Goal: Transaction & Acquisition: Purchase product/service

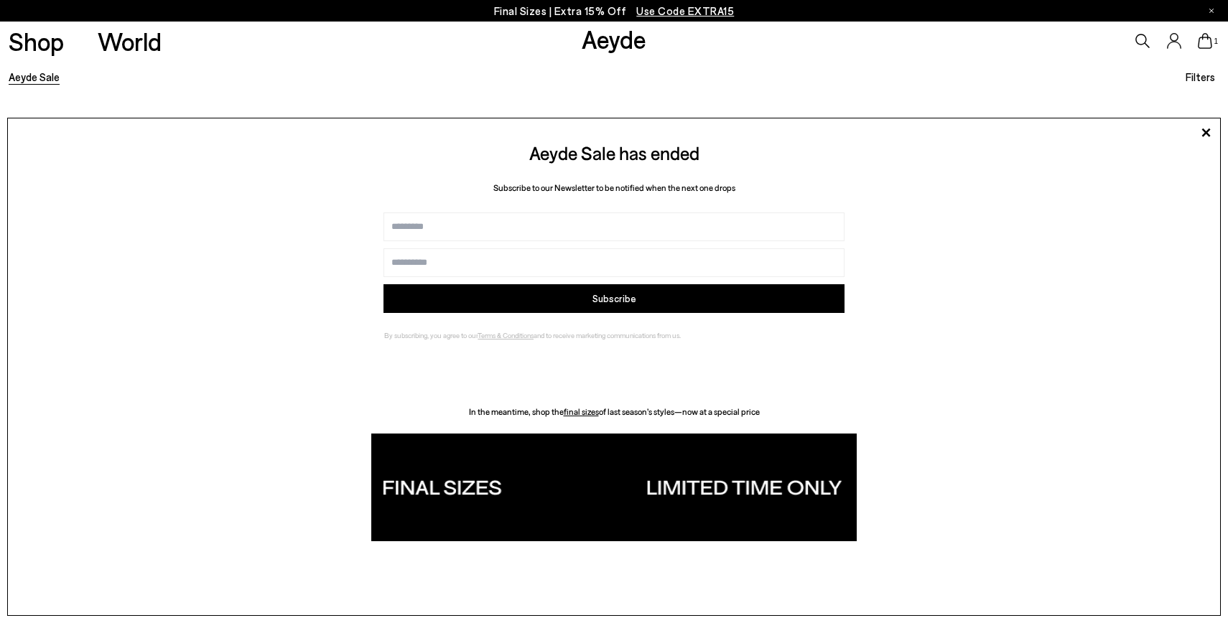
click at [667, 11] on span "Use Code EXTRA15" at bounding box center [685, 10] width 98 height 13
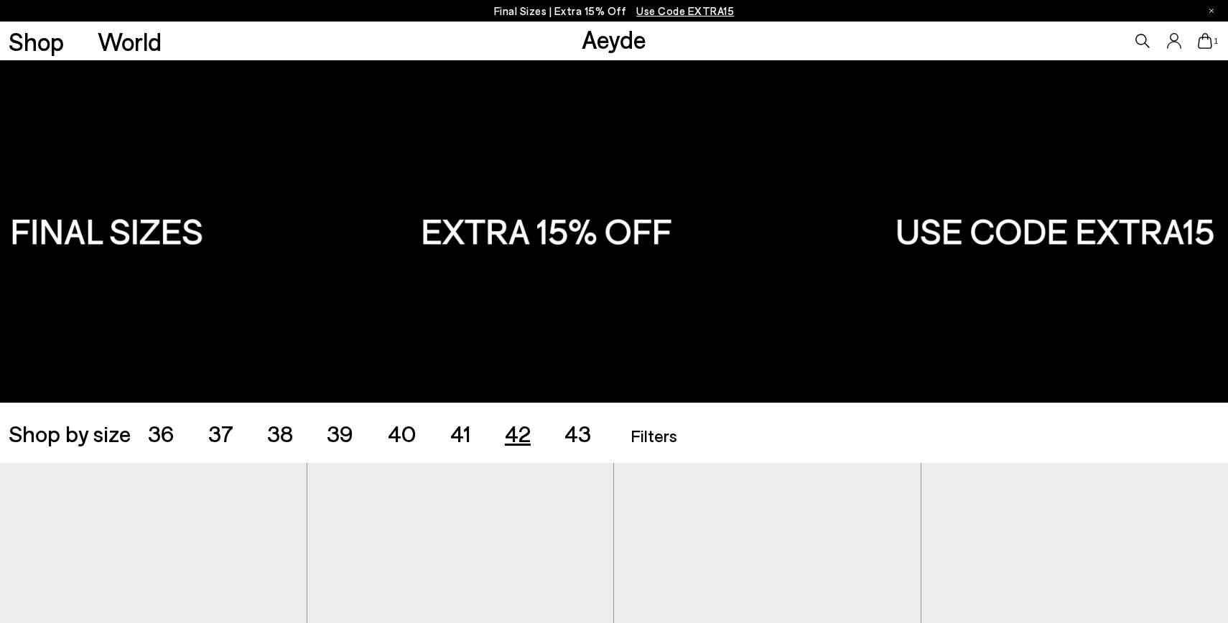
click at [521, 433] on span "42" at bounding box center [518, 432] width 26 height 27
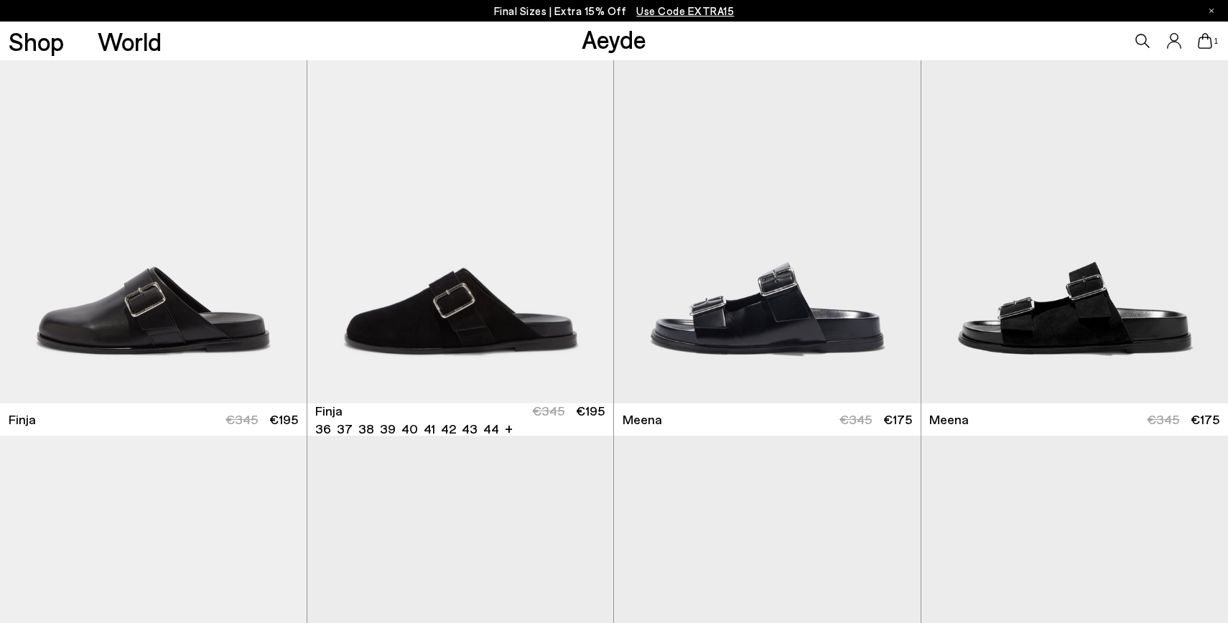
scroll to position [1346, 0]
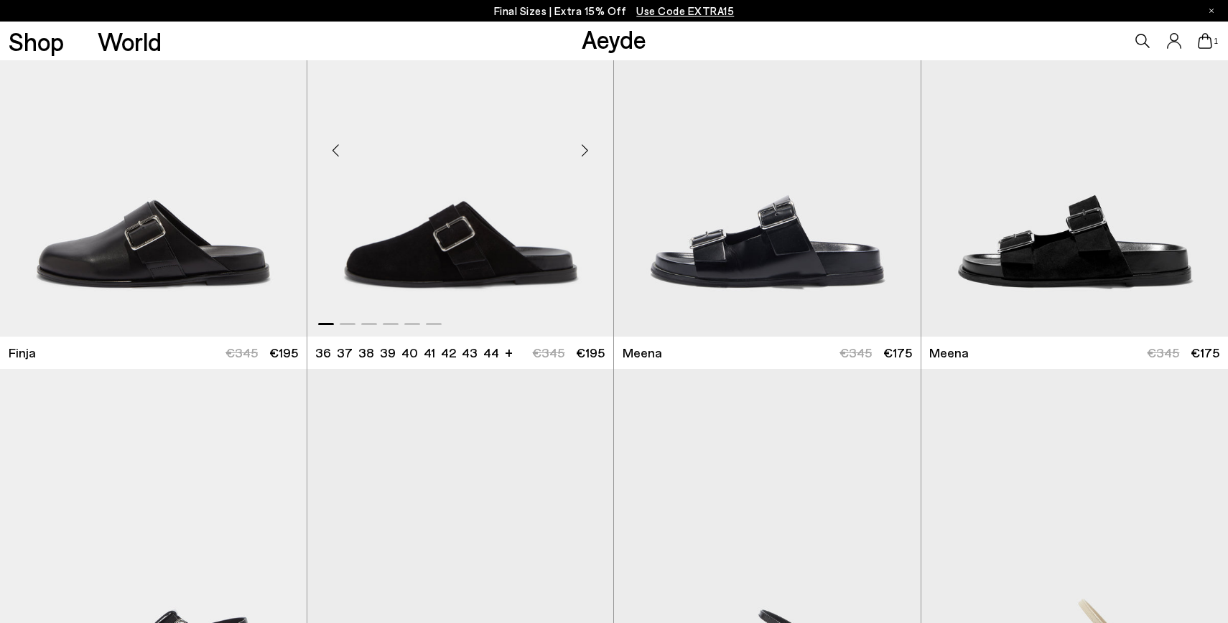
click at [588, 148] on div "Next slide" at bounding box center [584, 150] width 43 height 43
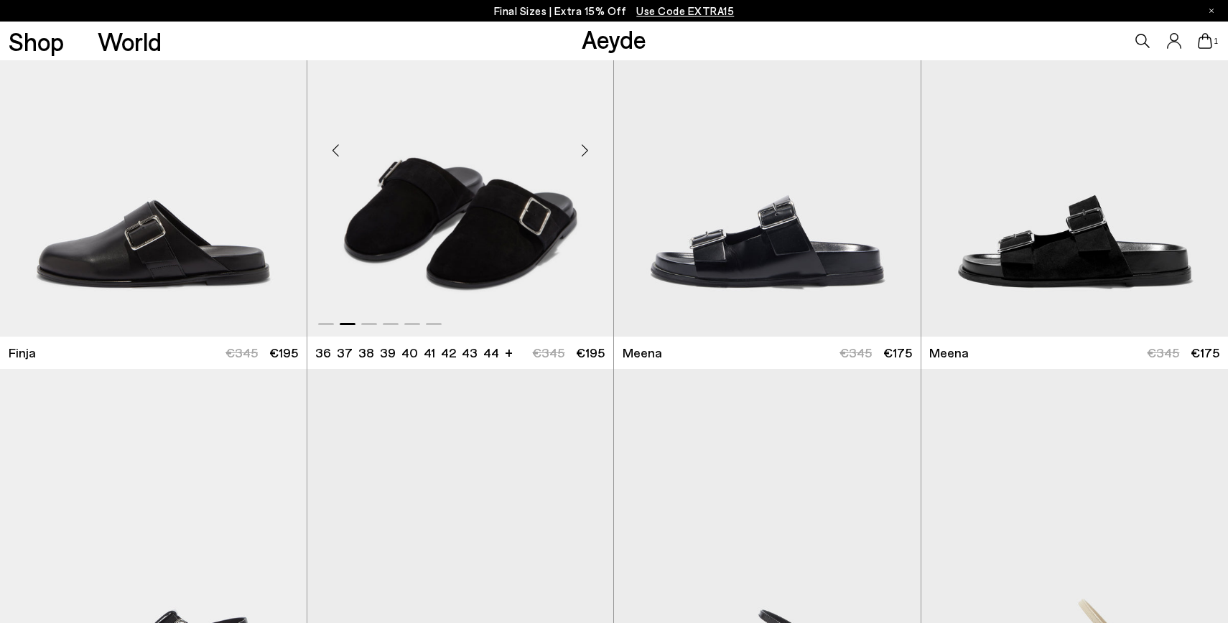
click at [588, 148] on div "Next slide" at bounding box center [584, 150] width 43 height 43
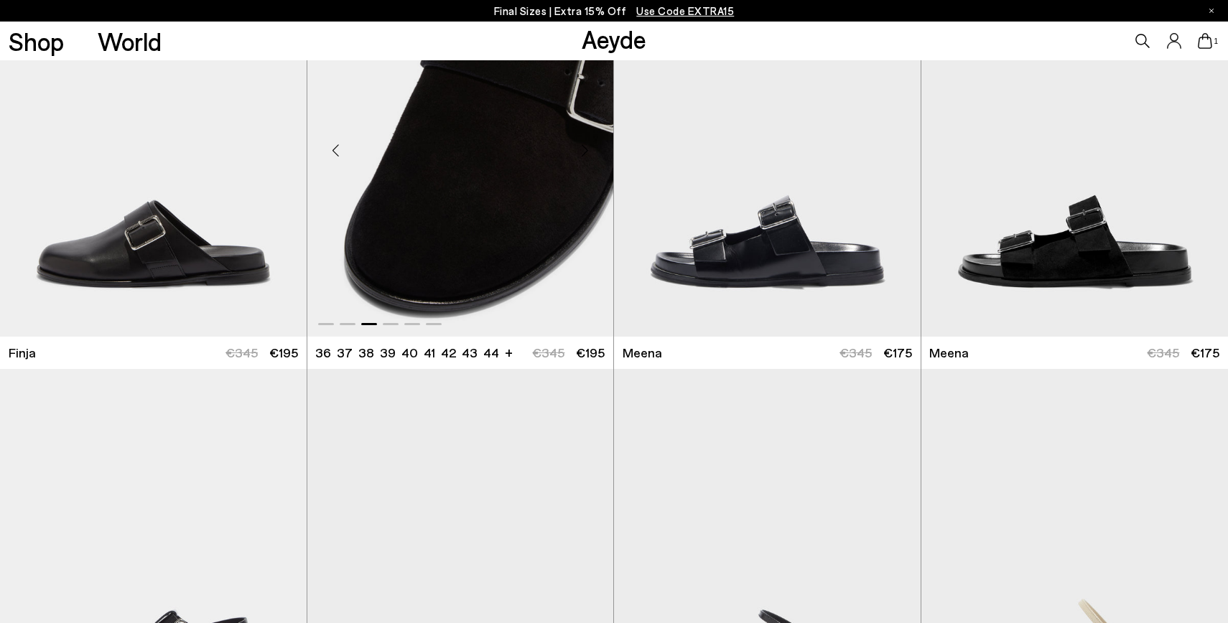
click at [588, 148] on div "Next slide" at bounding box center [584, 150] width 43 height 43
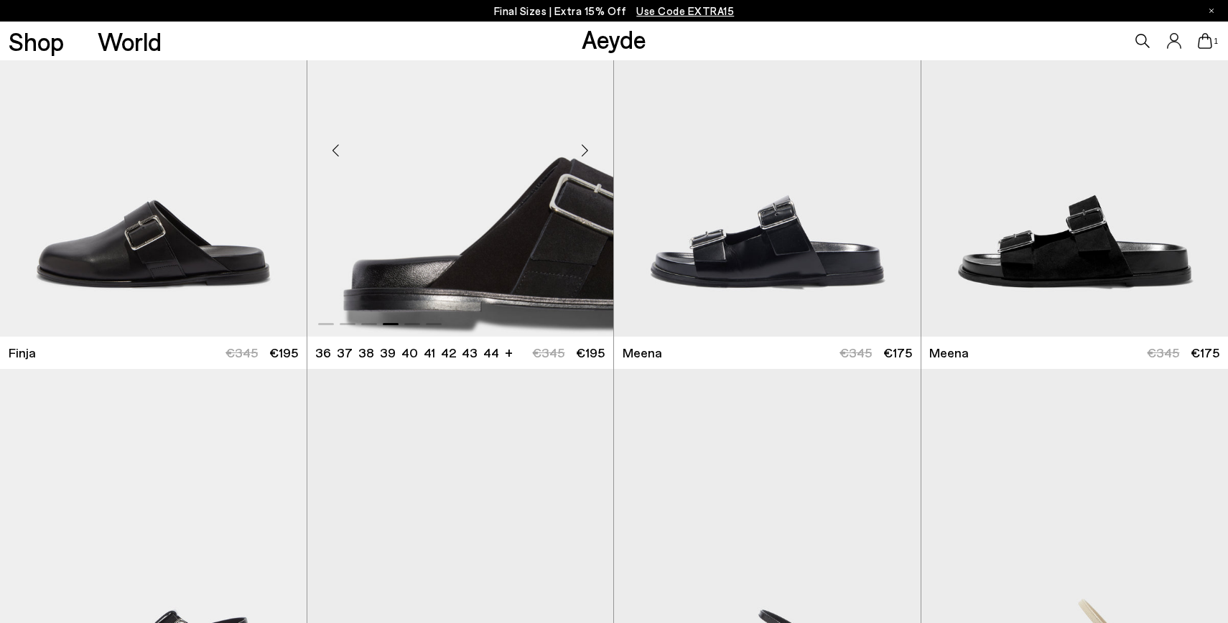
click at [588, 148] on div "Next slide" at bounding box center [584, 150] width 43 height 43
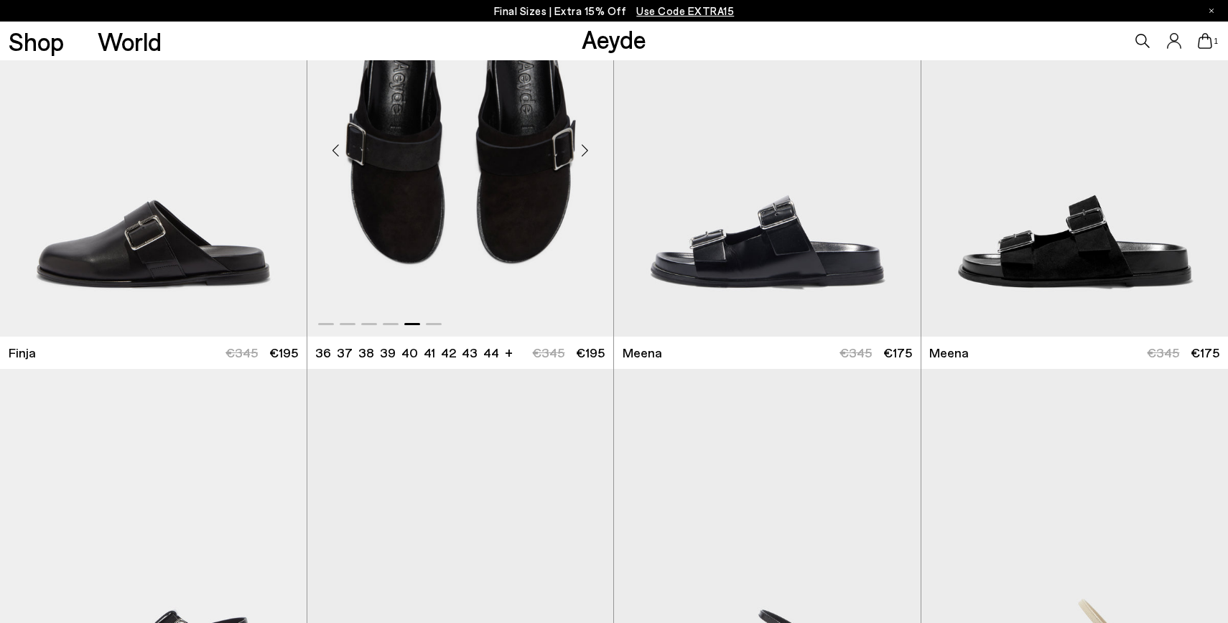
click at [588, 148] on div "Next slide" at bounding box center [584, 150] width 43 height 43
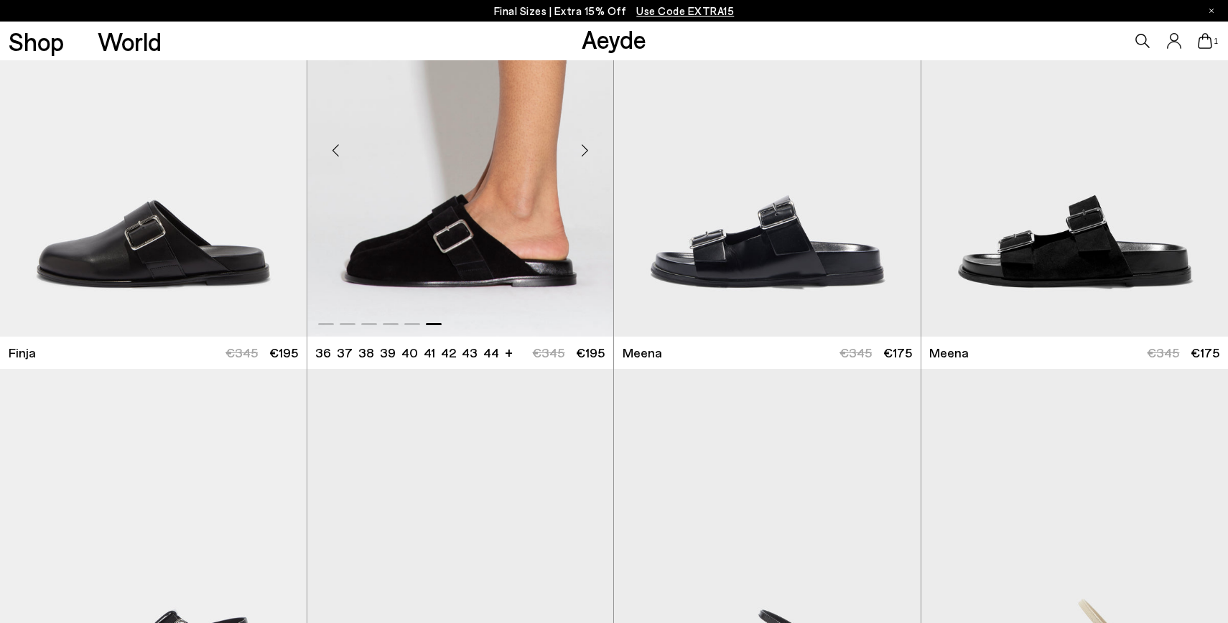
click at [588, 148] on div "Next slide" at bounding box center [584, 150] width 43 height 43
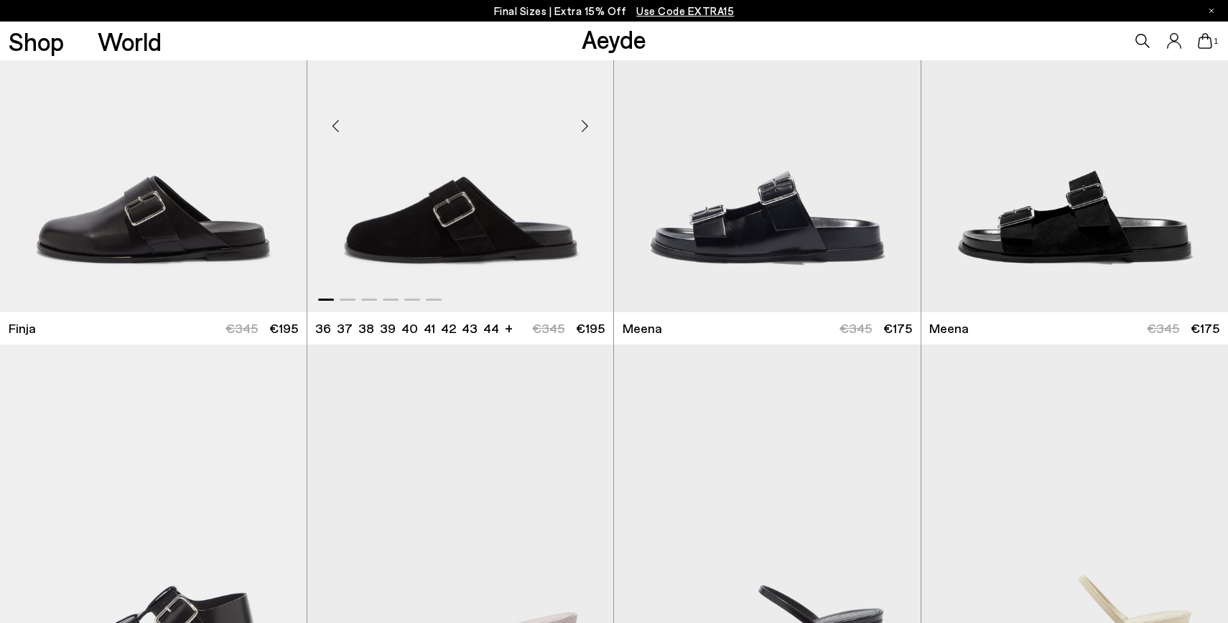
scroll to position [1376, 0]
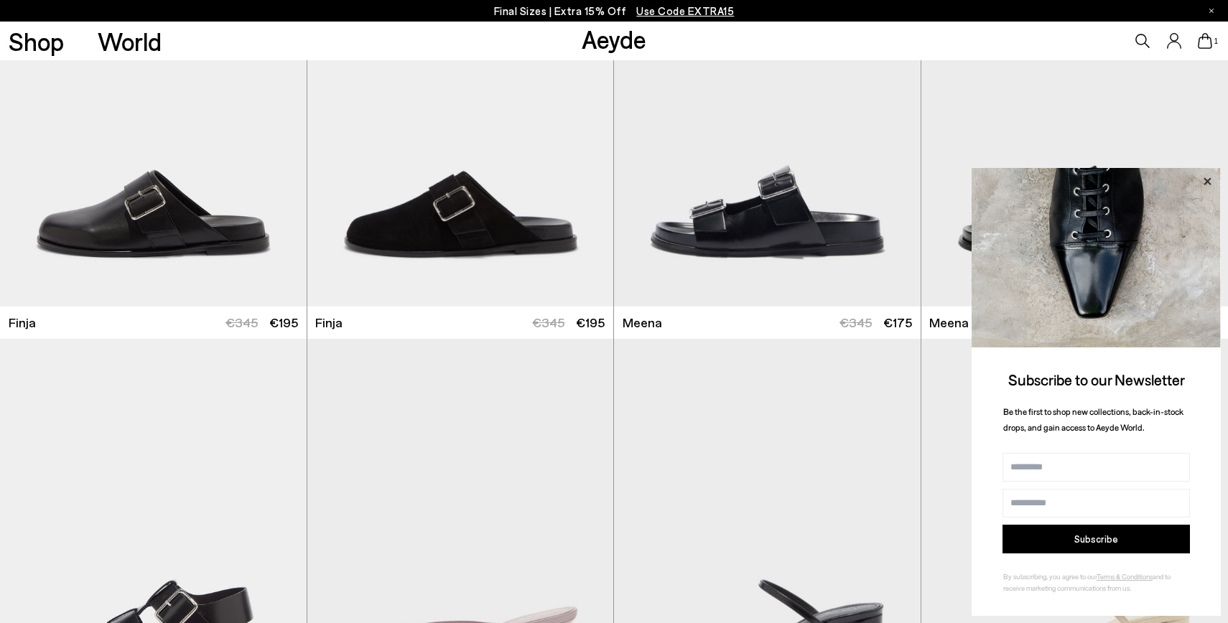
click at [1205, 179] on icon at bounding box center [1207, 180] width 7 height 7
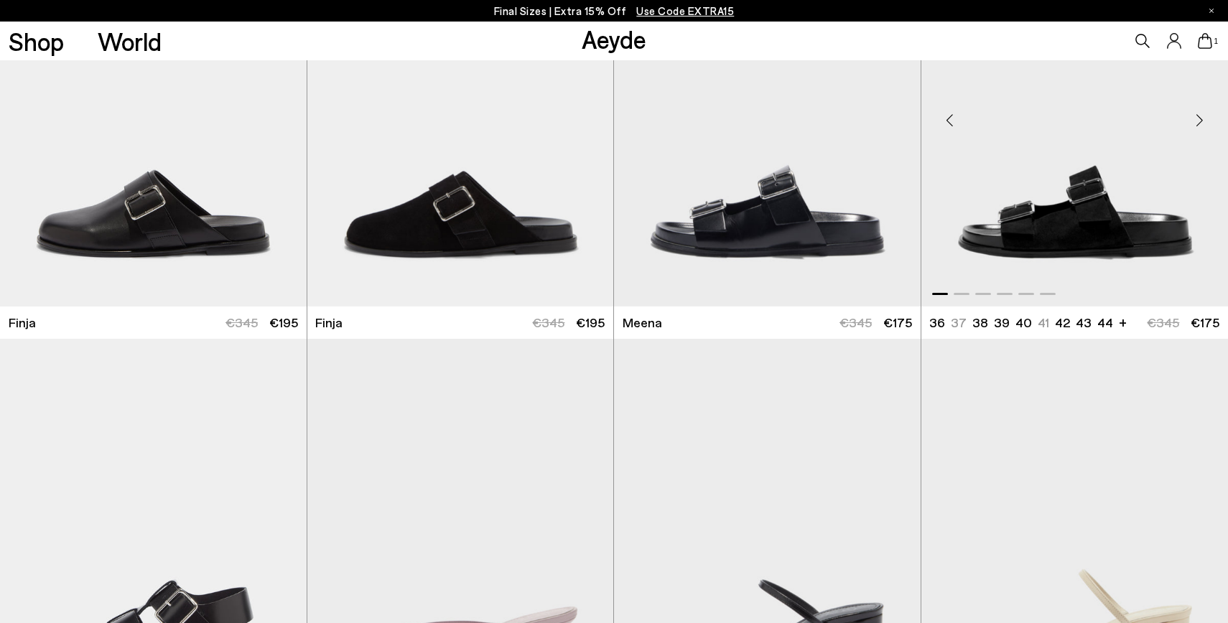
click at [1203, 129] on div "Next slide" at bounding box center [1199, 119] width 43 height 43
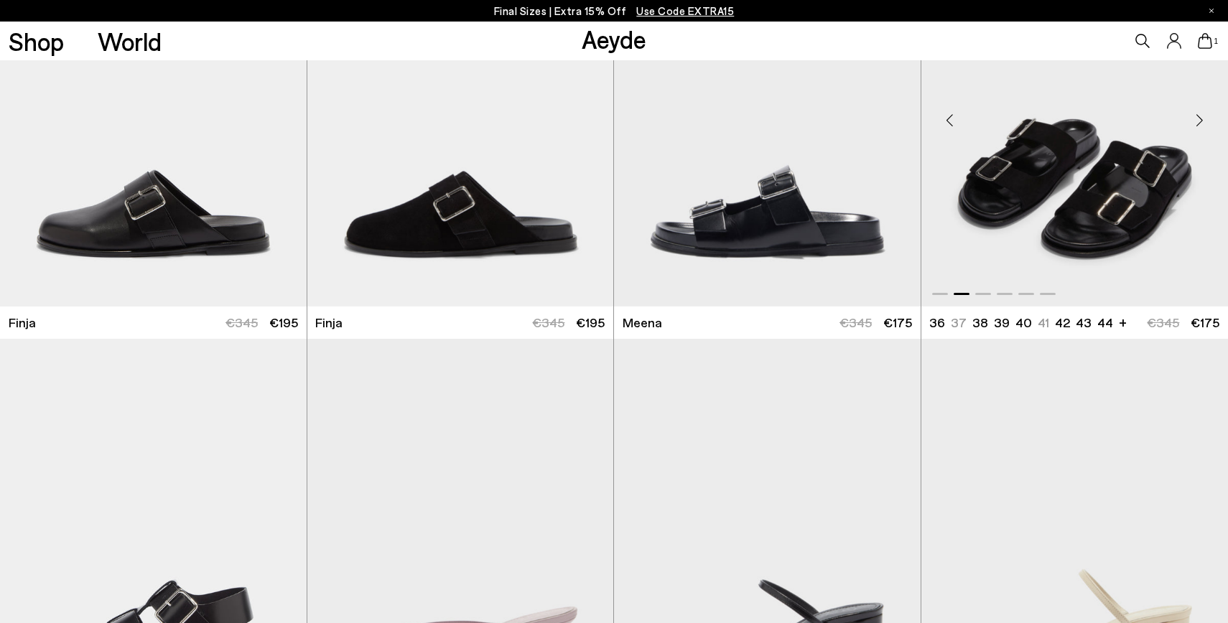
click at [1203, 129] on div "Next slide" at bounding box center [1199, 119] width 43 height 43
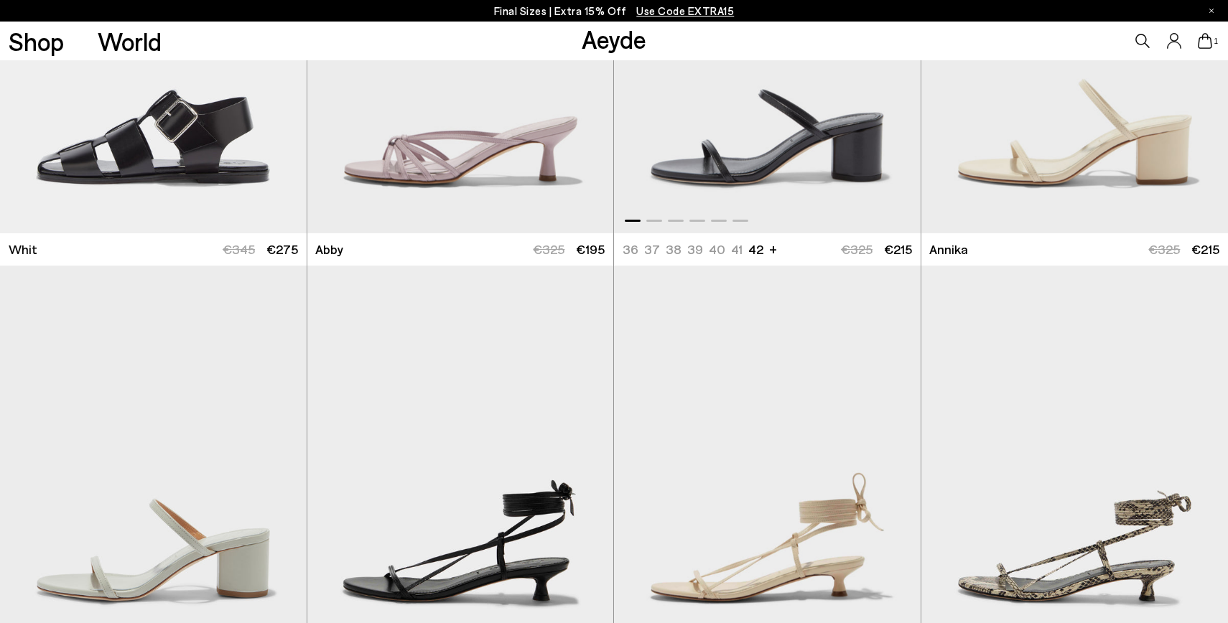
scroll to position [2121, 0]
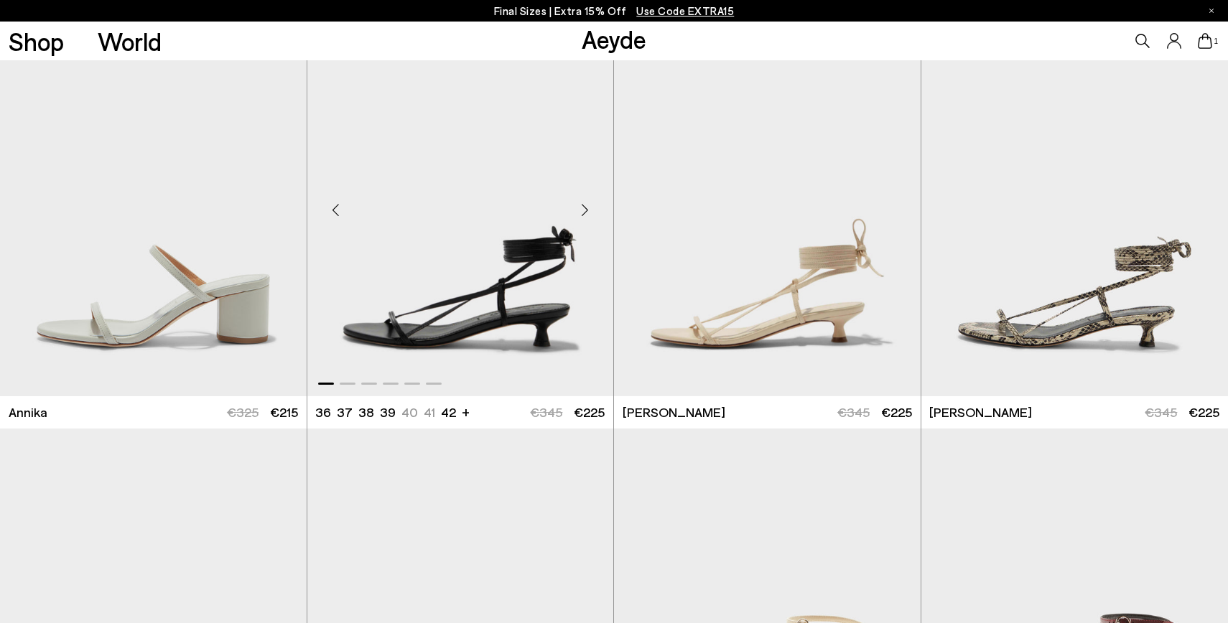
click at [588, 212] on div "Next slide" at bounding box center [584, 209] width 43 height 43
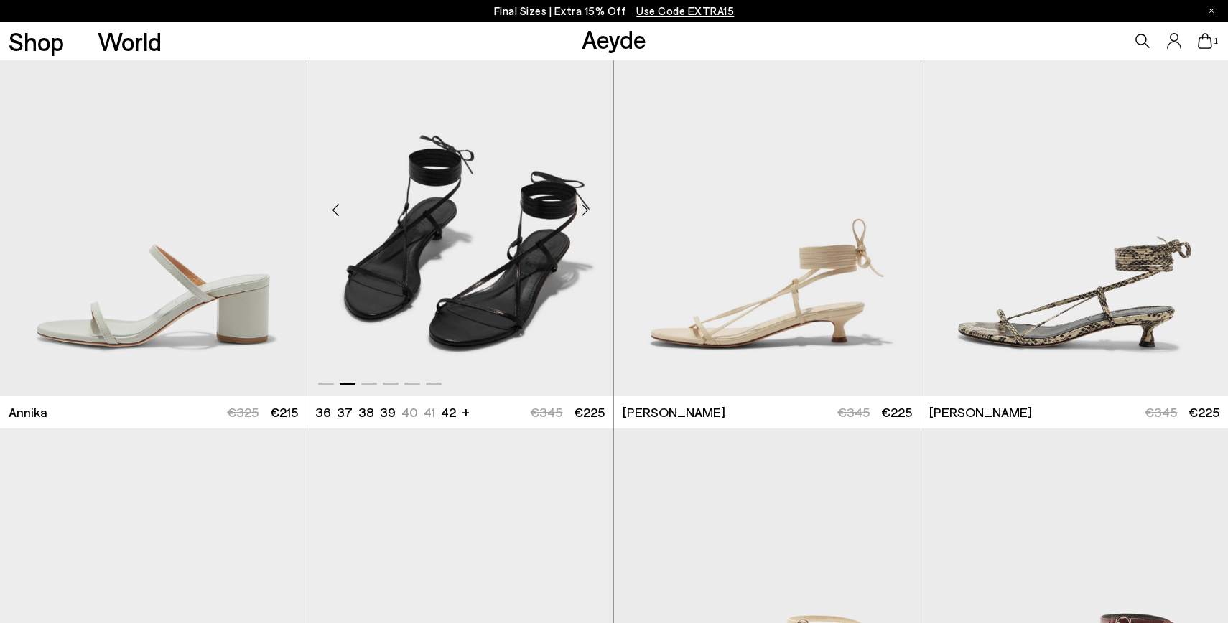
click at [588, 212] on div "Next slide" at bounding box center [584, 209] width 43 height 43
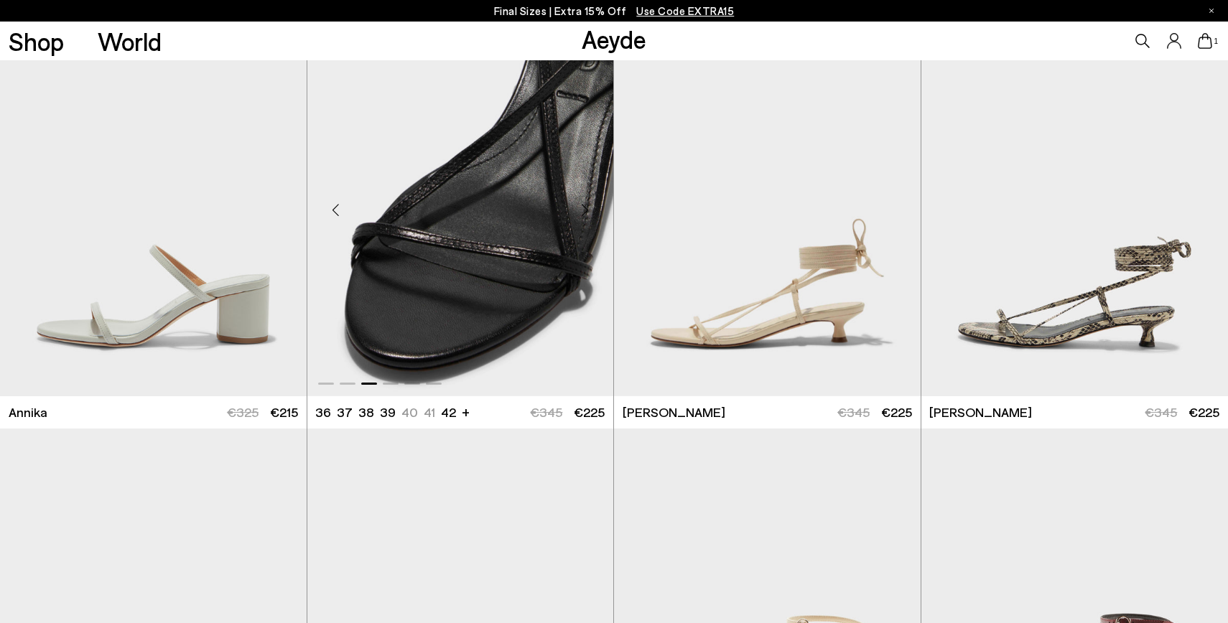
click at [588, 212] on div "Next slide" at bounding box center [584, 209] width 43 height 43
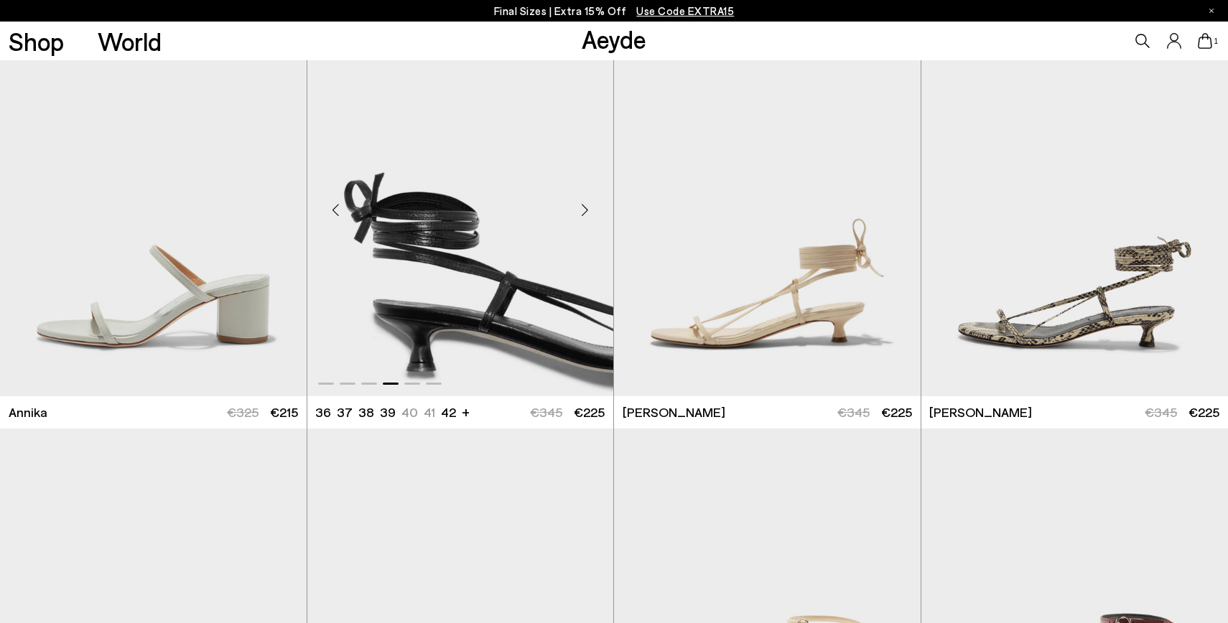
click at [588, 213] on div "Next slide" at bounding box center [584, 209] width 43 height 43
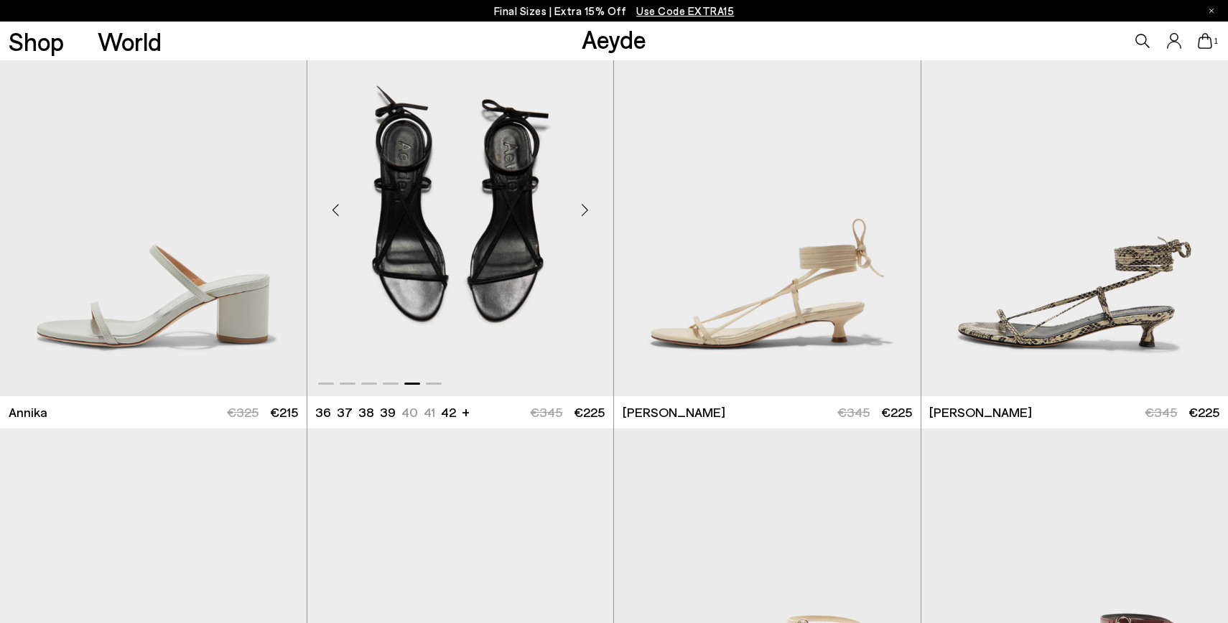
click at [588, 213] on div "Next slide" at bounding box center [584, 209] width 43 height 43
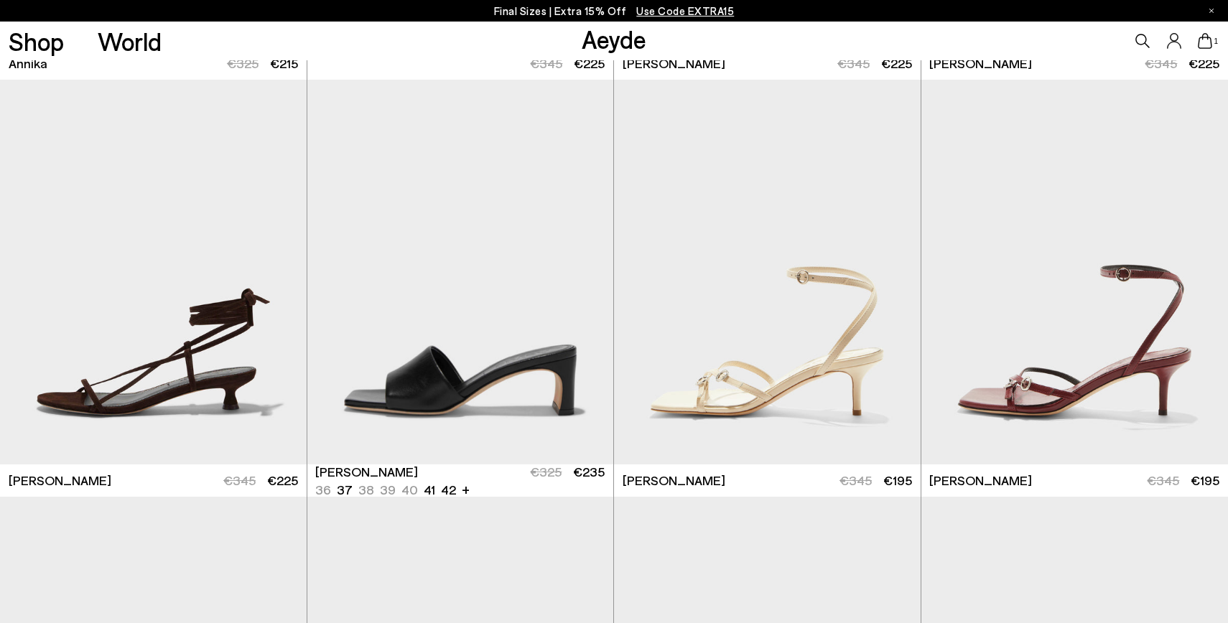
scroll to position [2479, 0]
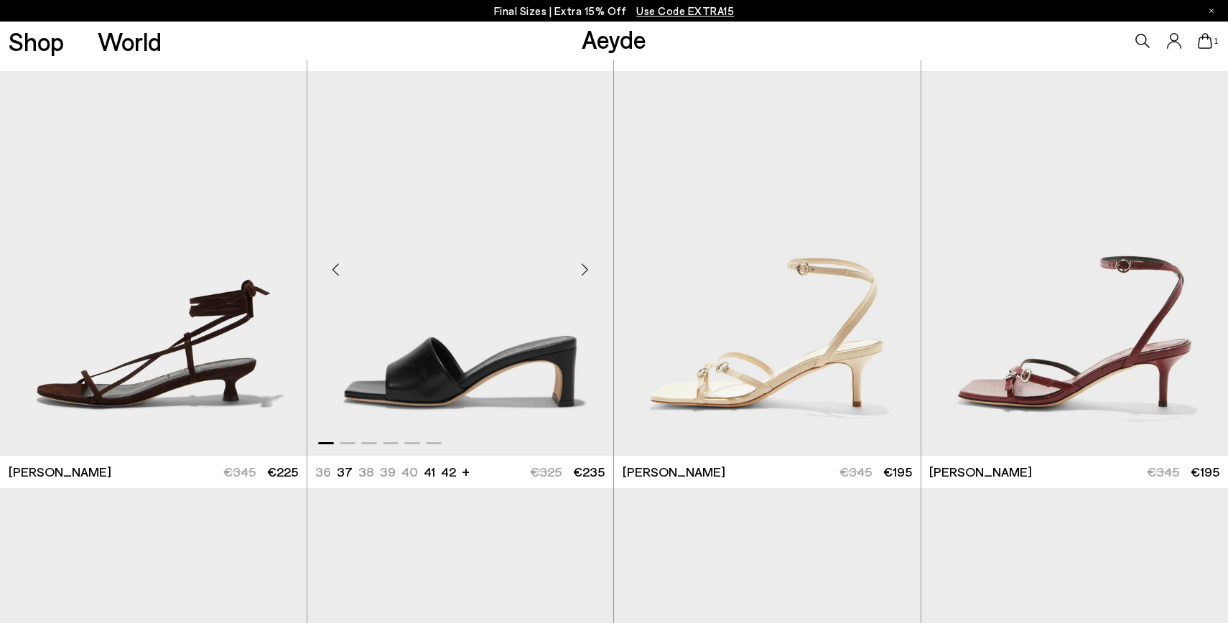
click at [580, 275] on div "Next slide" at bounding box center [584, 269] width 43 height 43
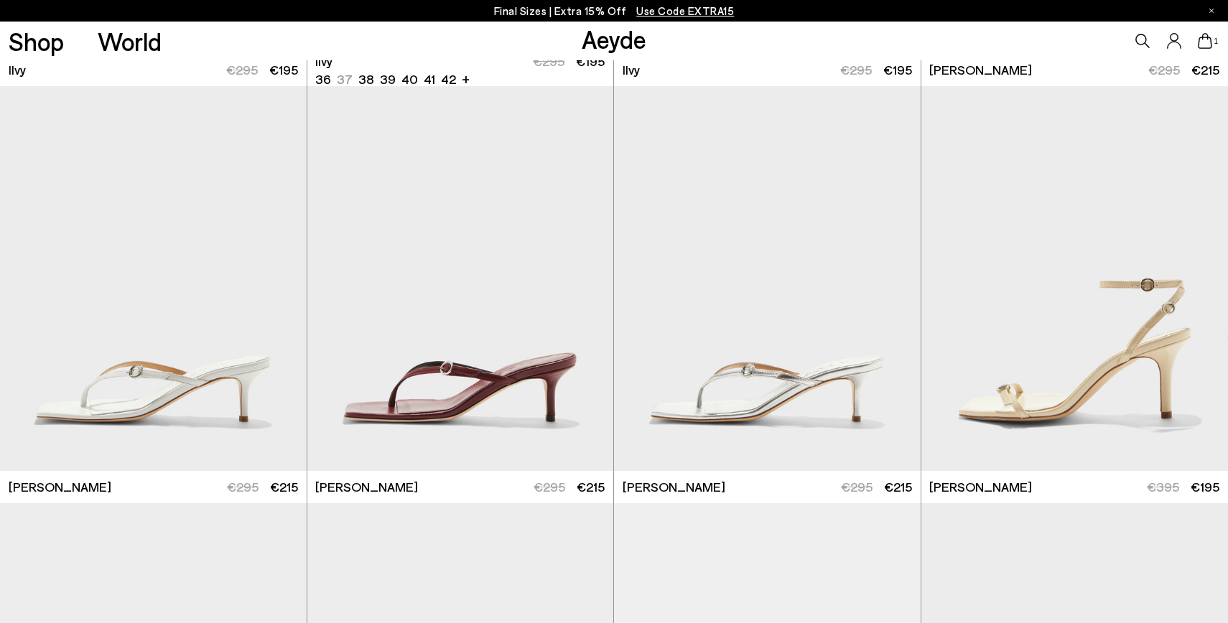
scroll to position [3329, 0]
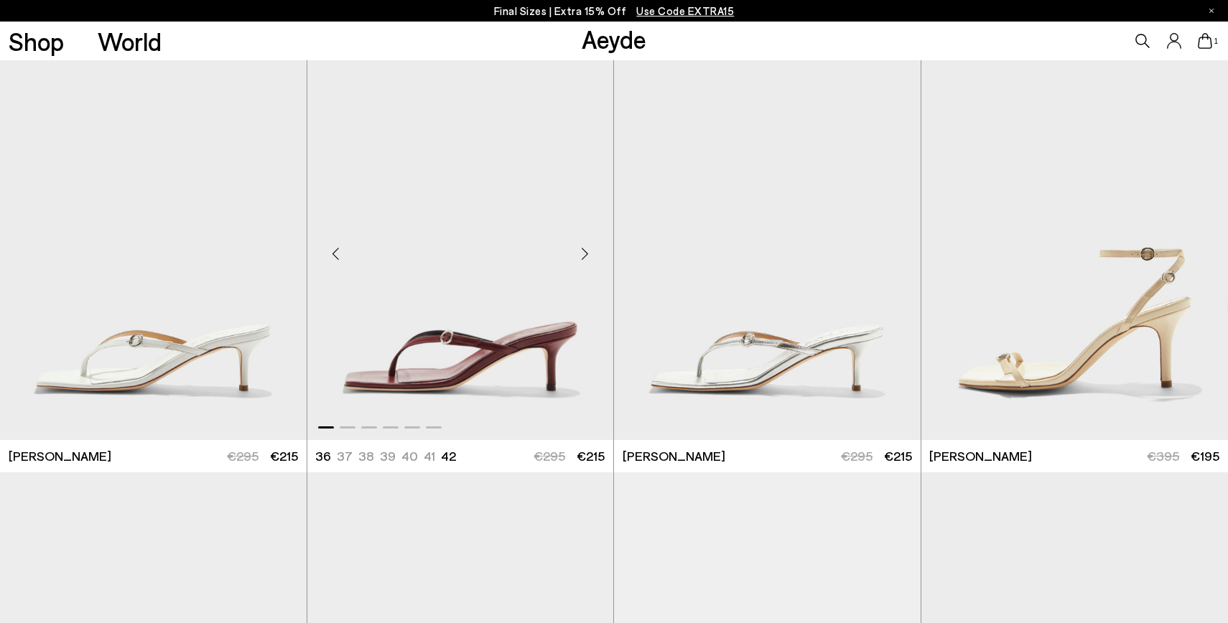
click at [588, 252] on div "Next slide" at bounding box center [584, 253] width 43 height 43
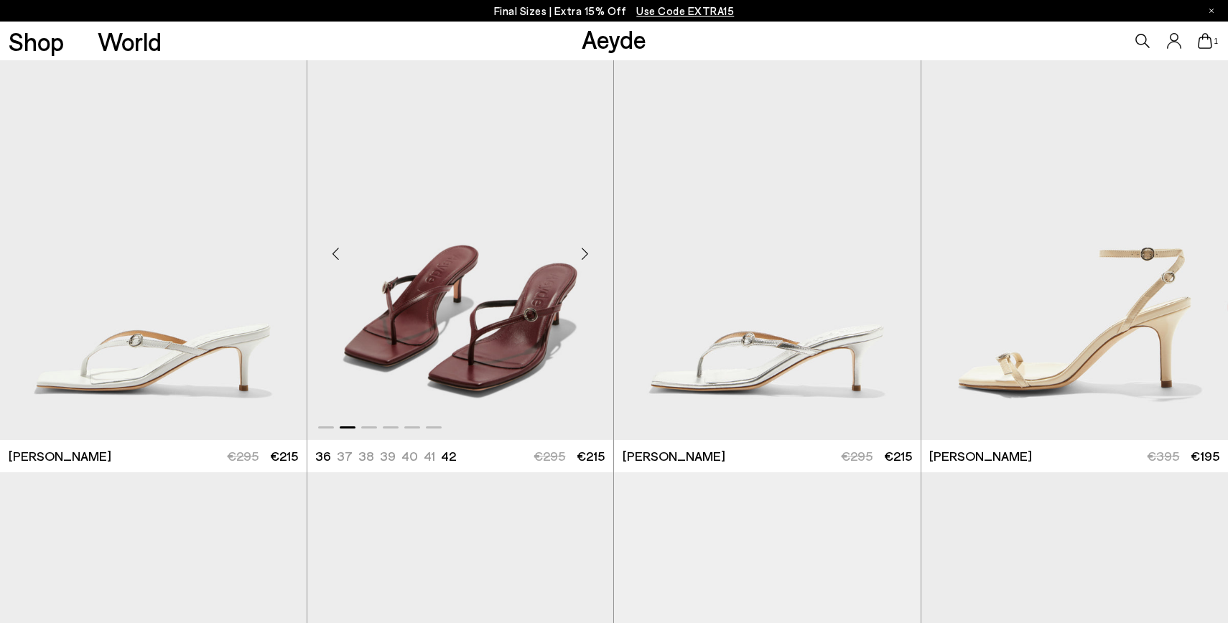
click at [588, 252] on div "Next slide" at bounding box center [584, 253] width 43 height 43
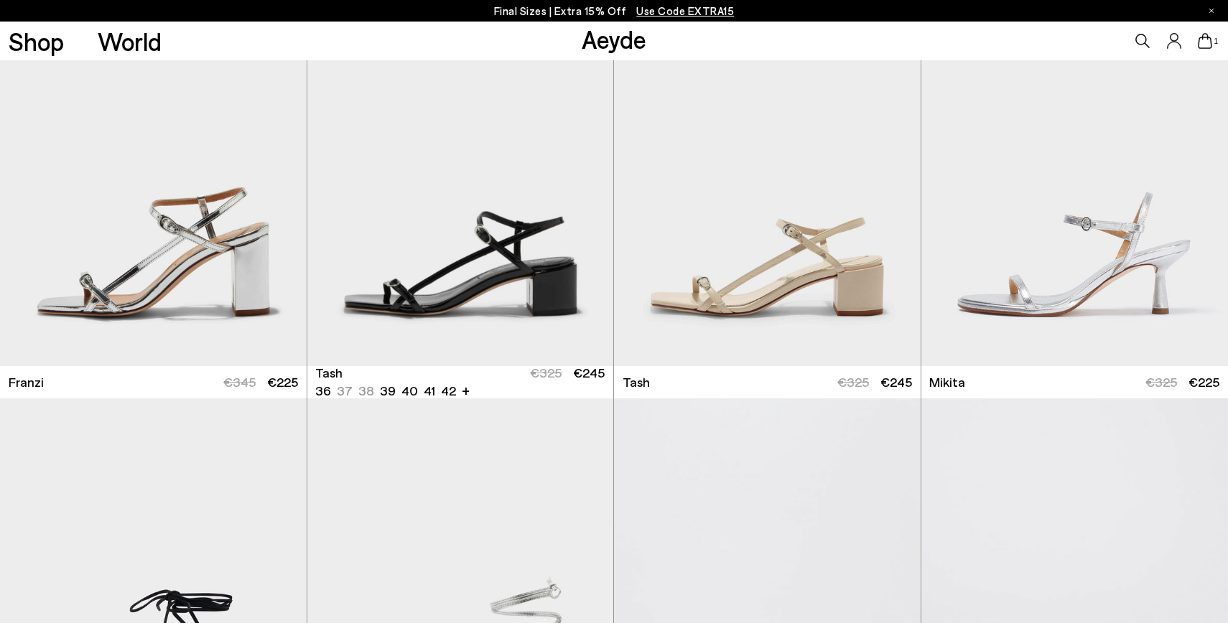
scroll to position [5490, 0]
click at [584, 180] on div "Next slide" at bounding box center [584, 180] width 43 height 43
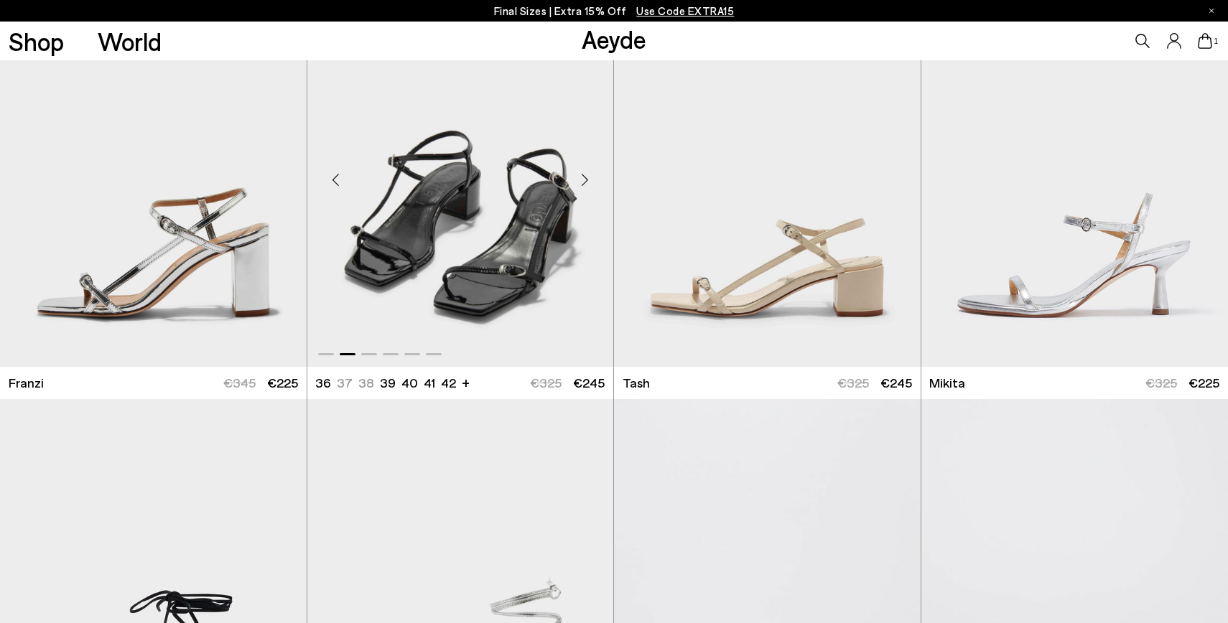
click at [584, 180] on div "Next slide" at bounding box center [584, 180] width 43 height 43
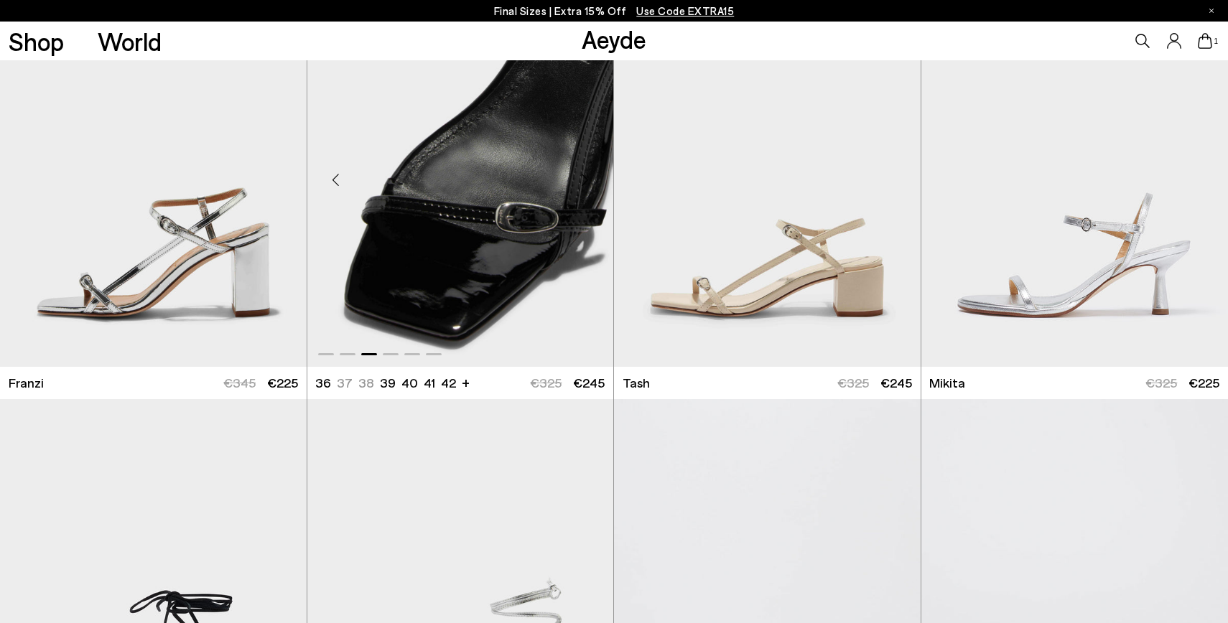
click at [584, 180] on div "Next slide" at bounding box center [584, 180] width 43 height 43
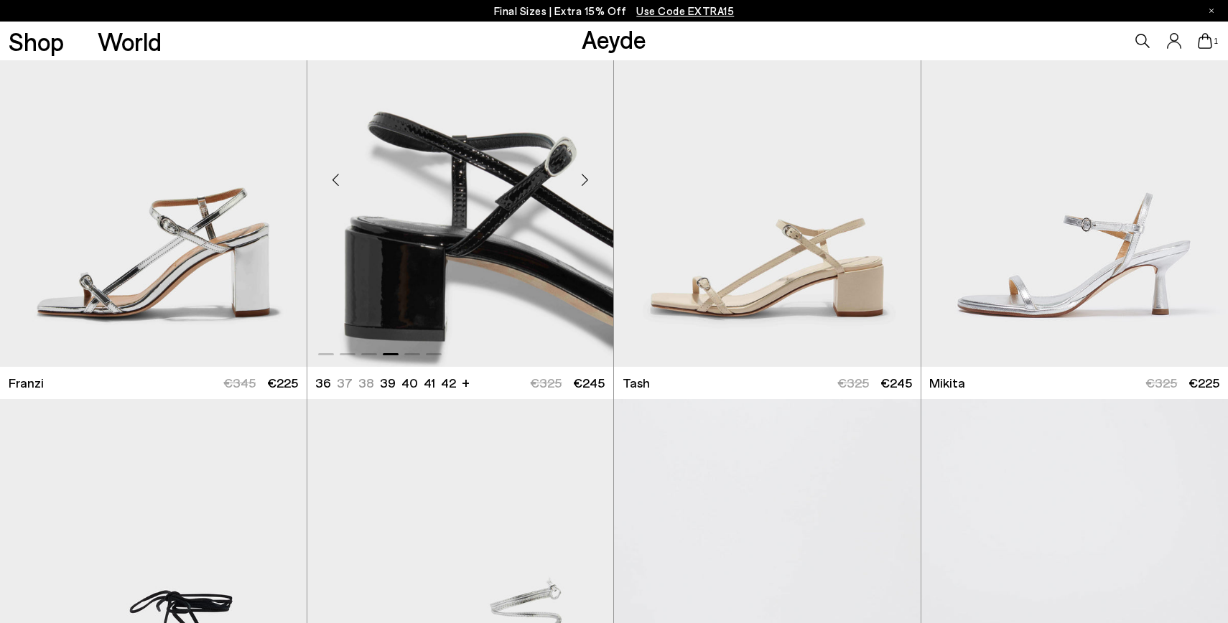
click at [584, 180] on div "Next slide" at bounding box center [584, 180] width 43 height 43
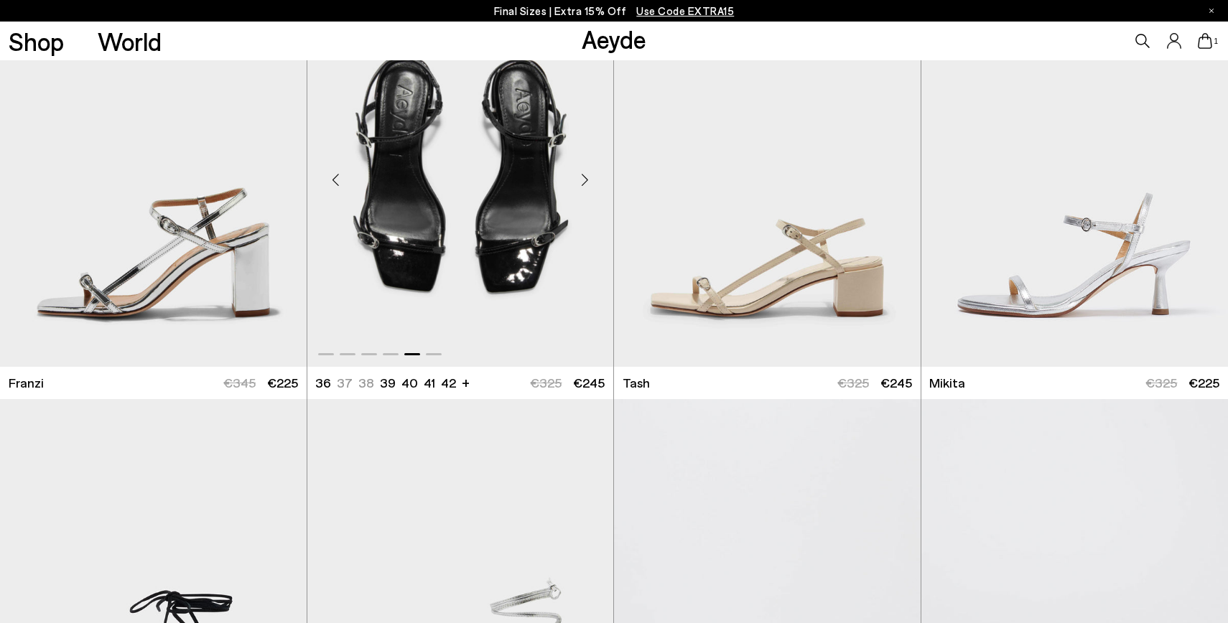
click at [584, 180] on div "Next slide" at bounding box center [584, 180] width 43 height 43
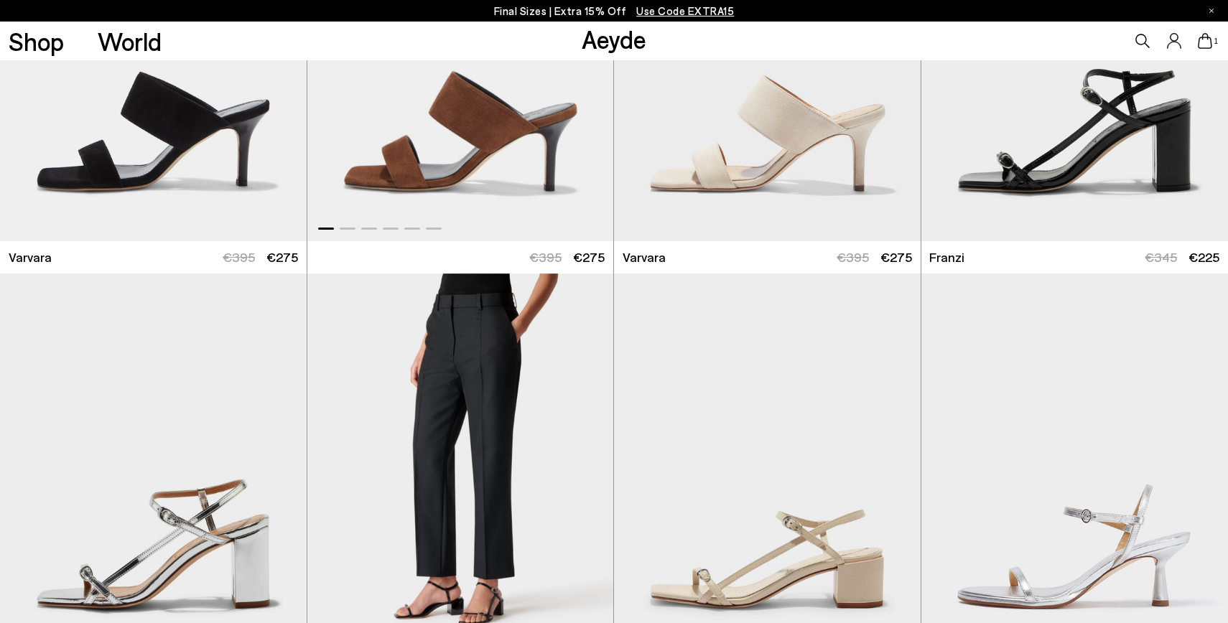
scroll to position [5083, 0]
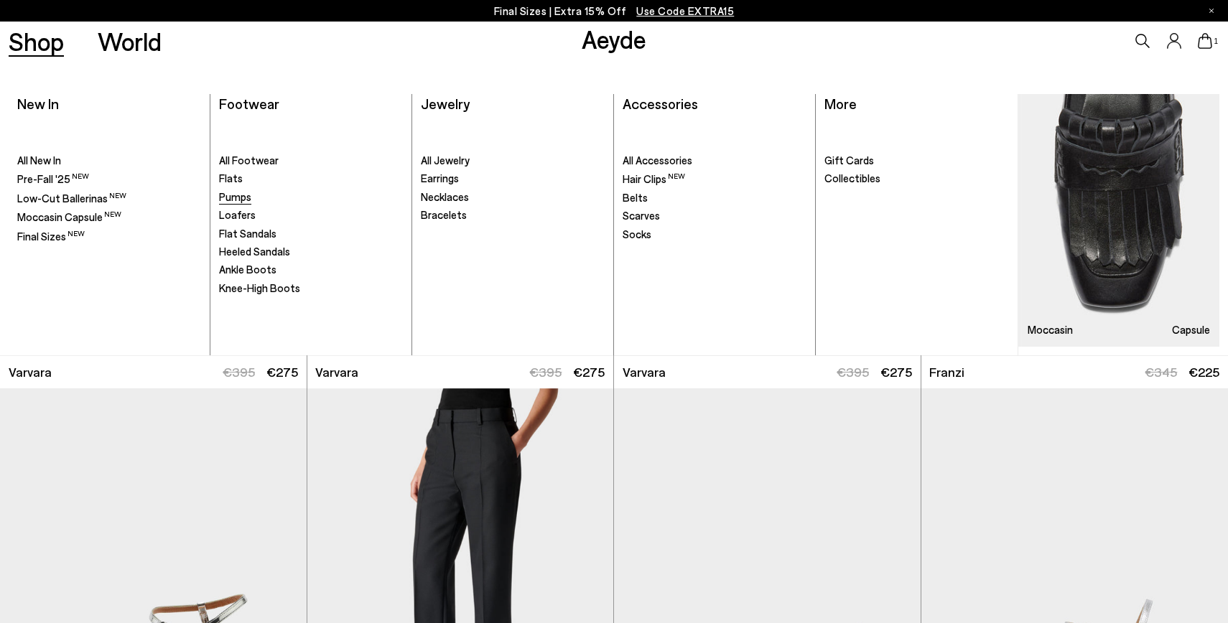
click at [241, 200] on span "Pumps" at bounding box center [235, 196] width 32 height 13
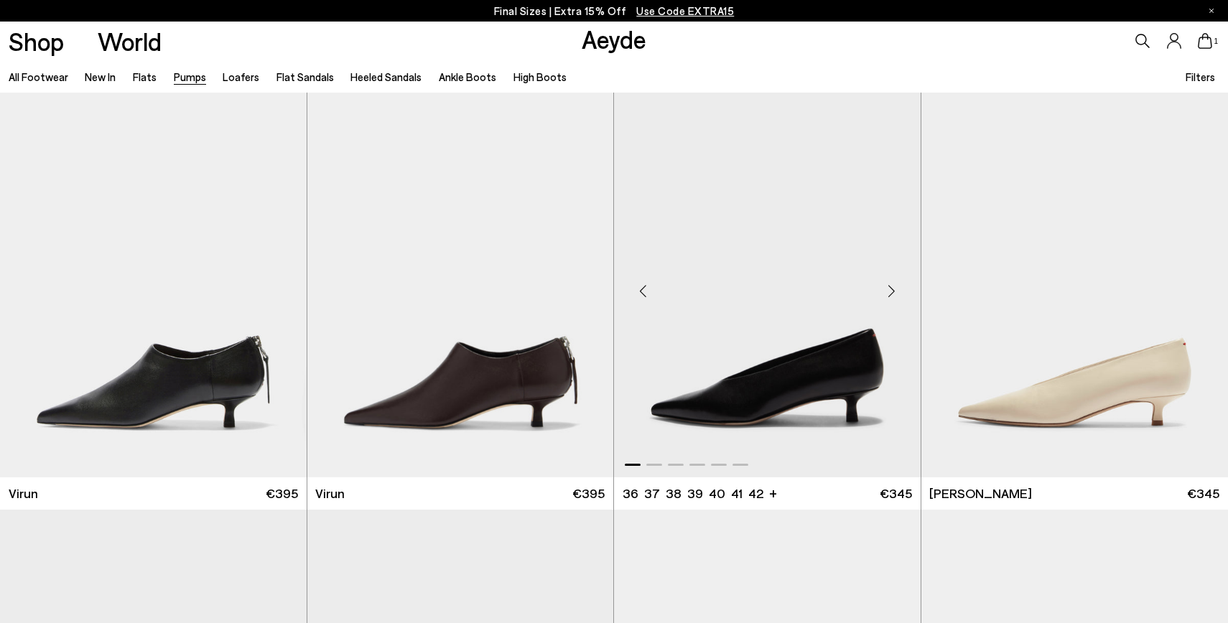
click at [886, 297] on div "Next slide" at bounding box center [892, 290] width 43 height 43
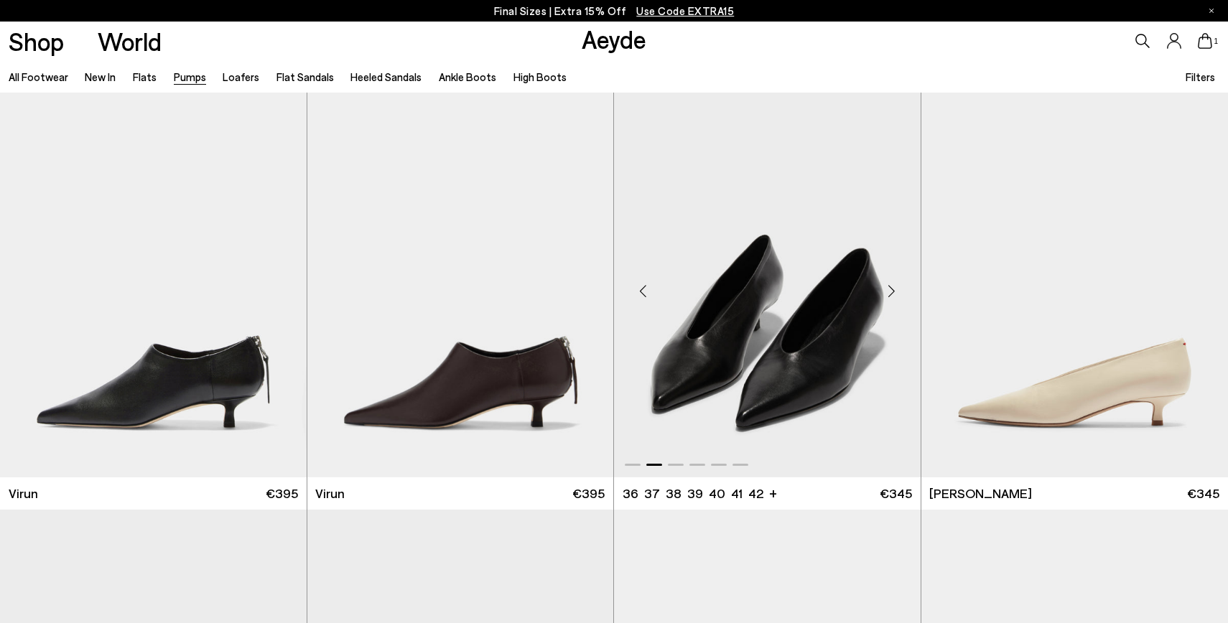
click at [886, 297] on div "Next slide" at bounding box center [892, 290] width 43 height 43
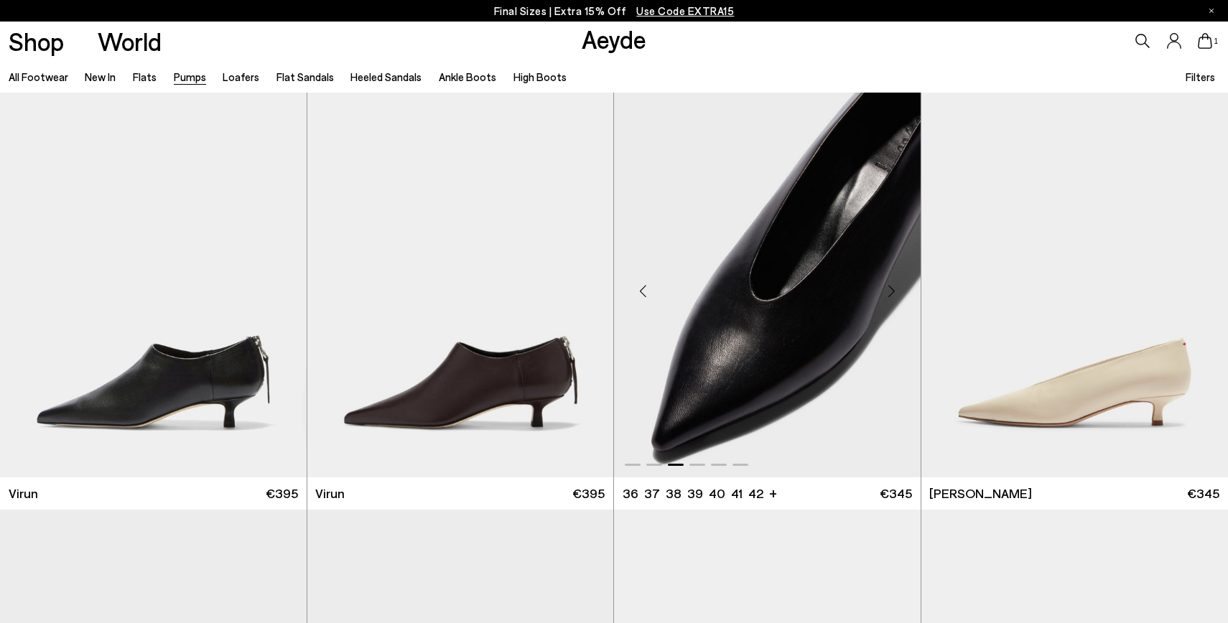
click at [892, 295] on div "Next slide" at bounding box center [892, 290] width 43 height 43
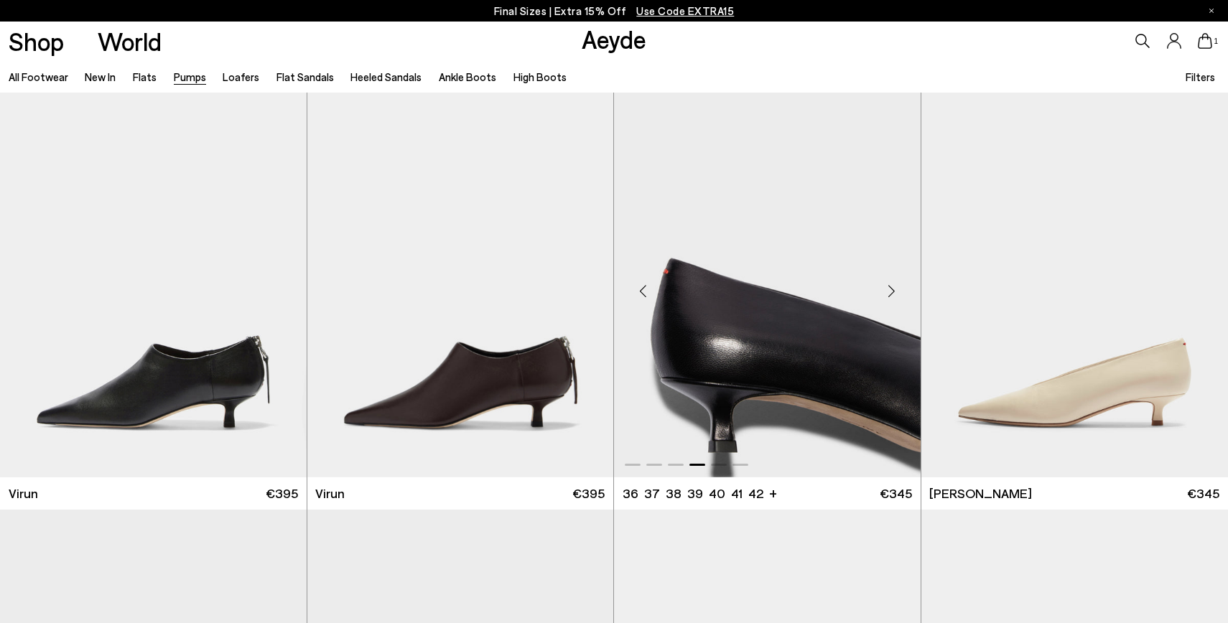
click at [892, 295] on div "Next slide" at bounding box center [892, 290] width 43 height 43
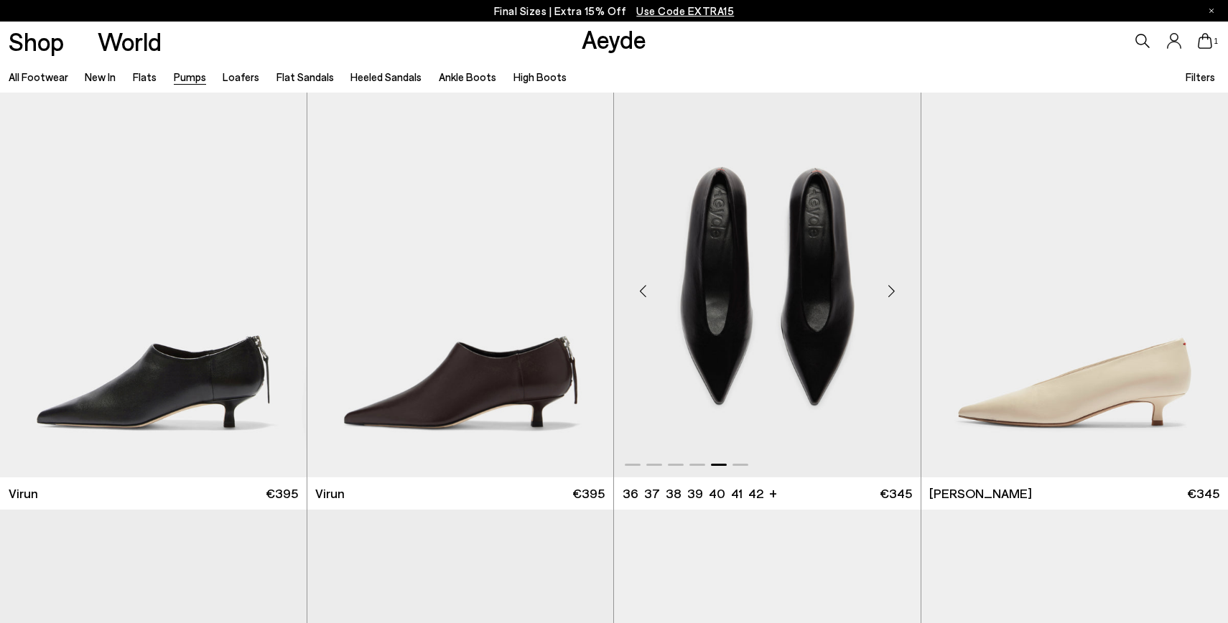
click at [892, 295] on div "Next slide" at bounding box center [892, 290] width 43 height 43
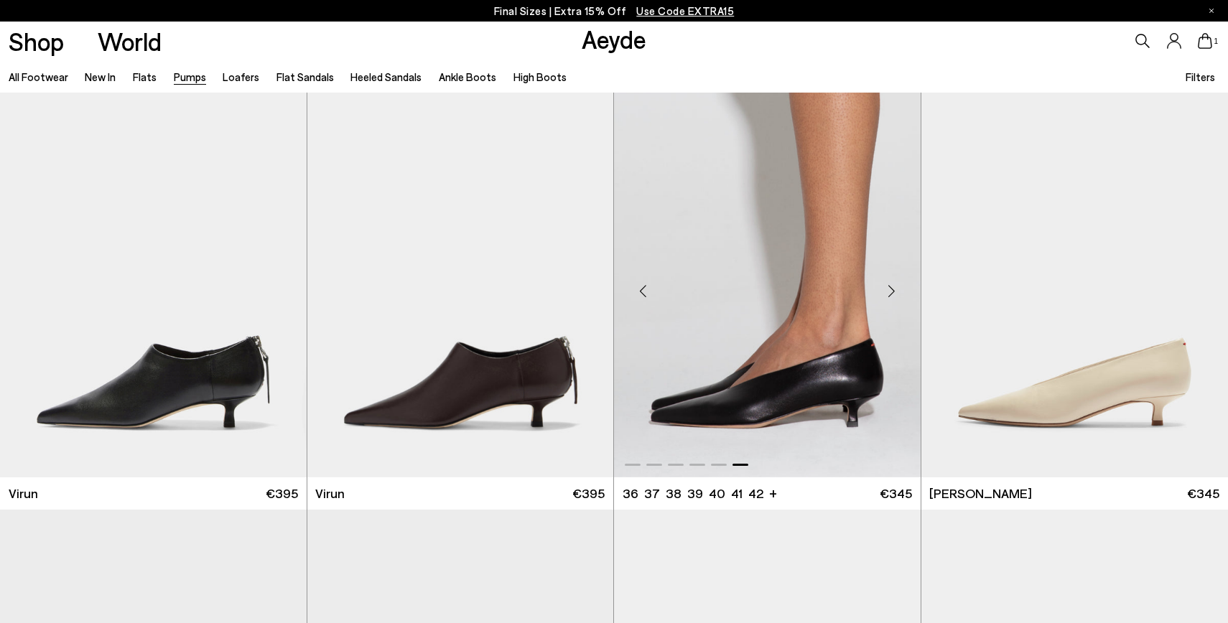
click at [892, 295] on div "Next slide" at bounding box center [892, 290] width 43 height 43
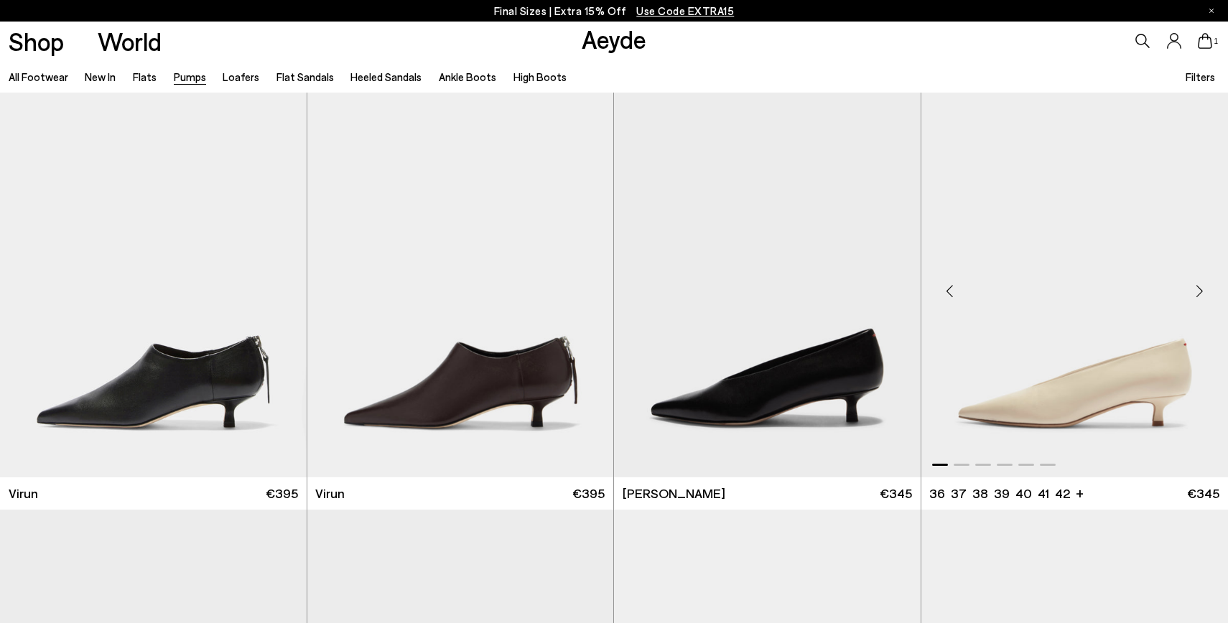
click at [1207, 288] on div "Next slide" at bounding box center [1199, 290] width 43 height 43
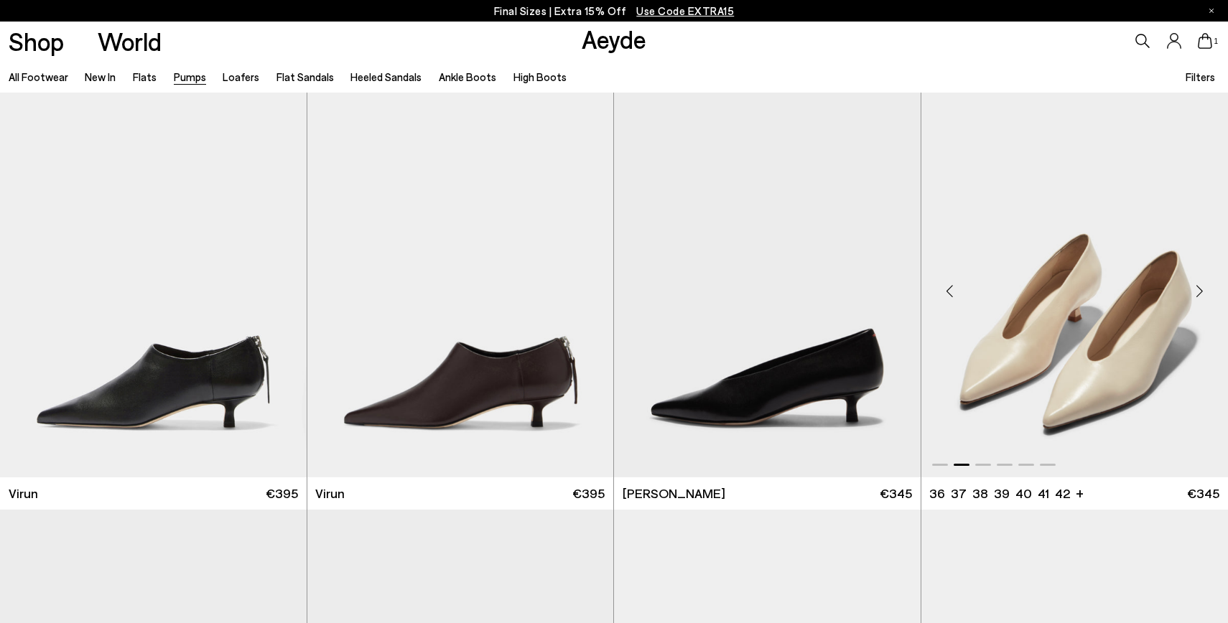
click at [1207, 288] on div "Next slide" at bounding box center [1199, 290] width 43 height 43
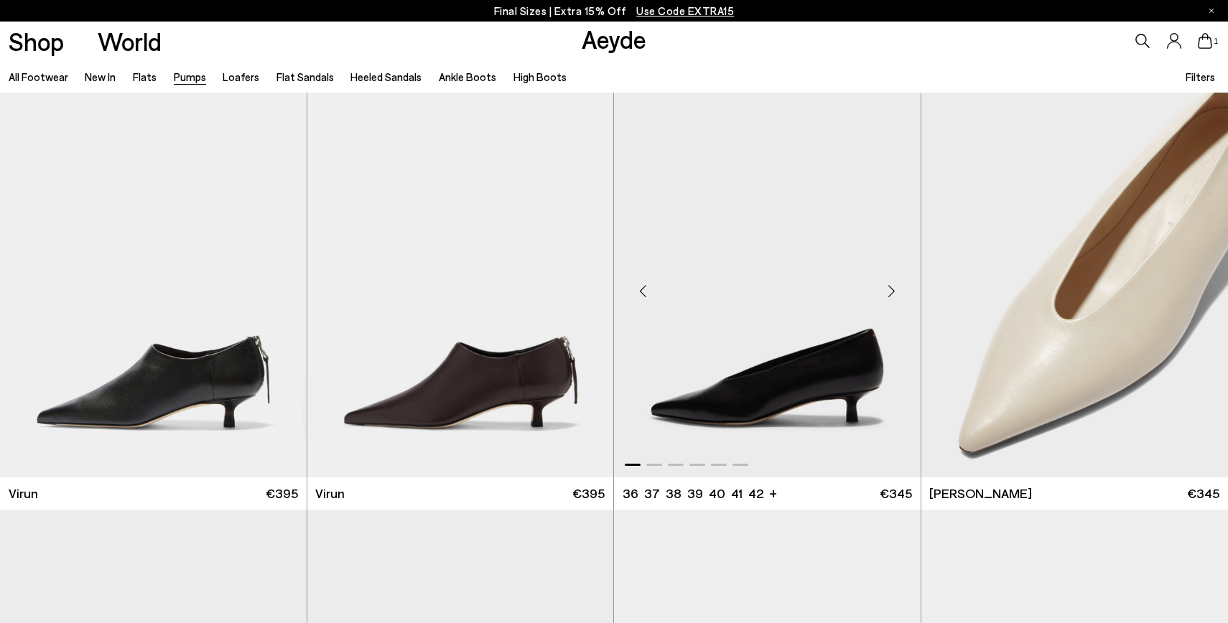
click at [896, 287] on div "Next slide" at bounding box center [892, 290] width 43 height 43
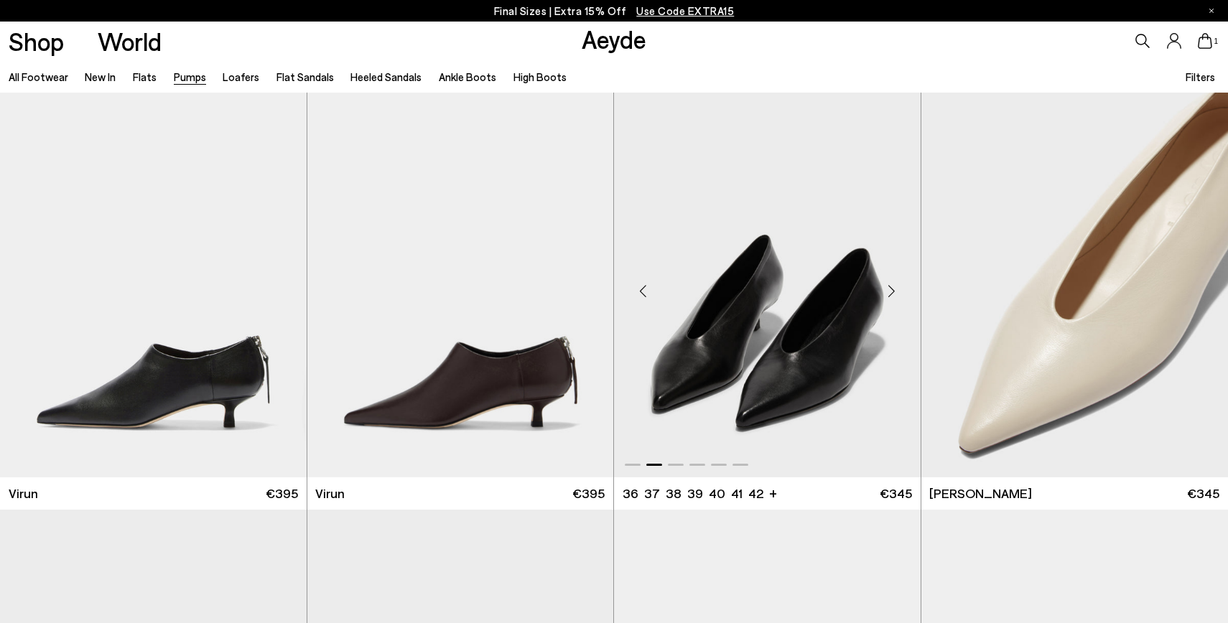
click at [896, 287] on div "Next slide" at bounding box center [892, 290] width 43 height 43
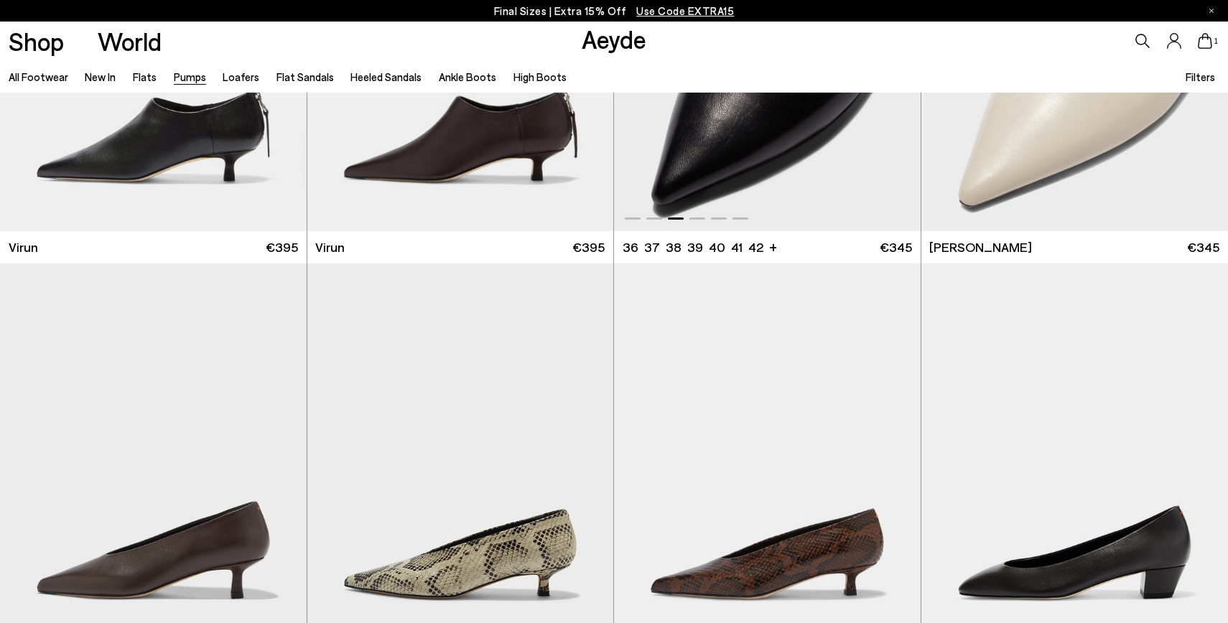
scroll to position [408, 0]
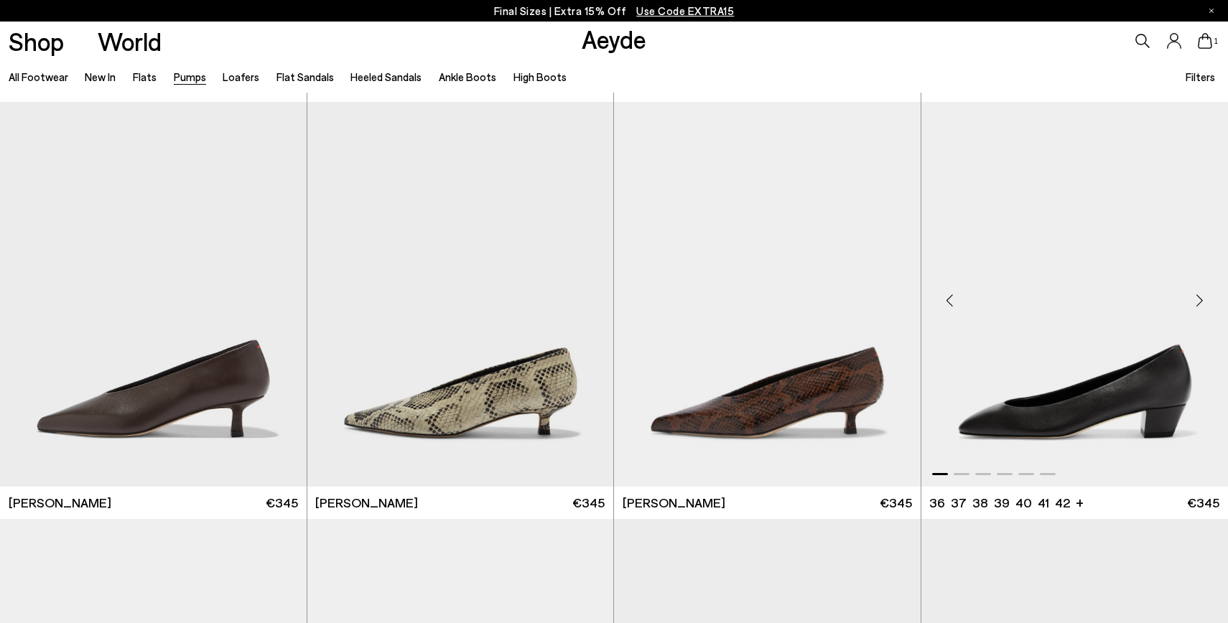
click at [1200, 303] on div "Next slide" at bounding box center [1199, 300] width 43 height 43
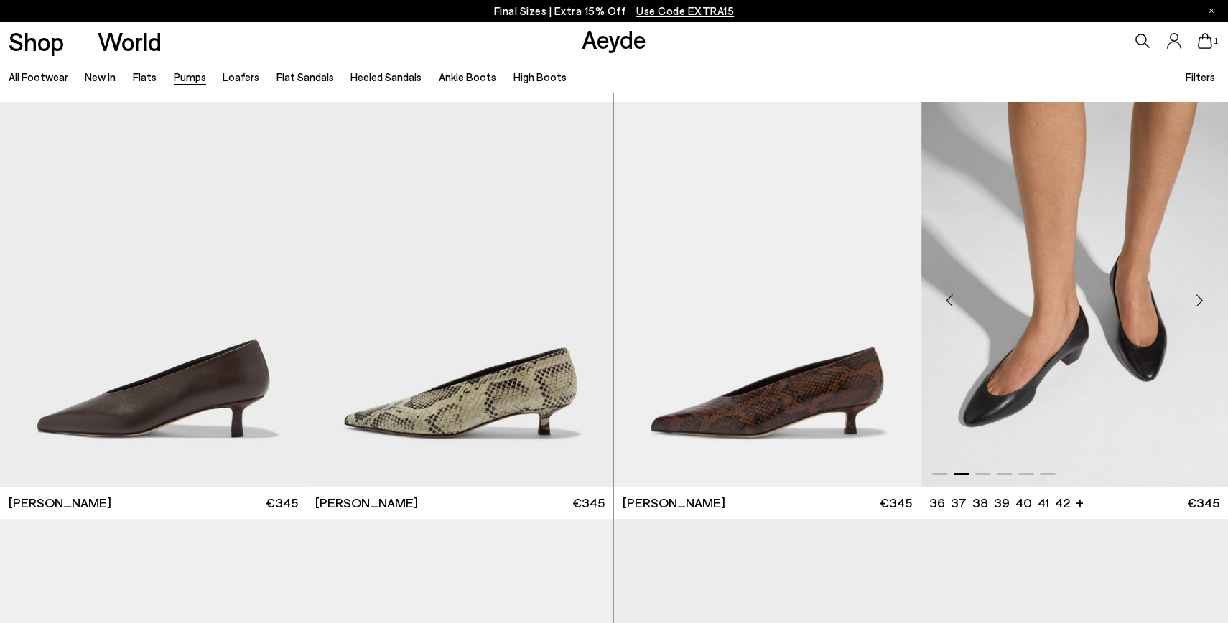
click at [1200, 304] on div "Next slide" at bounding box center [1199, 300] width 43 height 43
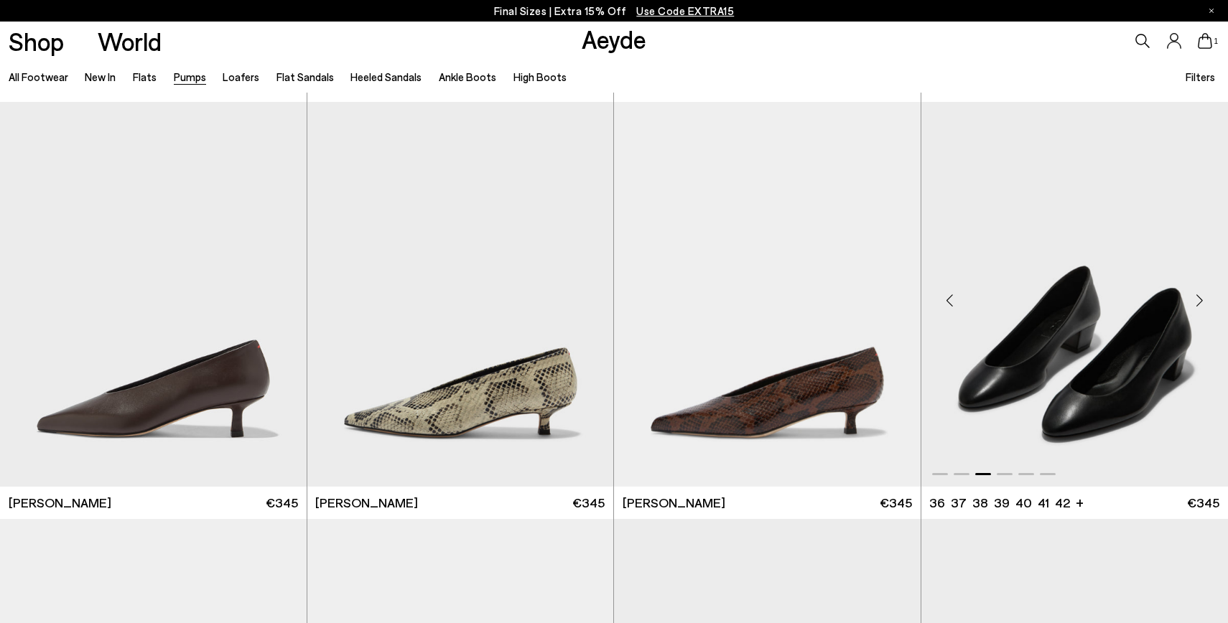
click at [1200, 304] on div "Next slide" at bounding box center [1199, 300] width 43 height 43
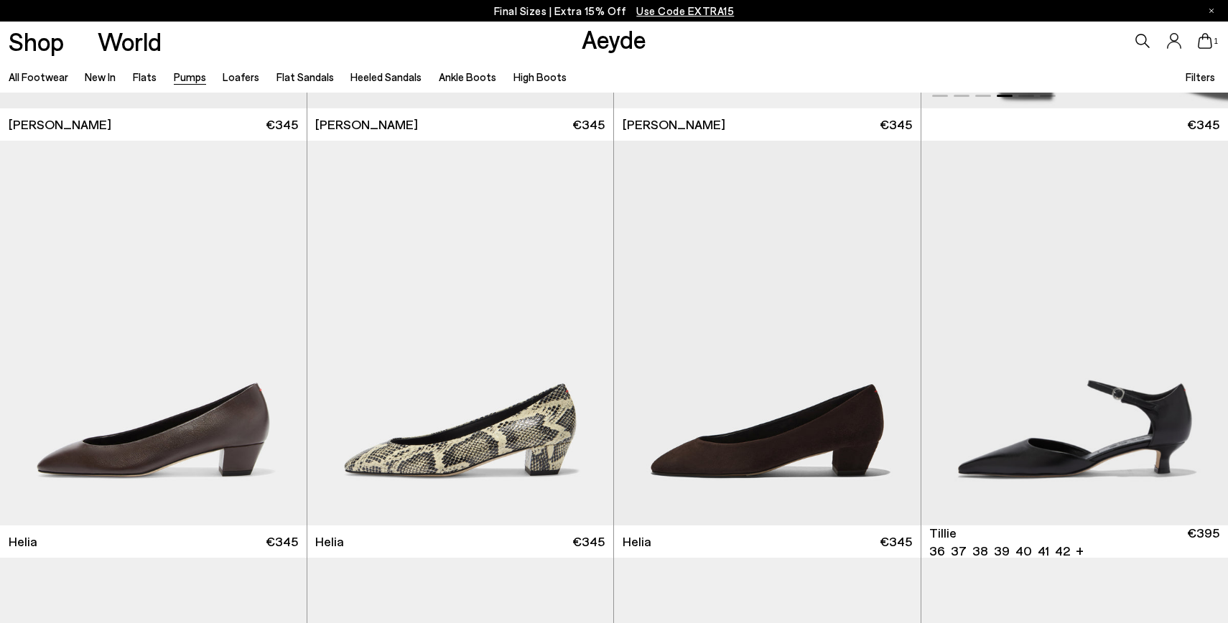
scroll to position [789, 0]
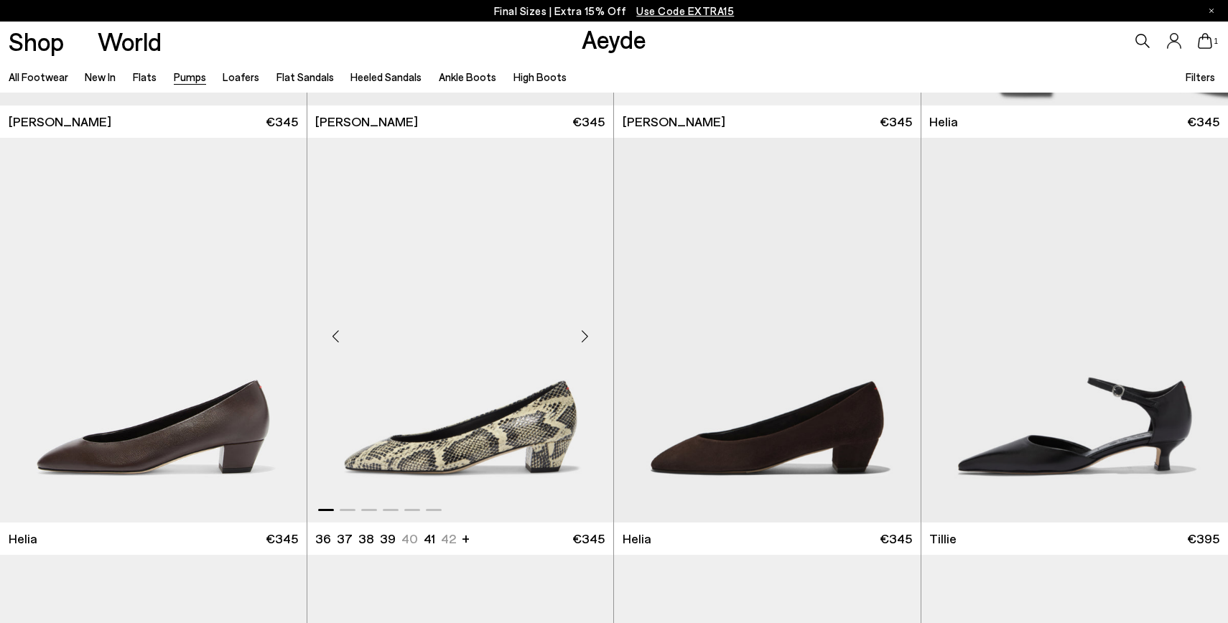
click at [584, 335] on div "Next slide" at bounding box center [584, 336] width 43 height 43
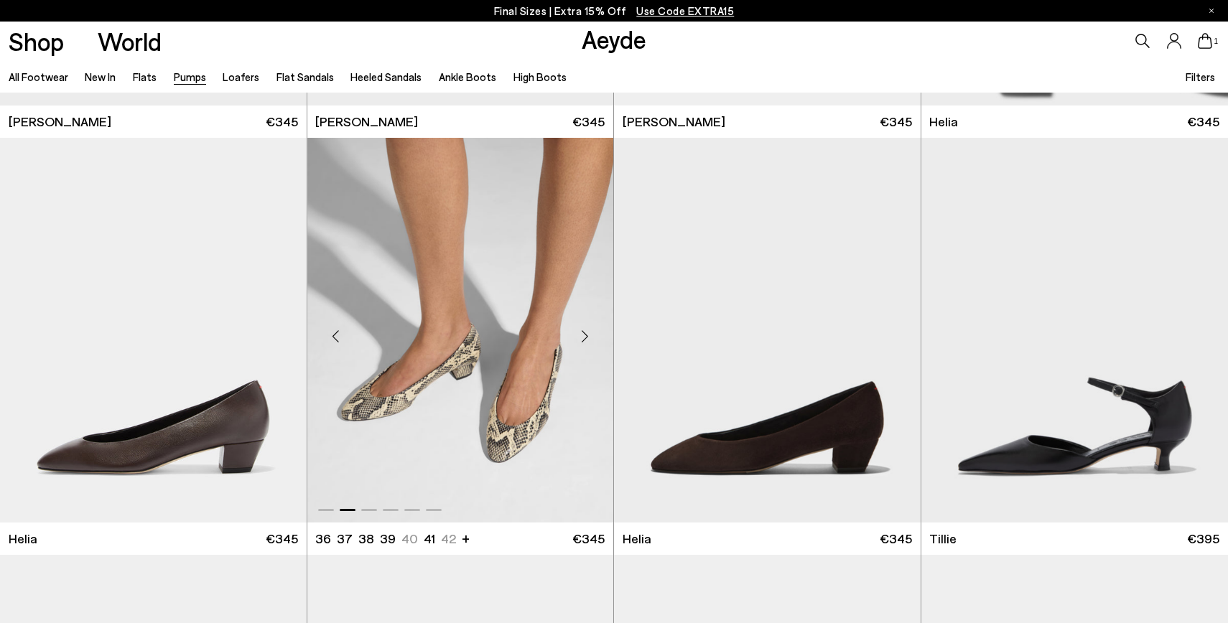
click at [584, 335] on div "Next slide" at bounding box center [584, 336] width 43 height 43
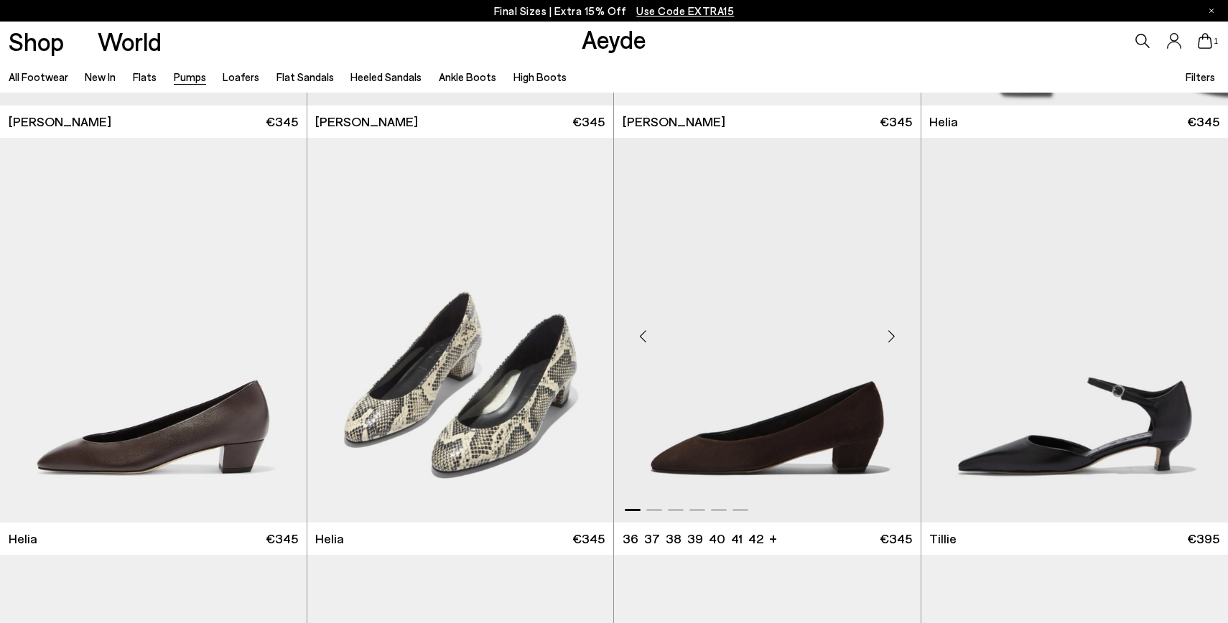
click at [891, 334] on div "Next slide" at bounding box center [892, 336] width 43 height 43
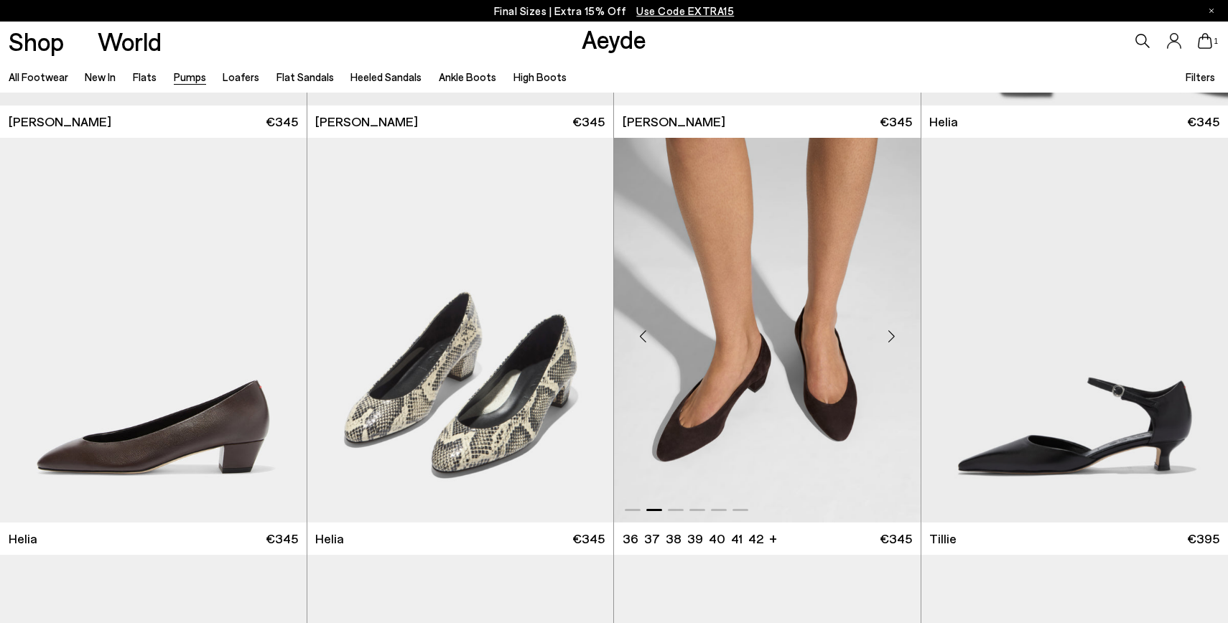
click at [891, 334] on div "Next slide" at bounding box center [892, 336] width 43 height 43
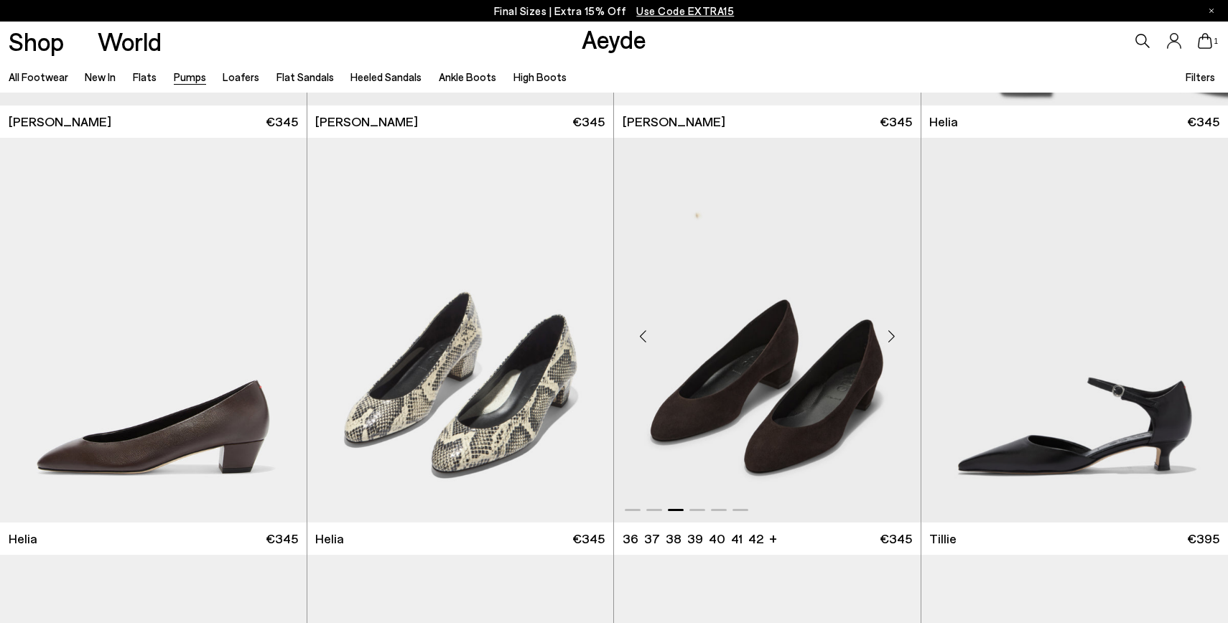
click at [891, 334] on div "Next slide" at bounding box center [892, 336] width 43 height 43
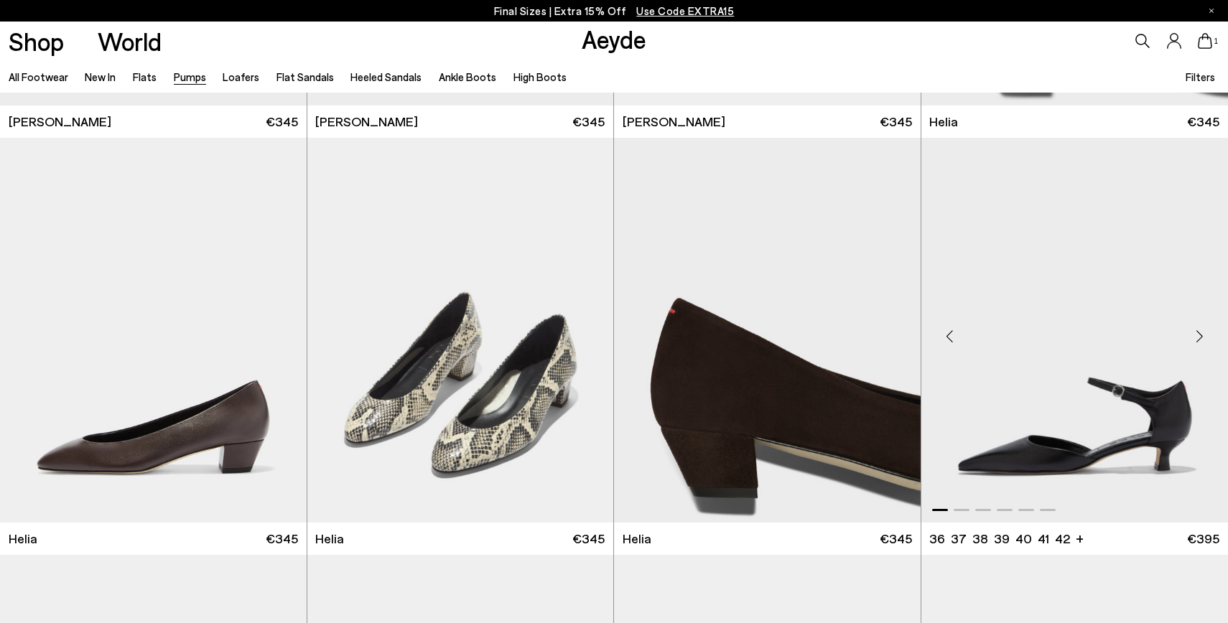
click at [1197, 336] on div "Next slide" at bounding box center [1199, 336] width 43 height 43
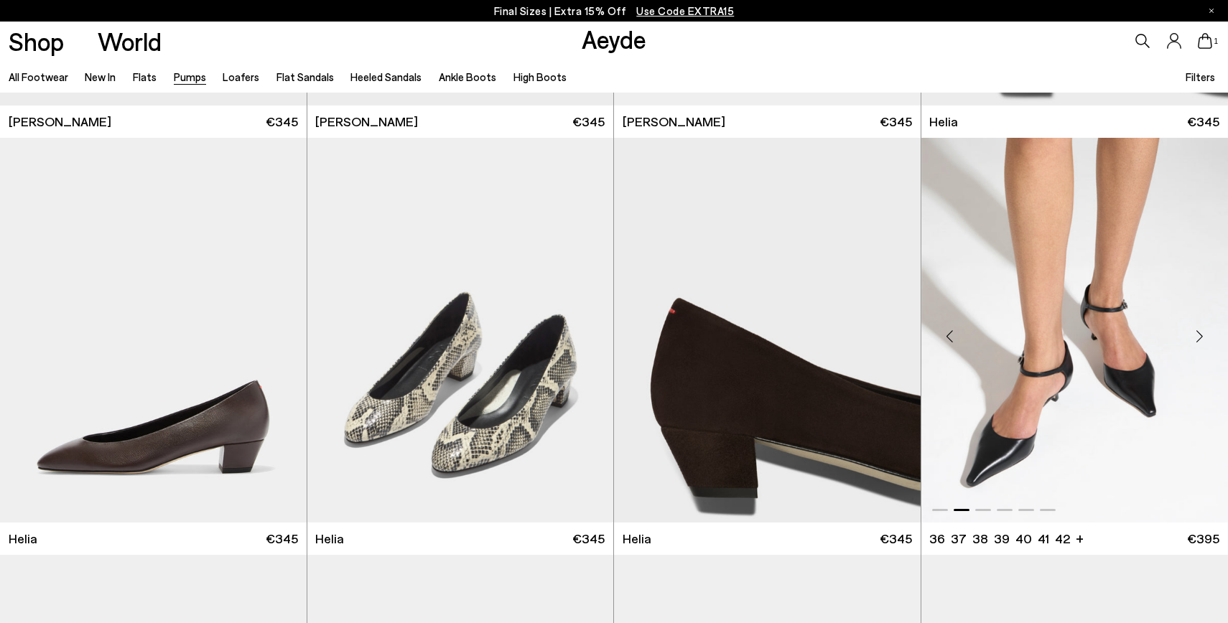
click at [1197, 336] on div "Next slide" at bounding box center [1199, 336] width 43 height 43
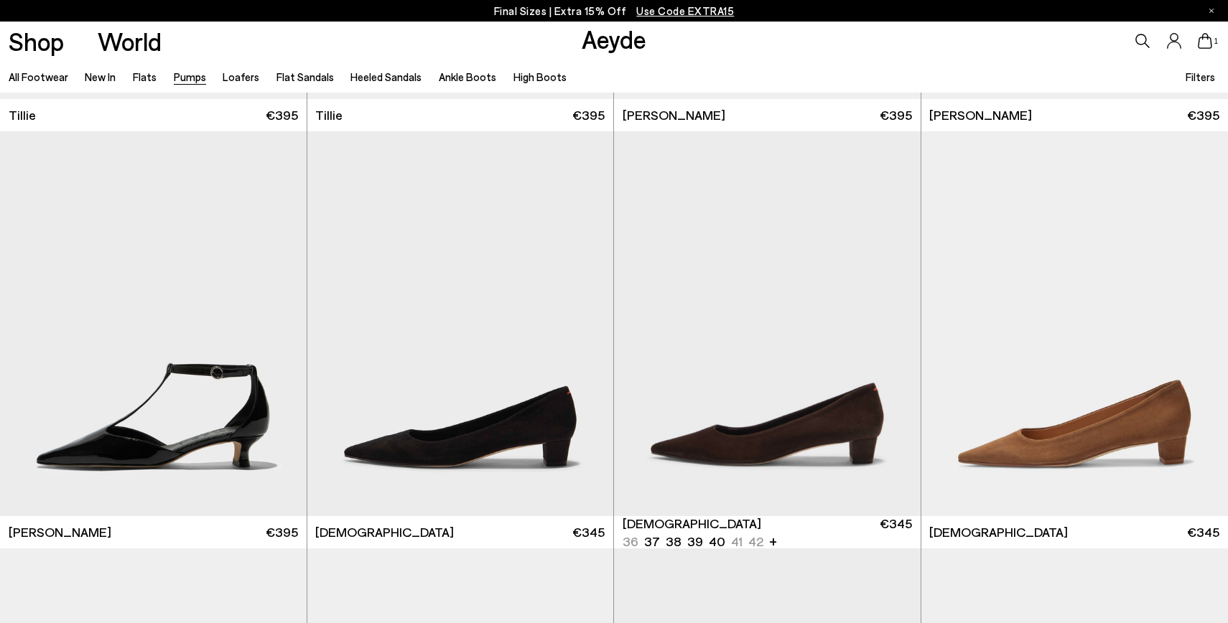
scroll to position [1631, 0]
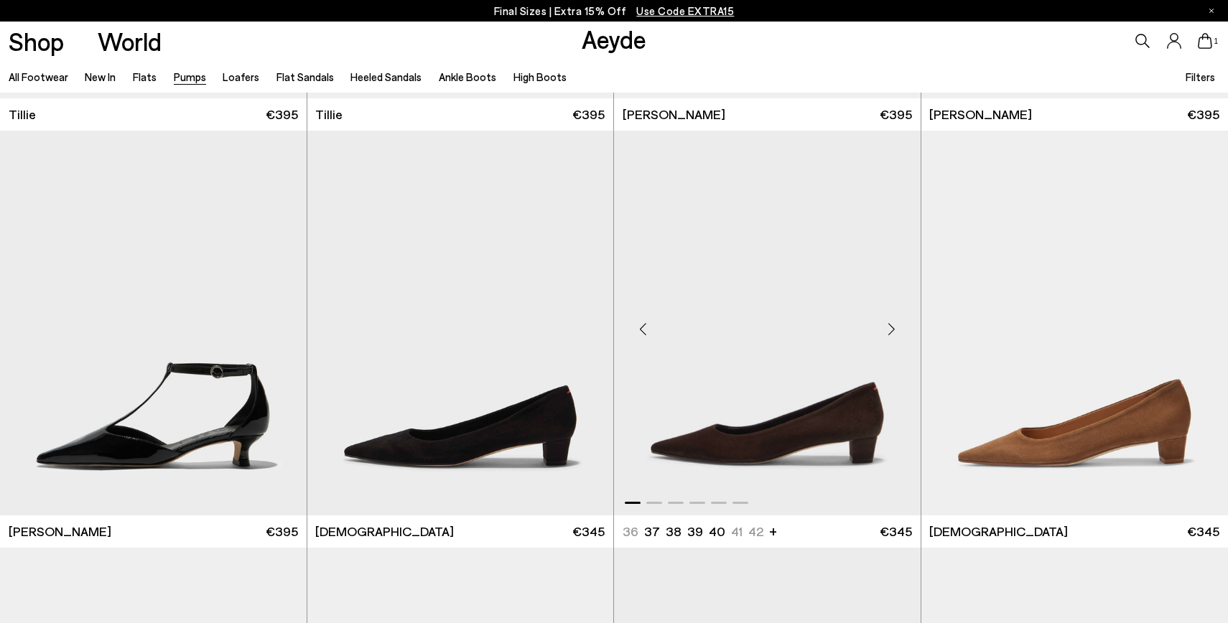
click at [888, 336] on div "Next slide" at bounding box center [892, 328] width 43 height 43
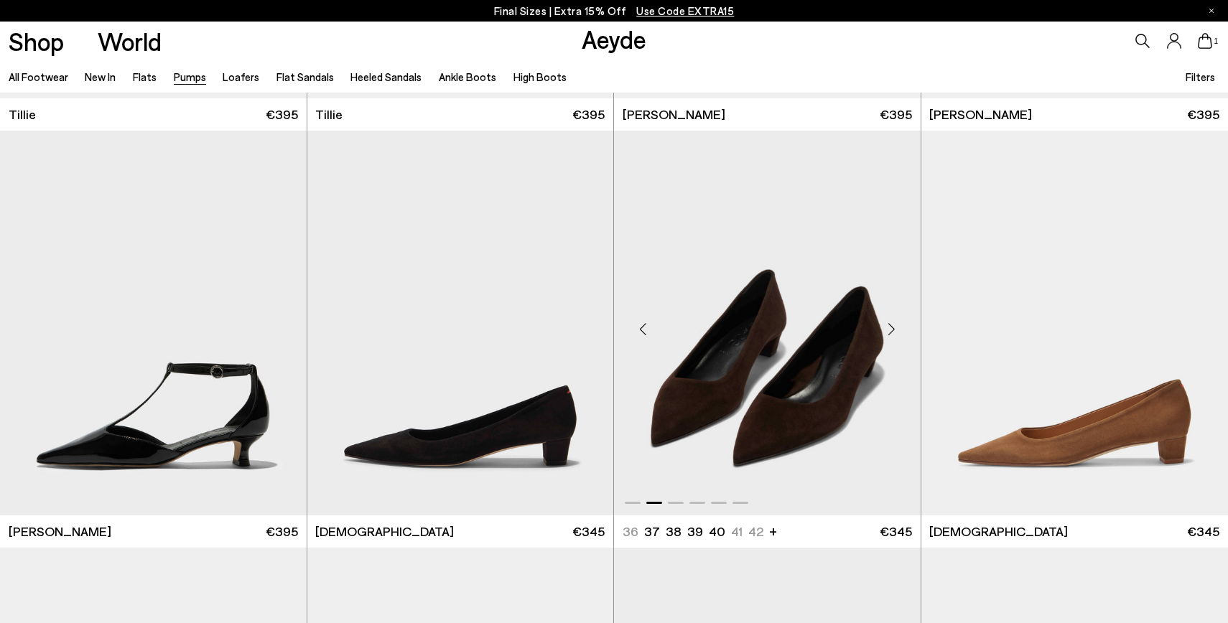
click at [888, 337] on div "Next slide" at bounding box center [892, 328] width 43 height 43
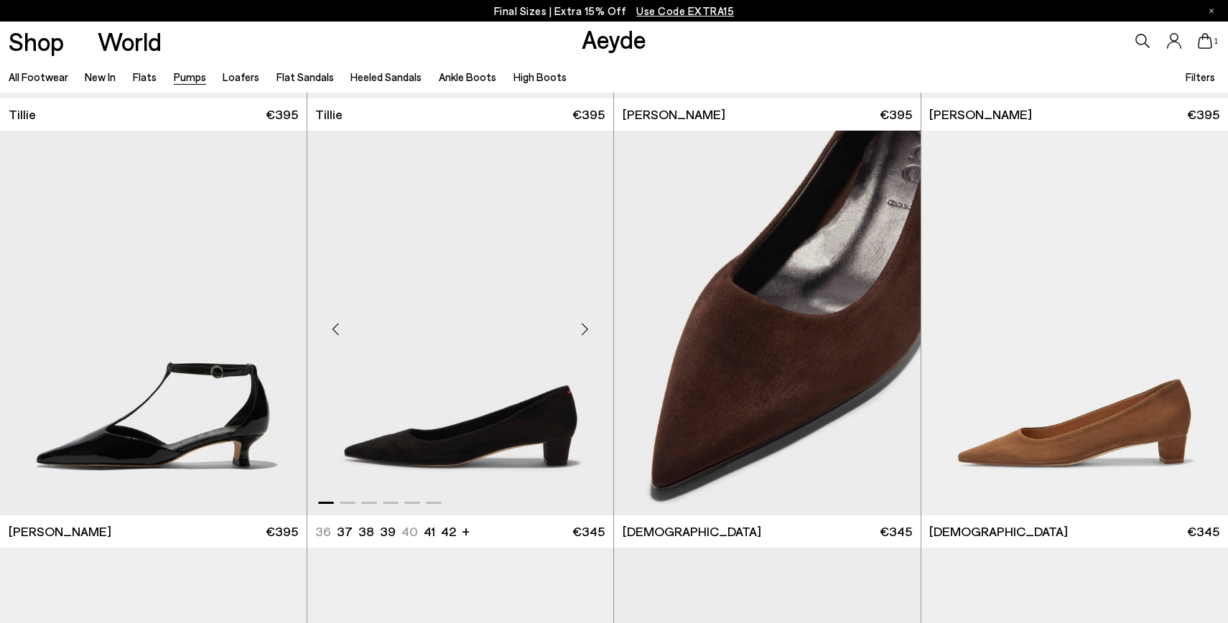
click at [581, 333] on div "Next slide" at bounding box center [584, 328] width 43 height 43
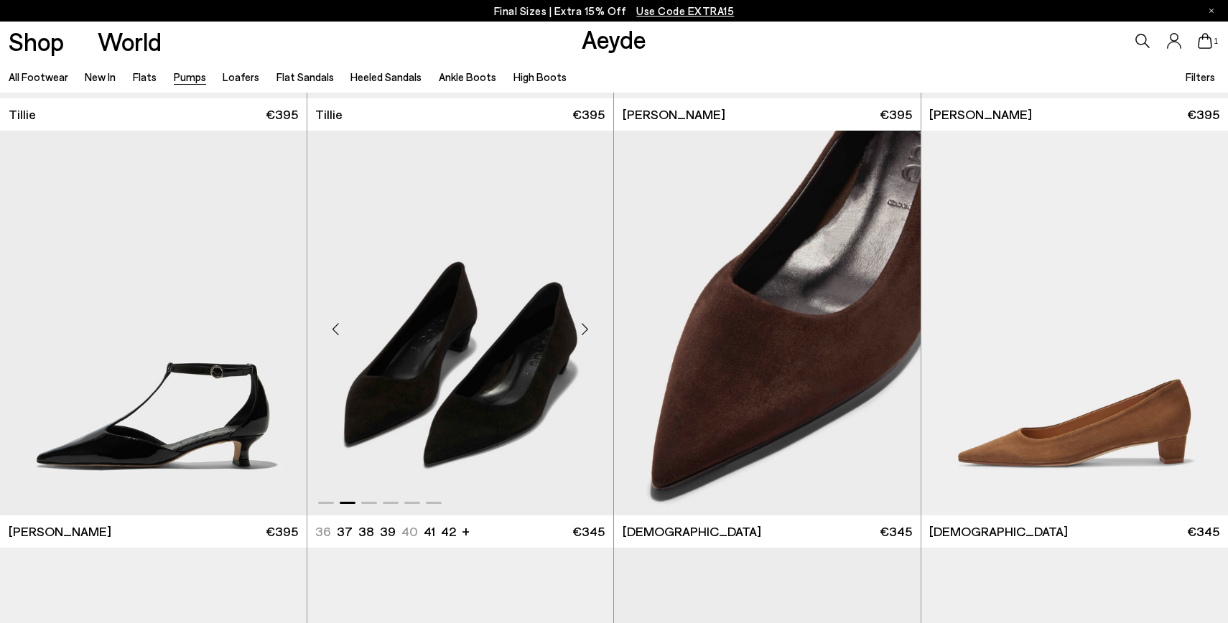
click at [581, 333] on div "Next slide" at bounding box center [584, 328] width 43 height 43
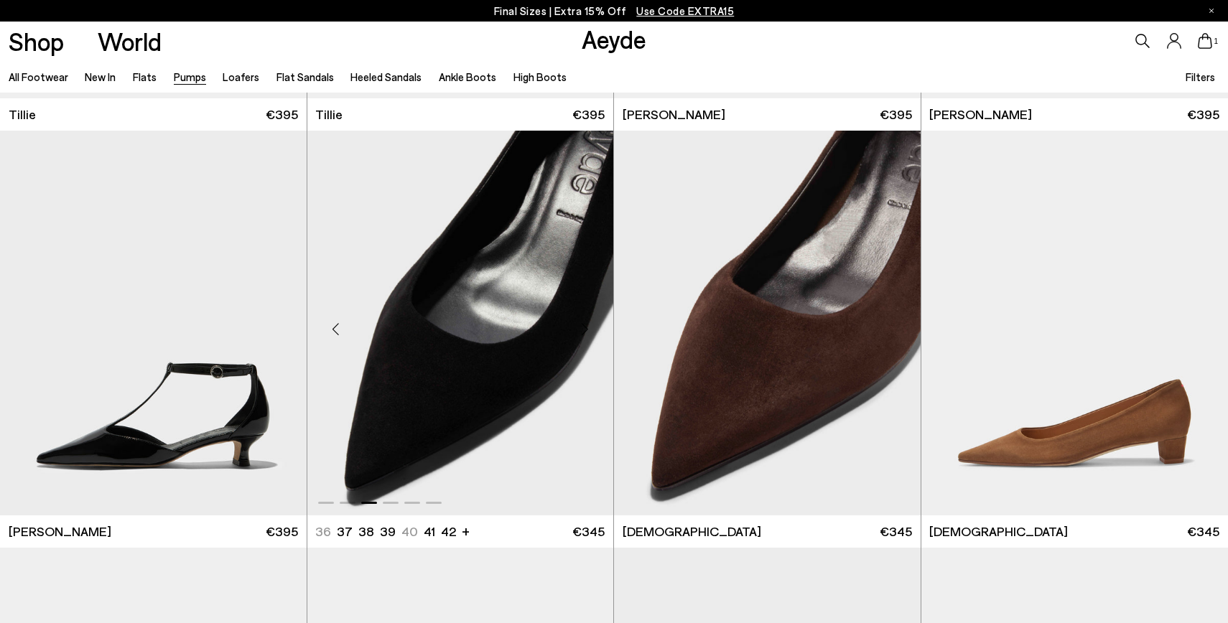
click at [581, 333] on div "Next slide" at bounding box center [584, 328] width 43 height 43
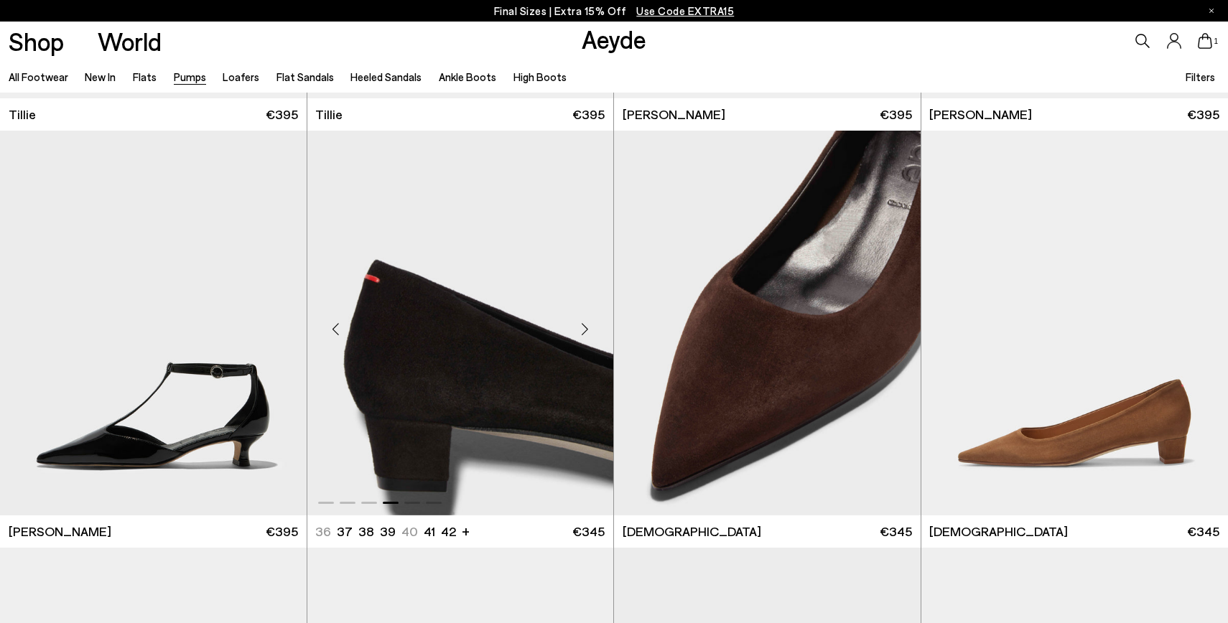
click at [581, 333] on div "Next slide" at bounding box center [584, 328] width 43 height 43
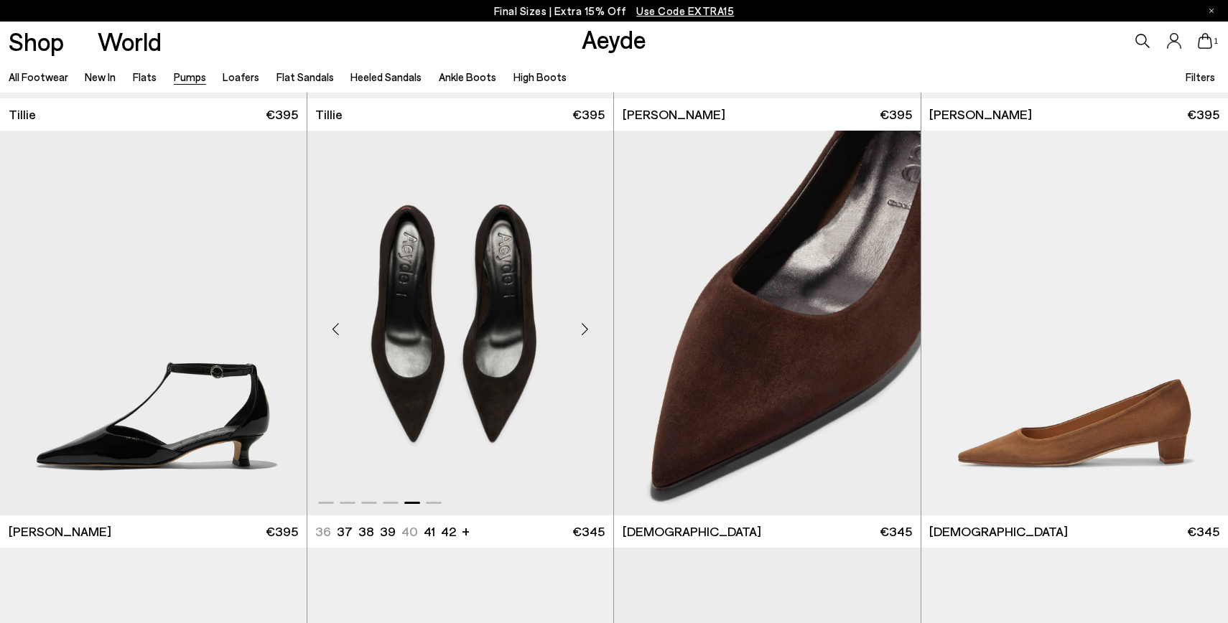
click at [581, 333] on div "Next slide" at bounding box center [584, 328] width 43 height 43
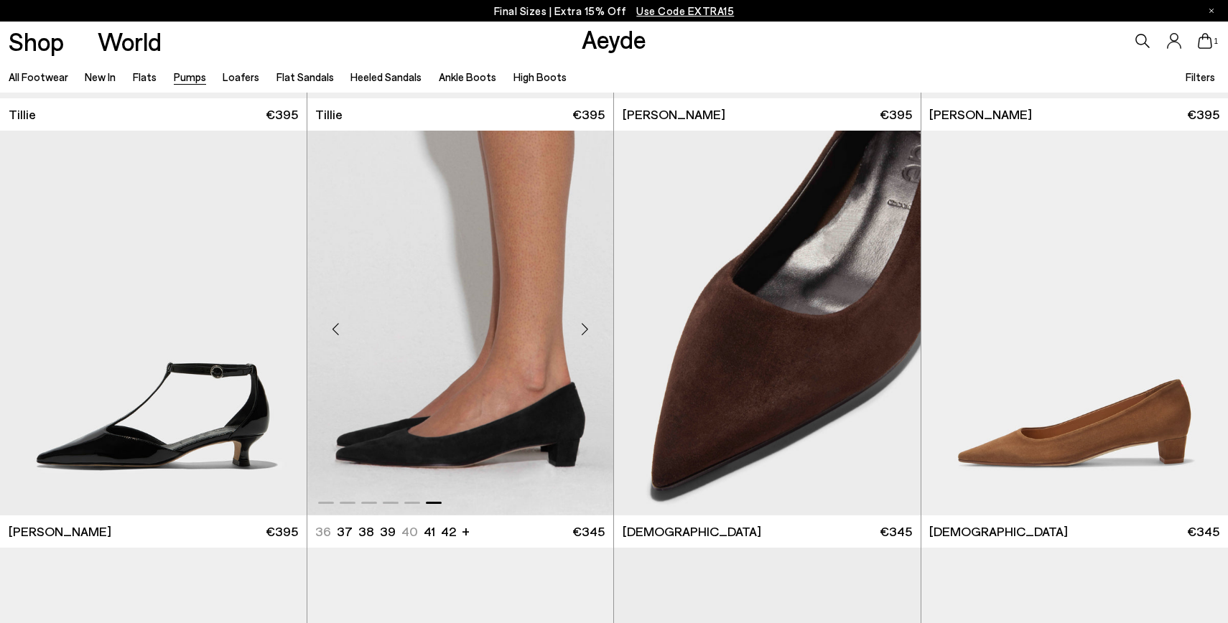
click at [581, 334] on div "Next slide" at bounding box center [584, 328] width 43 height 43
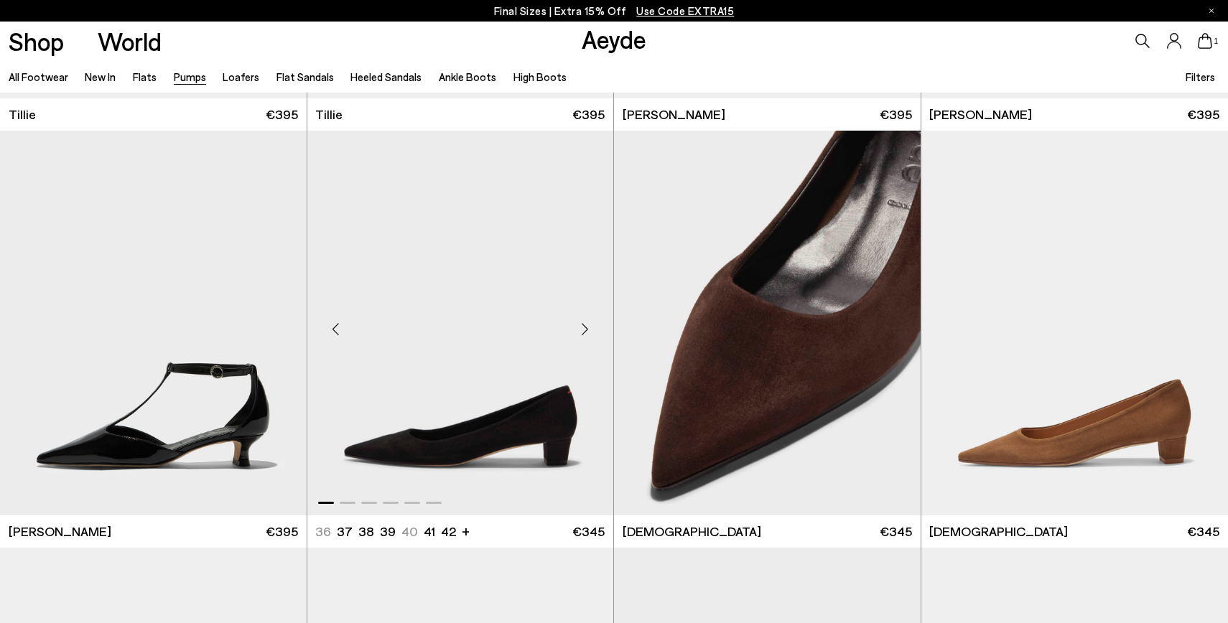
click at [581, 334] on div "Next slide" at bounding box center [584, 328] width 43 height 43
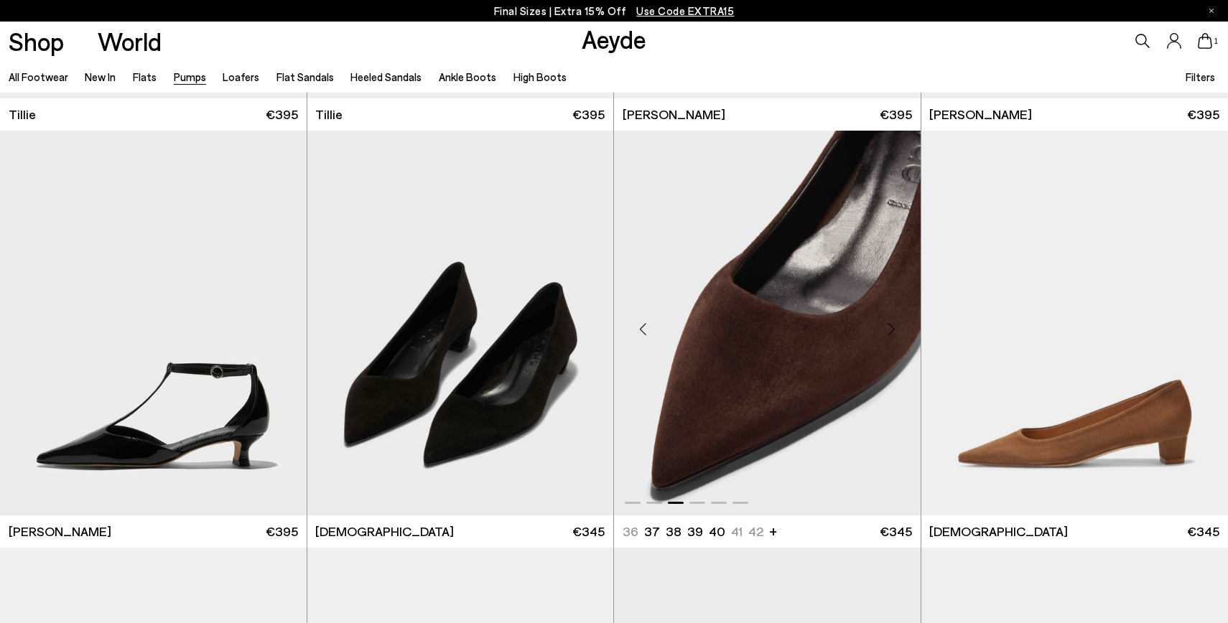
click at [894, 328] on div "Next slide" at bounding box center [892, 328] width 43 height 43
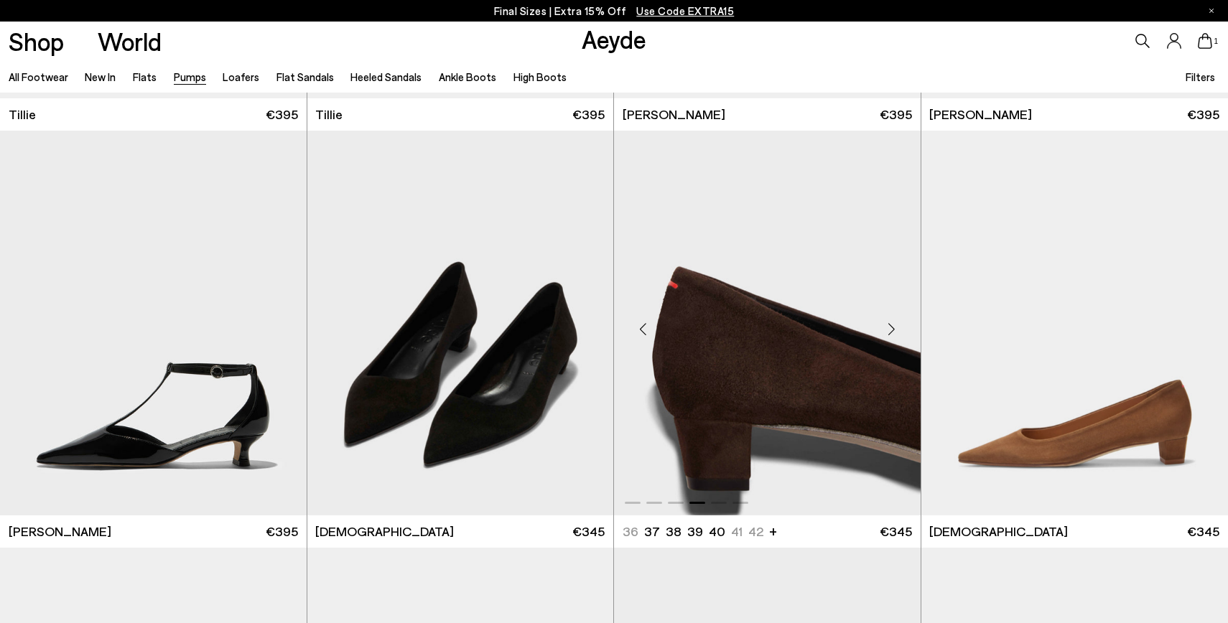
click at [894, 328] on div "Next slide" at bounding box center [892, 328] width 43 height 43
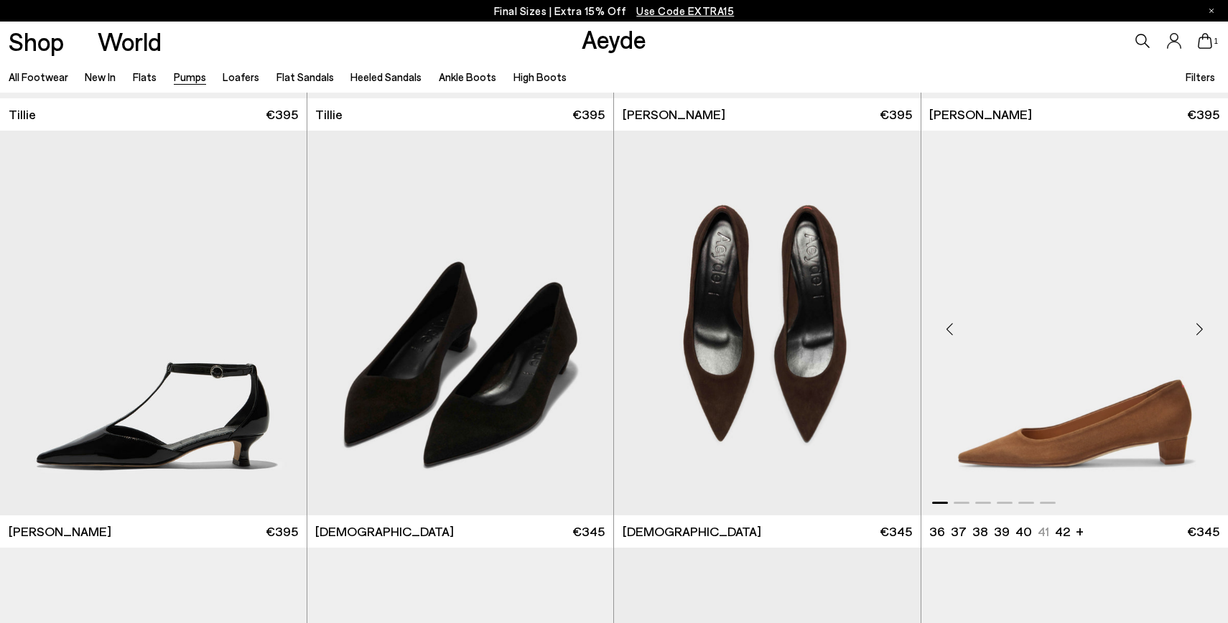
click at [1197, 330] on div "Next slide" at bounding box center [1199, 328] width 43 height 43
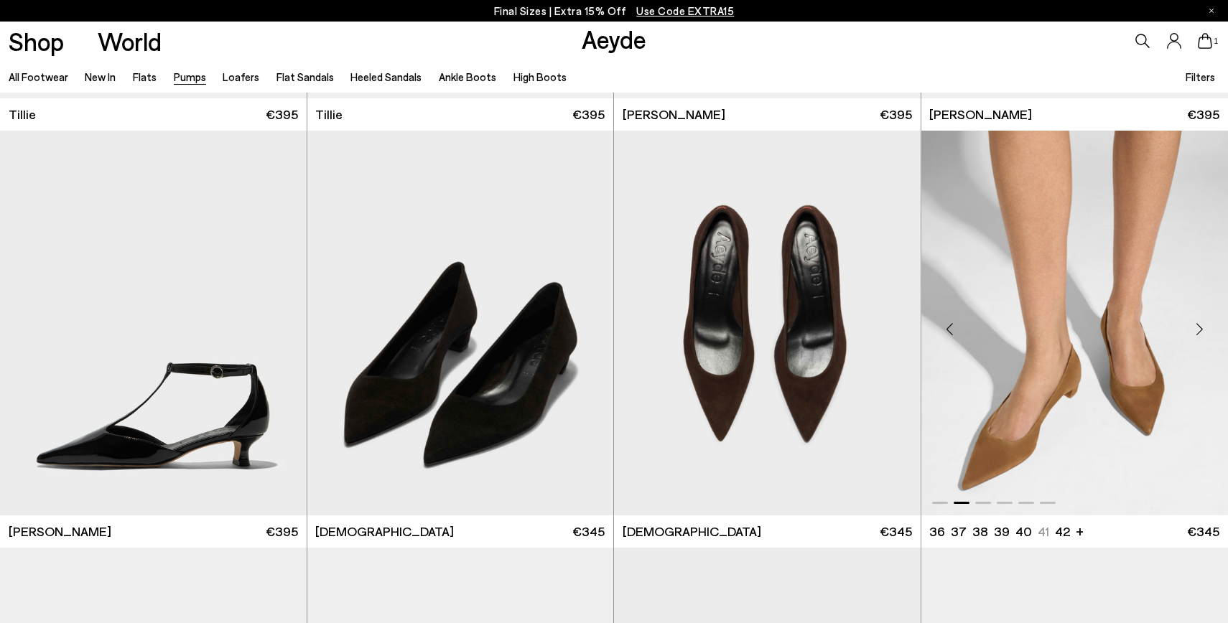
click at [1197, 330] on div "Next slide" at bounding box center [1199, 328] width 43 height 43
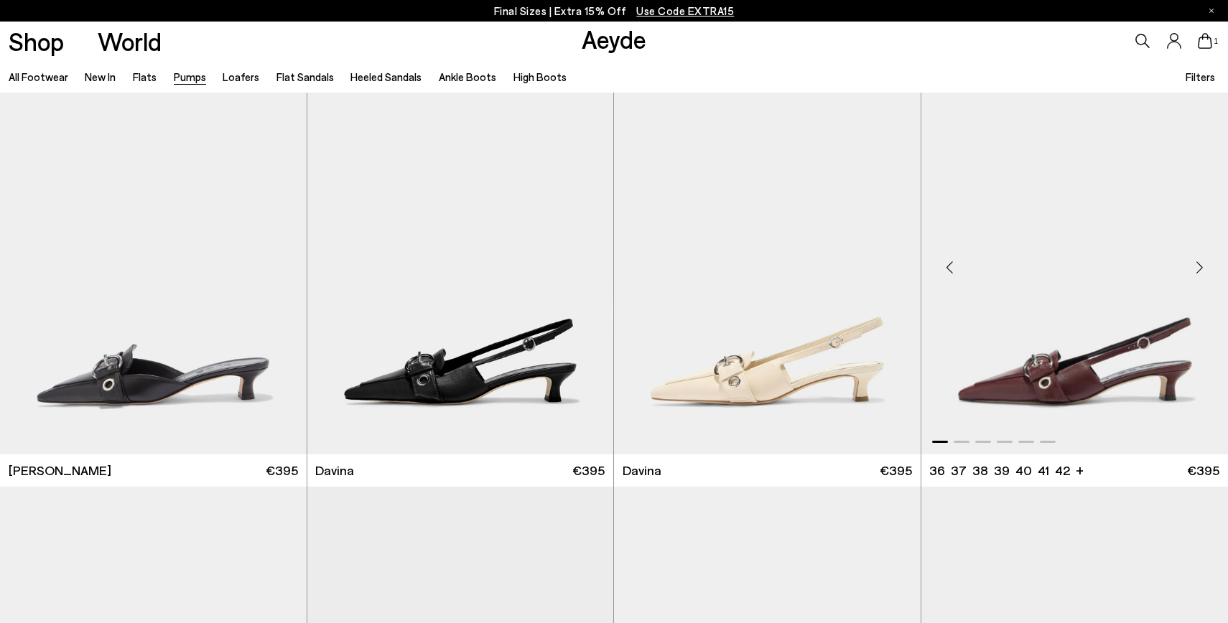
scroll to position [2956, 0]
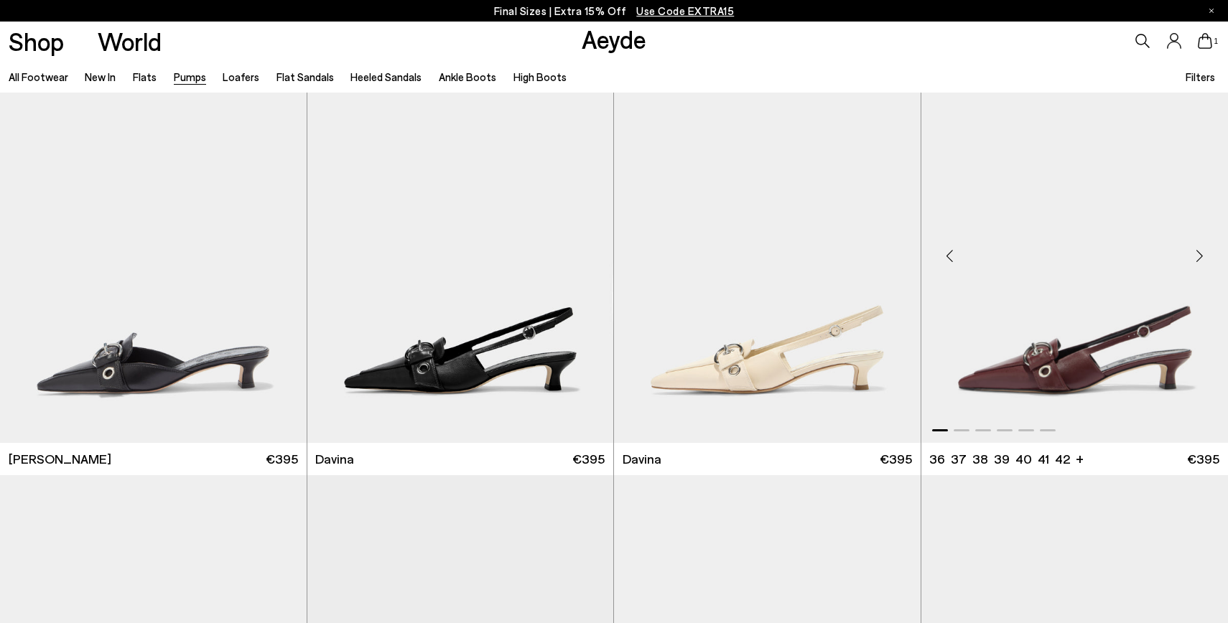
click at [1200, 255] on div "Next slide" at bounding box center [1199, 256] width 43 height 43
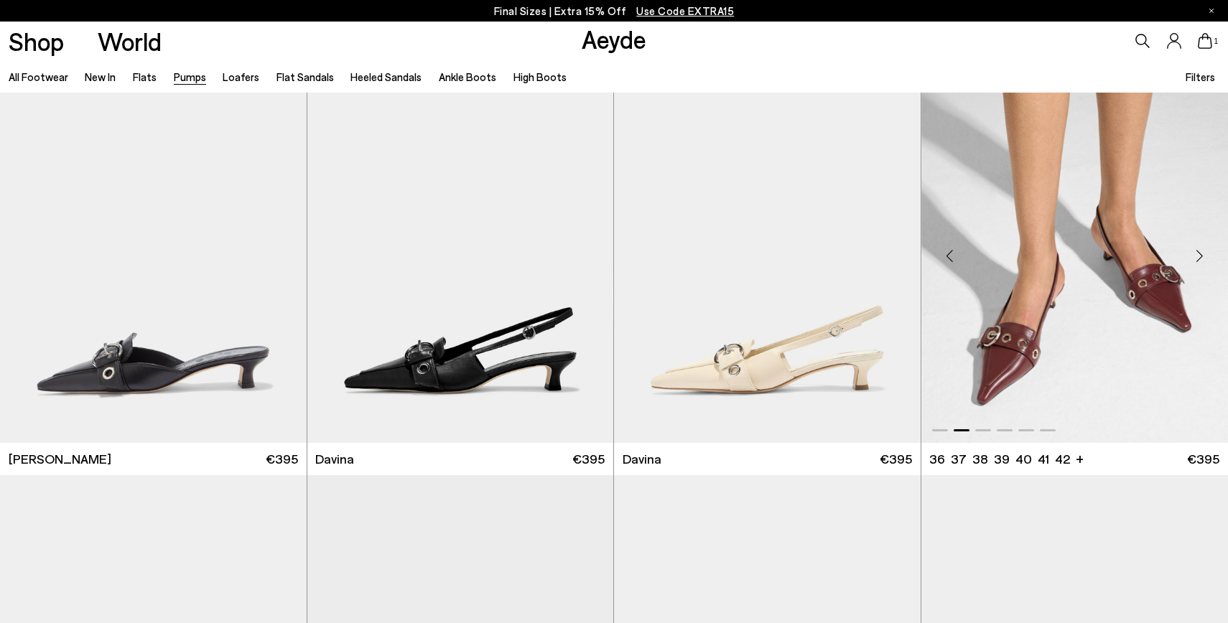
click at [1200, 255] on div "Next slide" at bounding box center [1199, 256] width 43 height 43
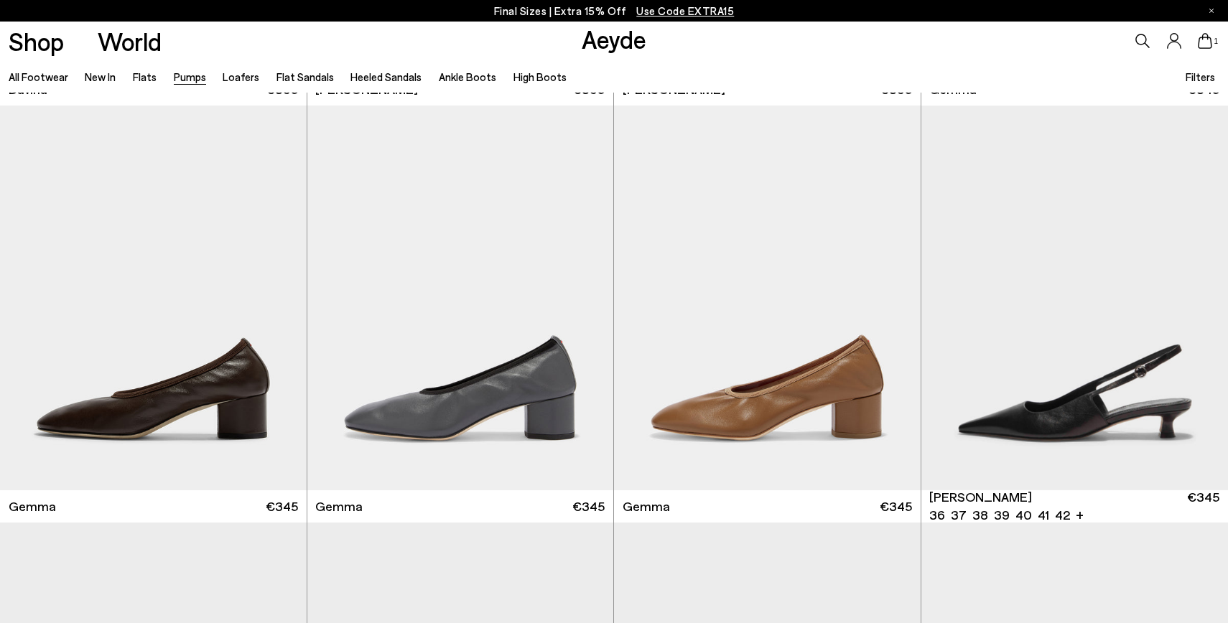
scroll to position [3749, 0]
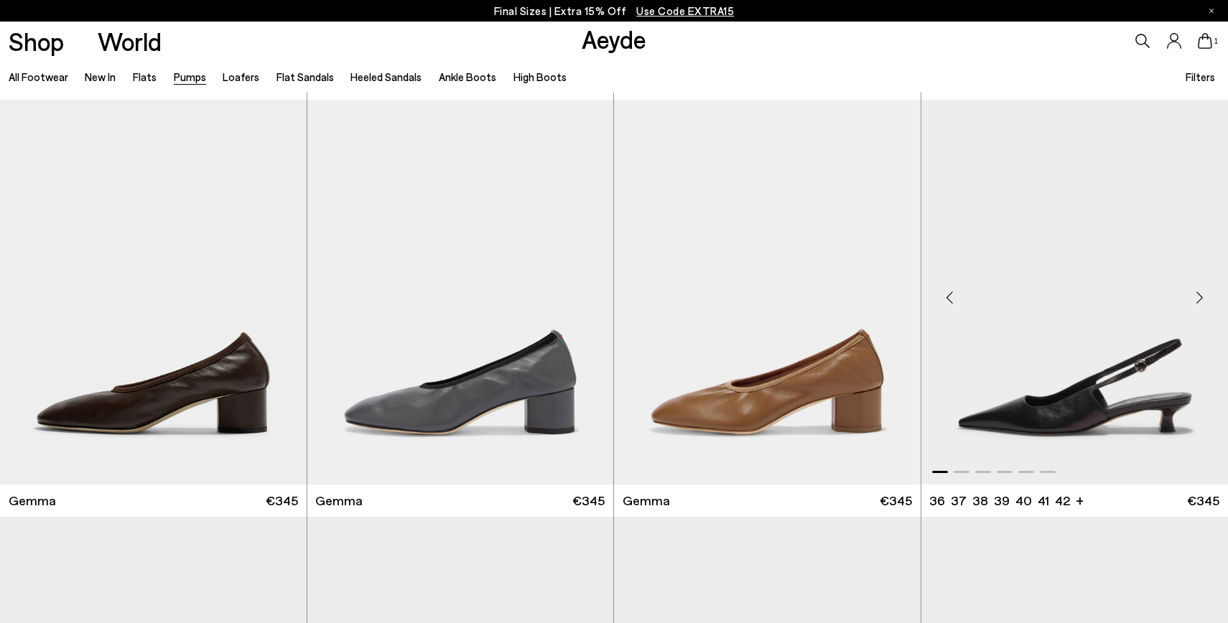
click at [1200, 300] on div "Next slide" at bounding box center [1199, 298] width 43 height 43
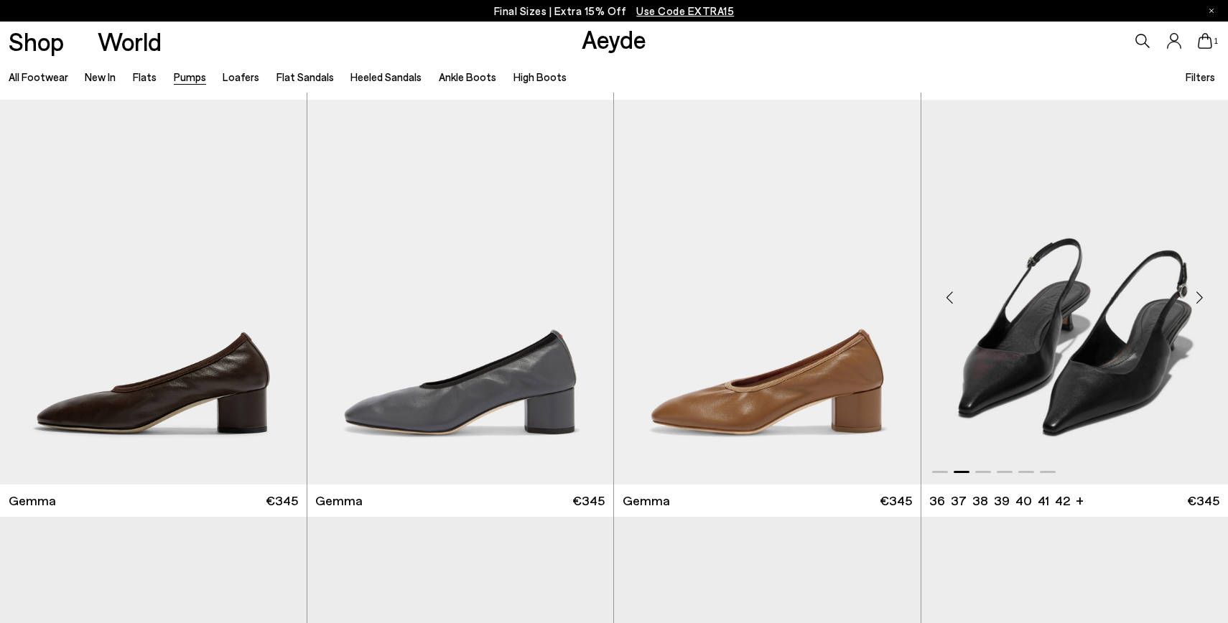
click at [1200, 300] on div "Next slide" at bounding box center [1199, 298] width 43 height 43
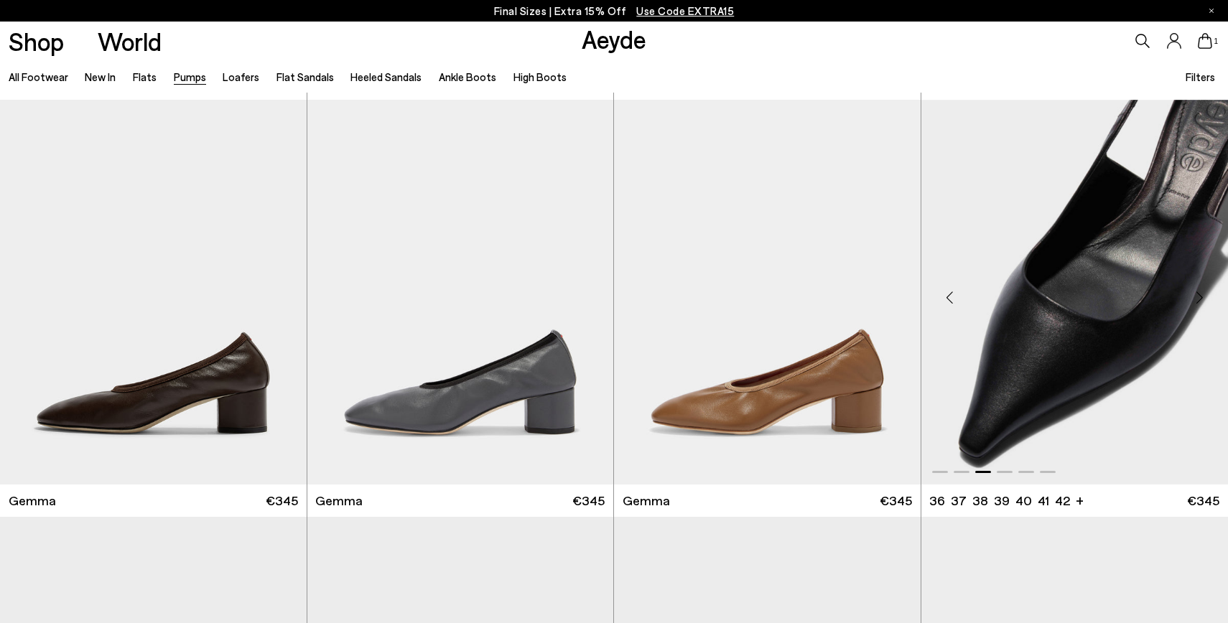
click at [1200, 300] on div "Next slide" at bounding box center [1199, 298] width 43 height 43
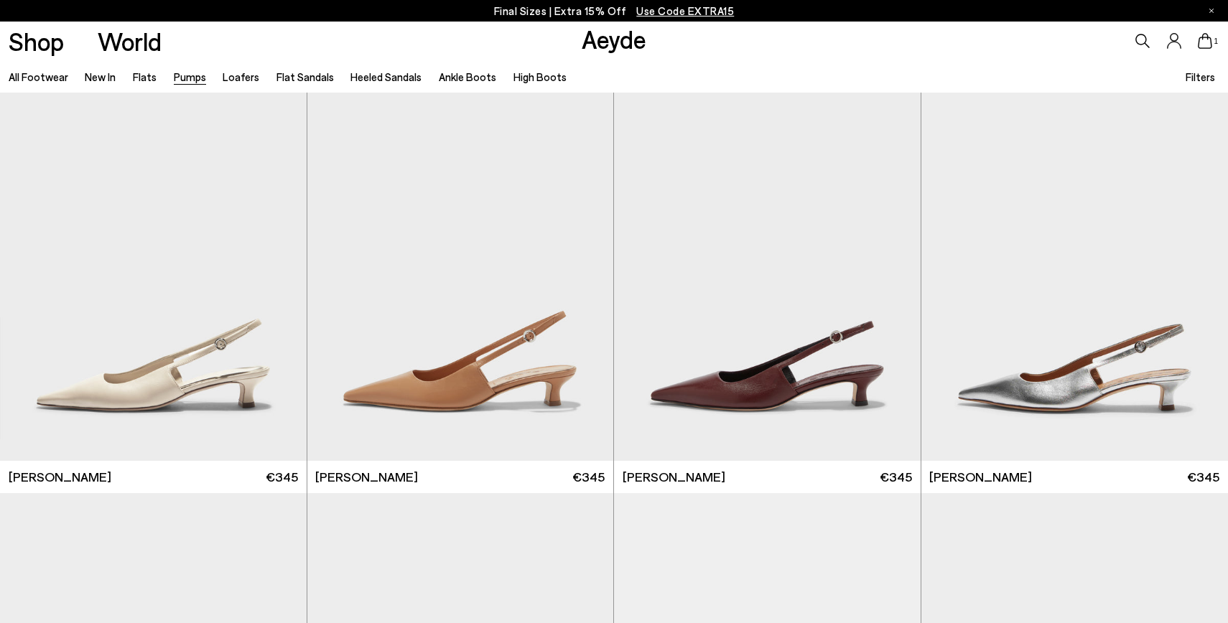
scroll to position [4255, 0]
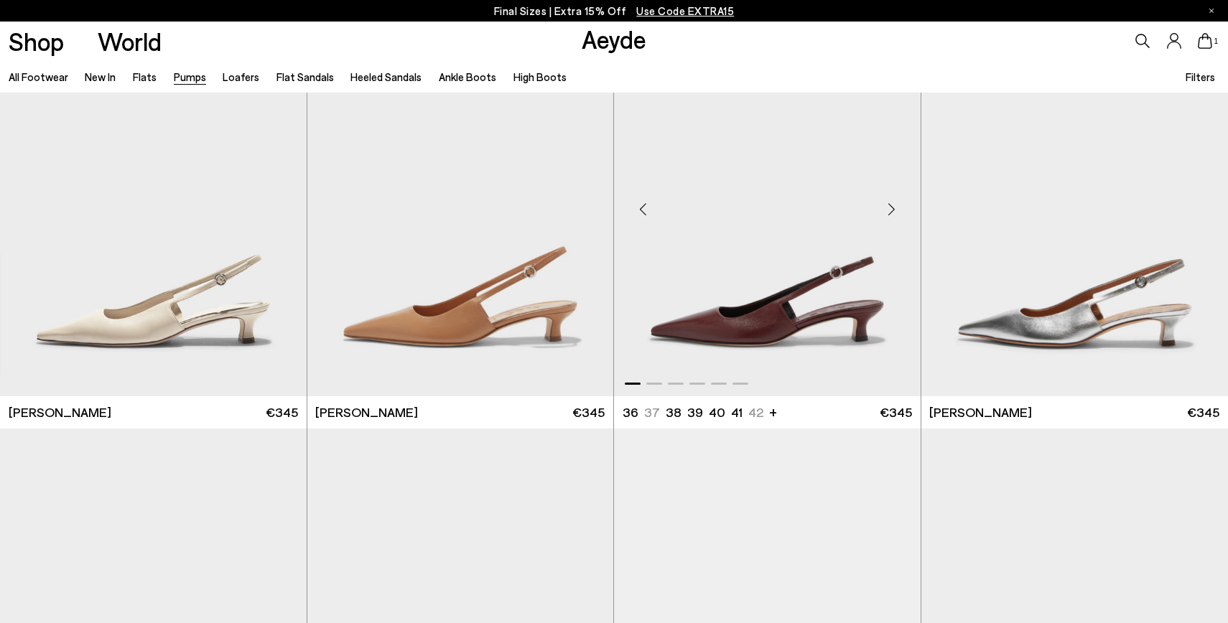
click at [888, 215] on div "Next slide" at bounding box center [892, 209] width 43 height 43
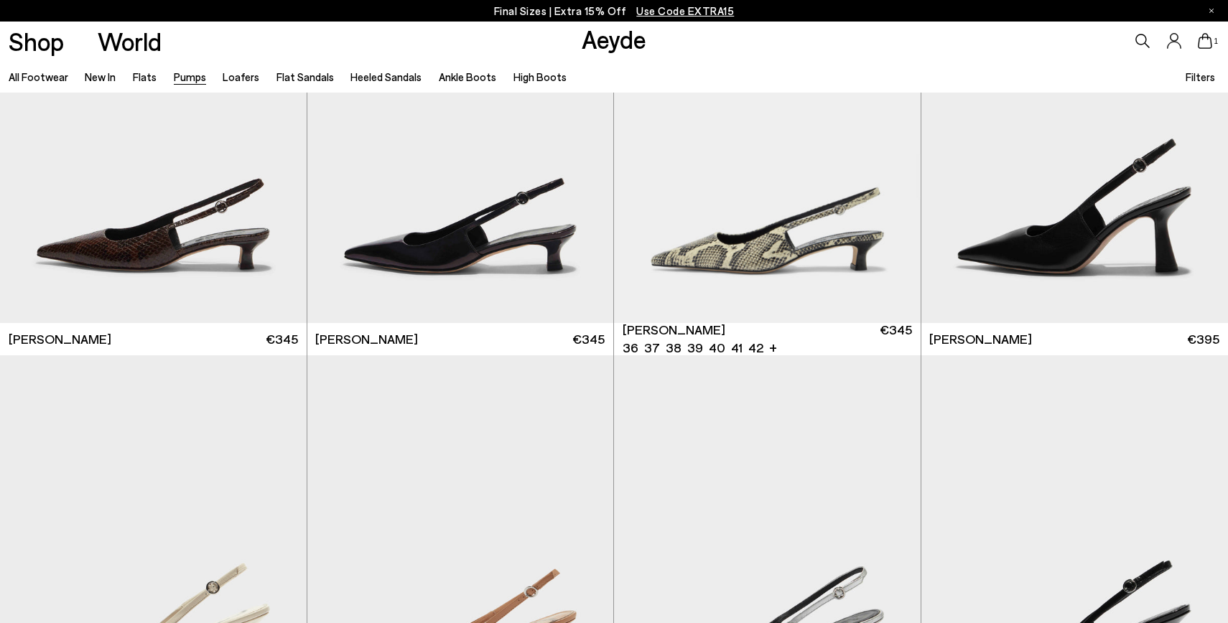
scroll to position [4742, 0]
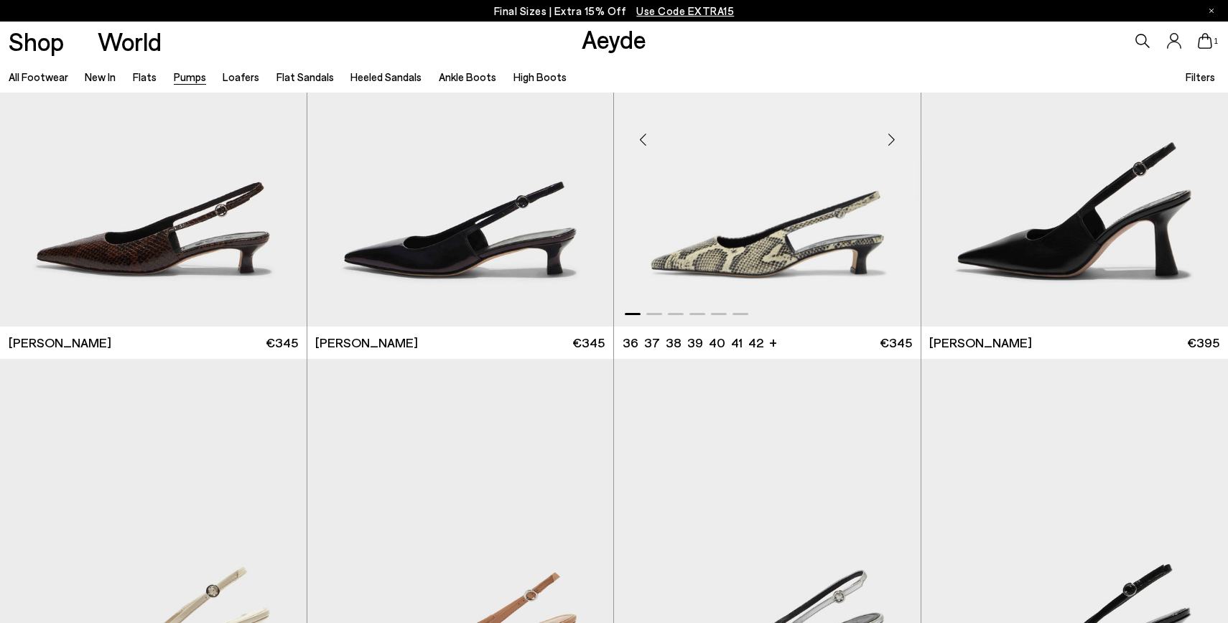
click at [891, 137] on div "Next slide" at bounding box center [892, 140] width 43 height 43
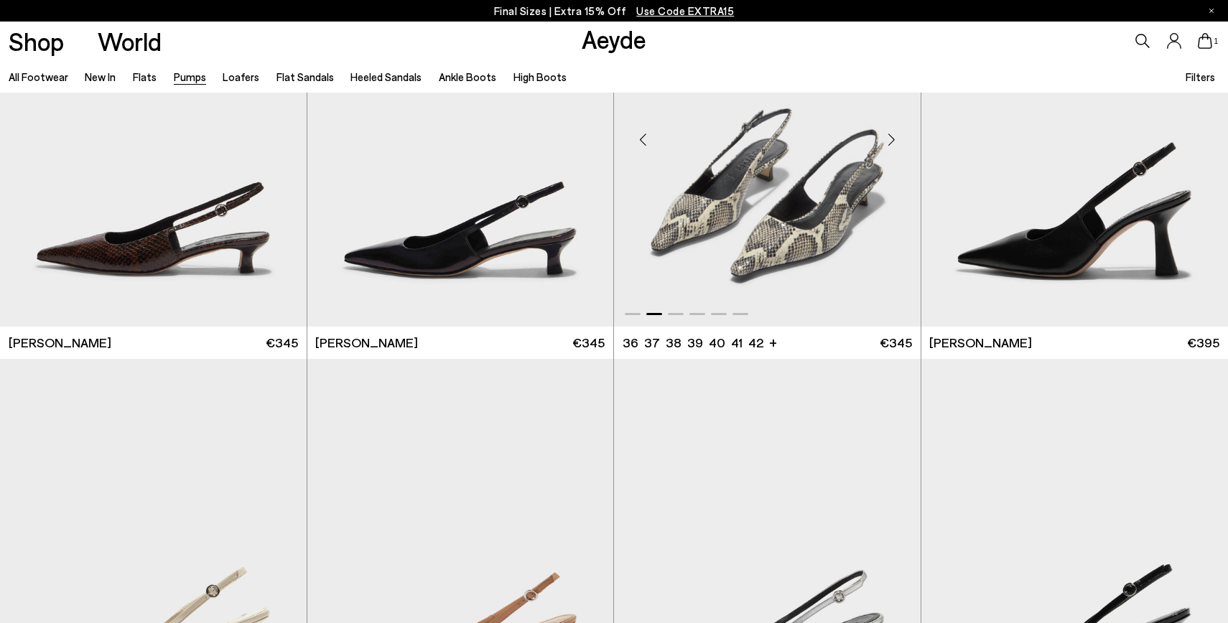
click at [891, 137] on div "Next slide" at bounding box center [892, 140] width 43 height 43
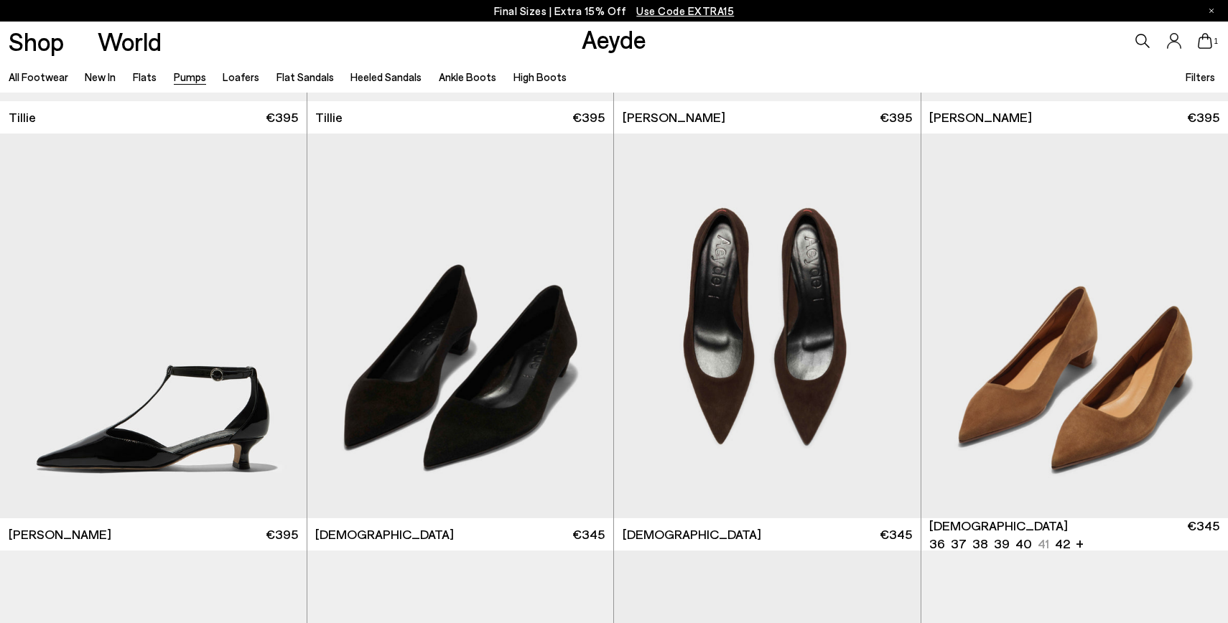
scroll to position [1619, 0]
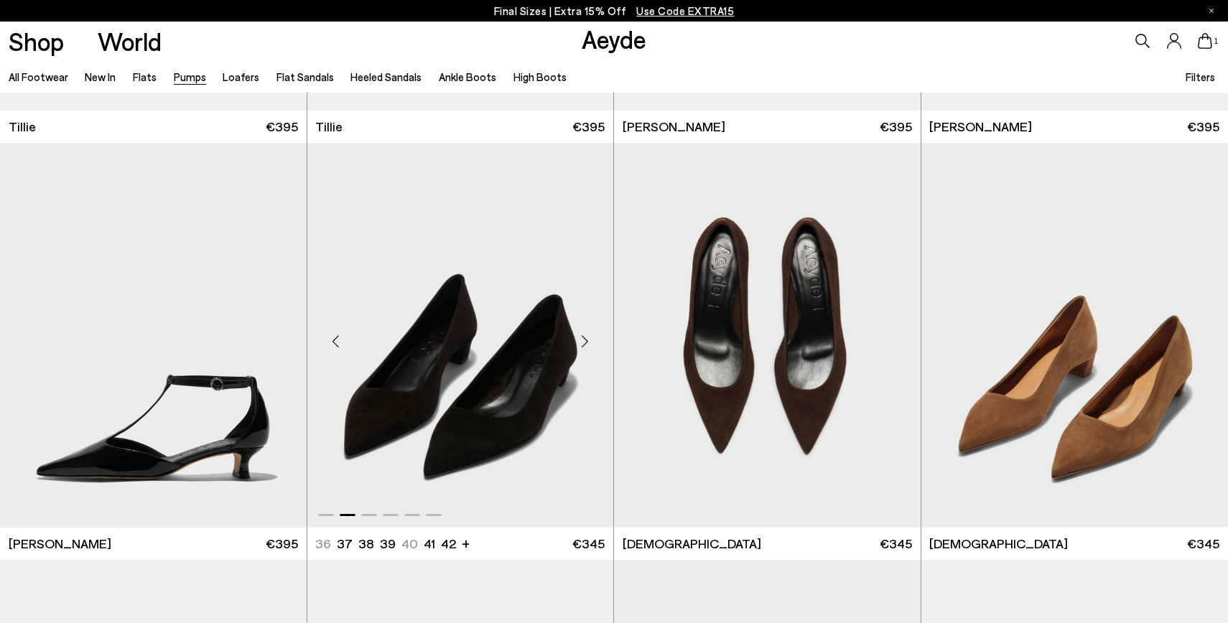
click at [584, 343] on div "Next slide" at bounding box center [584, 341] width 43 height 43
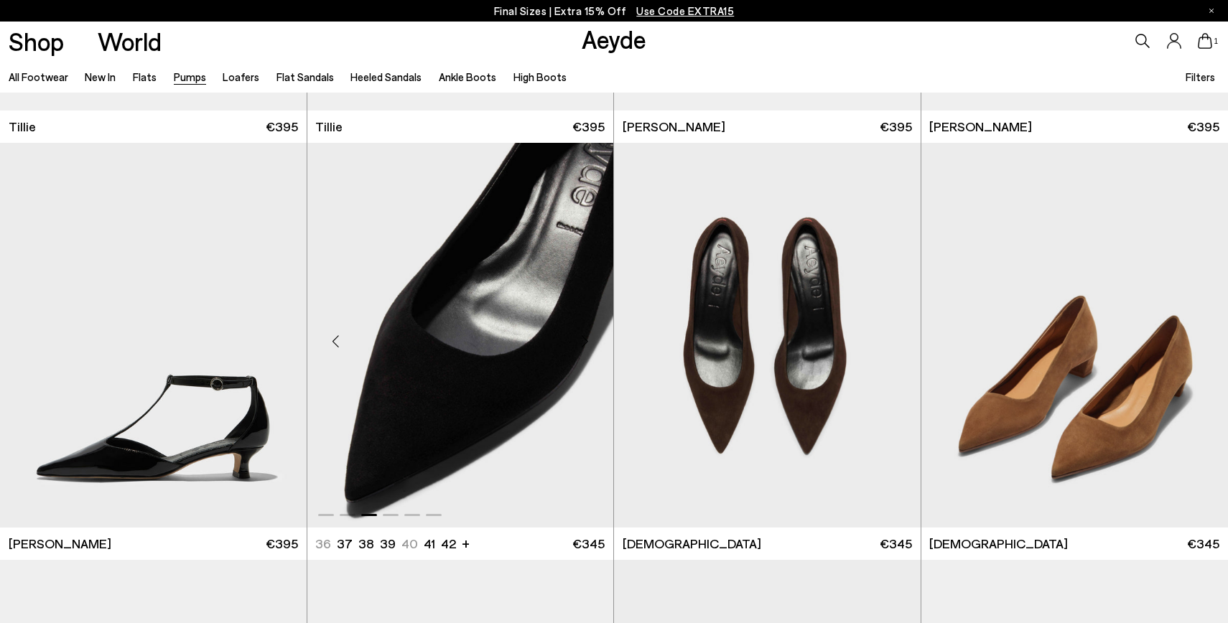
click at [584, 343] on div "Next slide" at bounding box center [584, 341] width 43 height 43
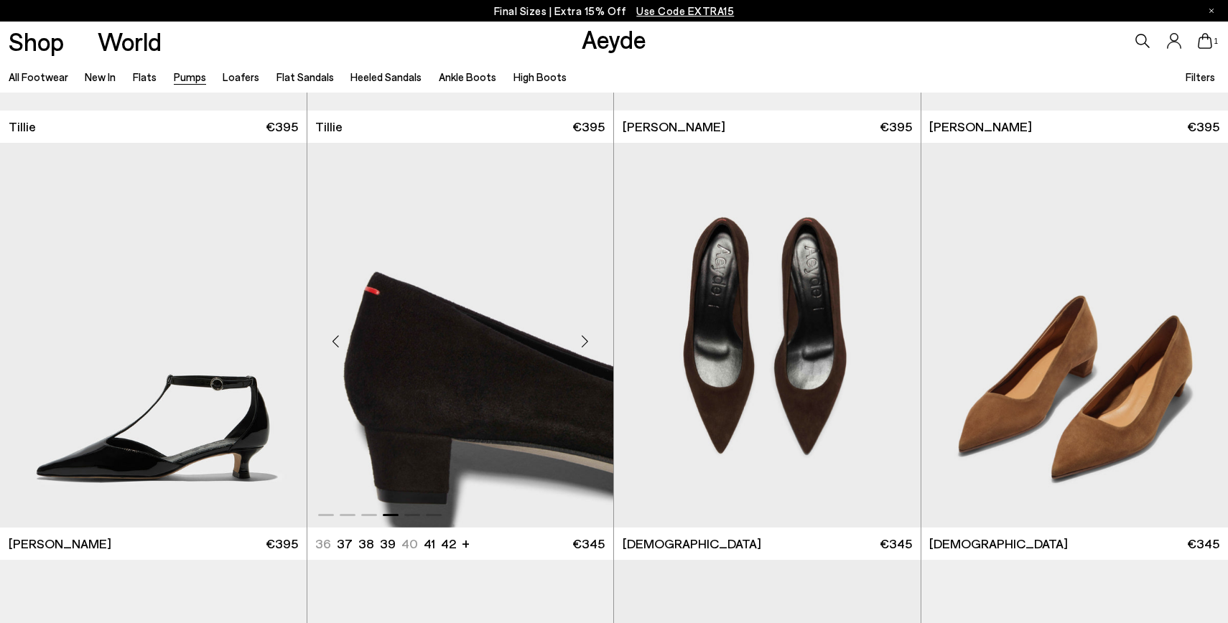
click at [584, 343] on div "Next slide" at bounding box center [584, 341] width 43 height 43
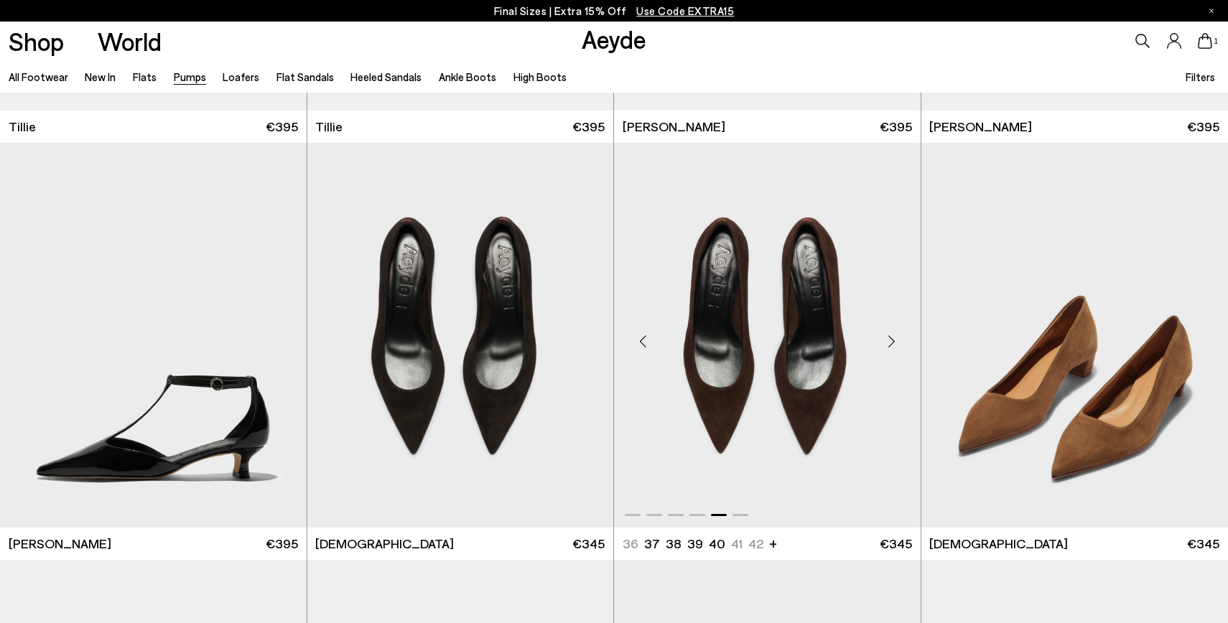
click at [737, 351] on img "5 / 6" at bounding box center [767, 335] width 307 height 385
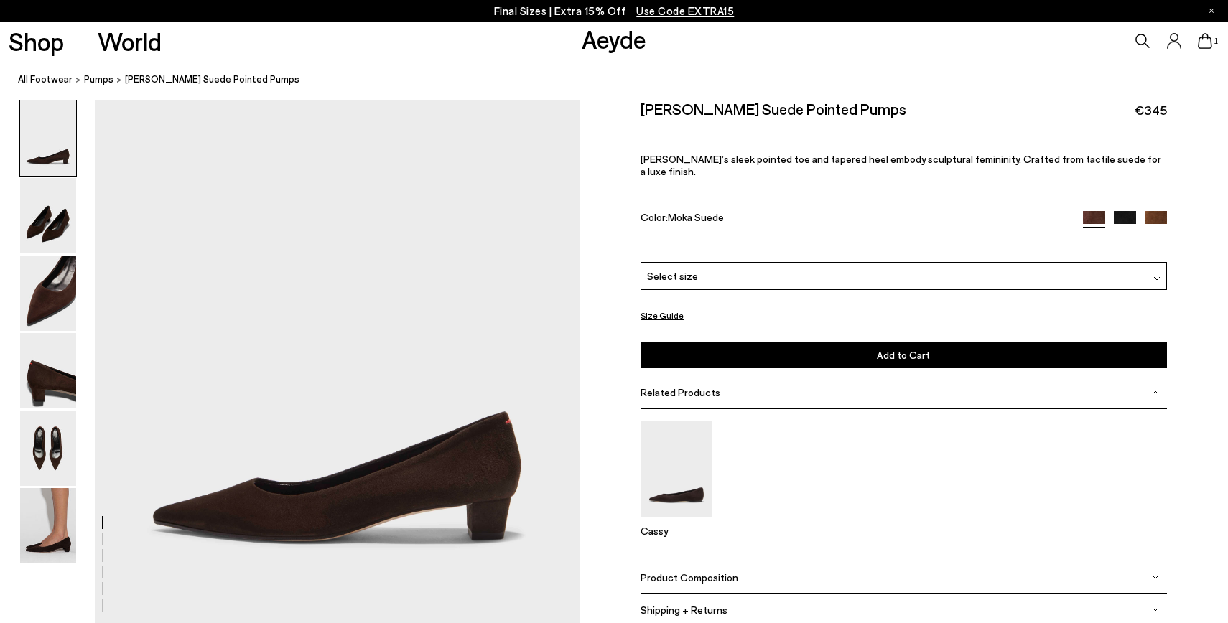
click at [797, 262] on div "Select size" at bounding box center [904, 276] width 526 height 28
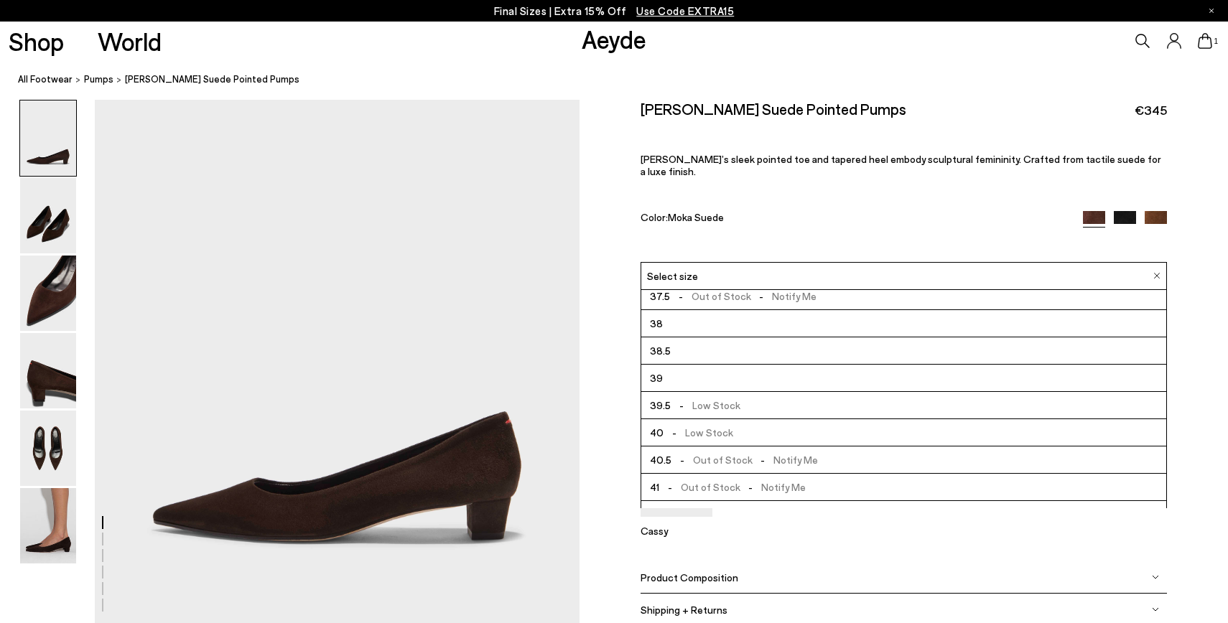
scroll to position [82, 0]
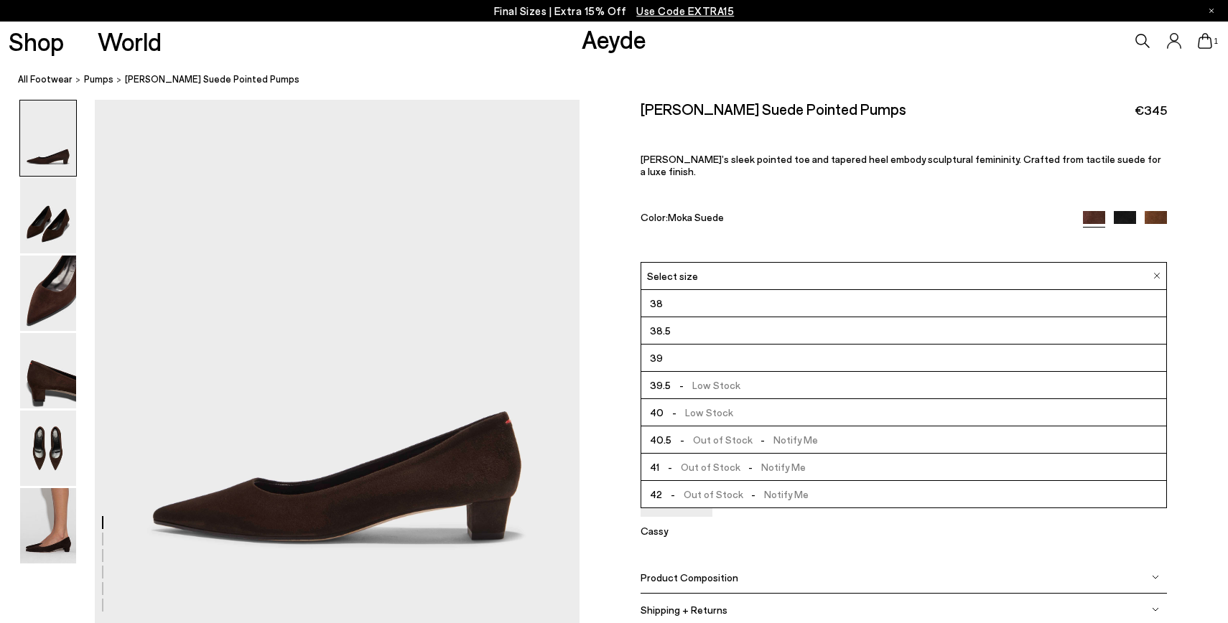
click at [743, 488] on span "-" at bounding box center [754, 494] width 22 height 12
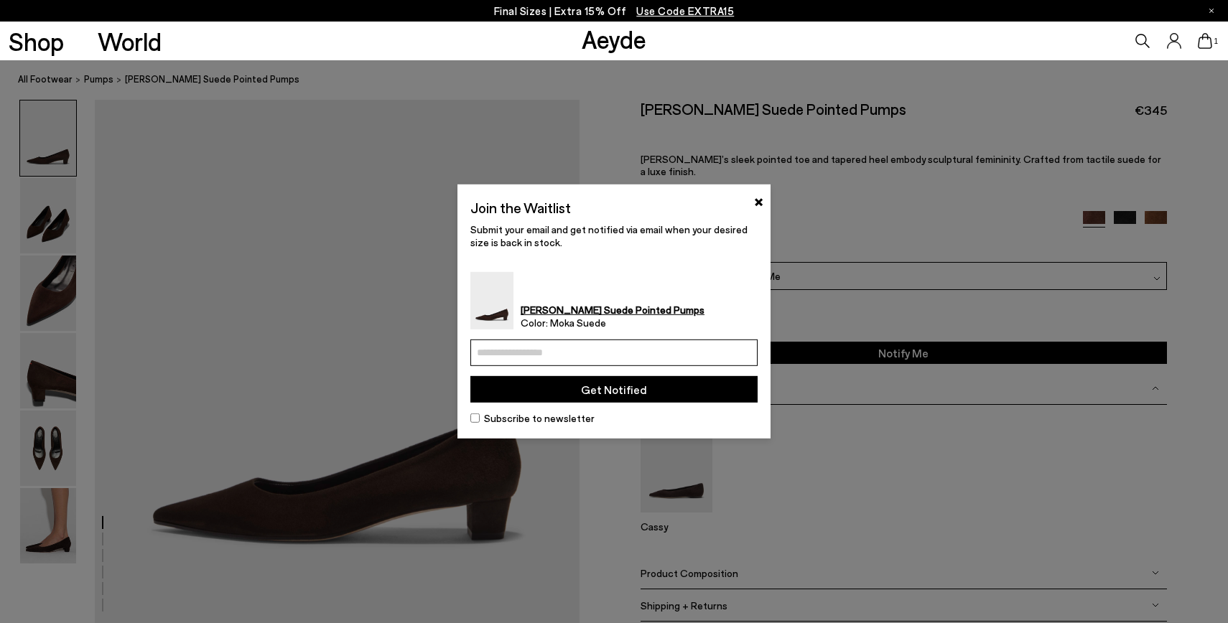
click at [678, 343] on input "email" at bounding box center [613, 353] width 287 height 27
click at [642, 390] on button "Get Notified" at bounding box center [613, 389] width 287 height 27
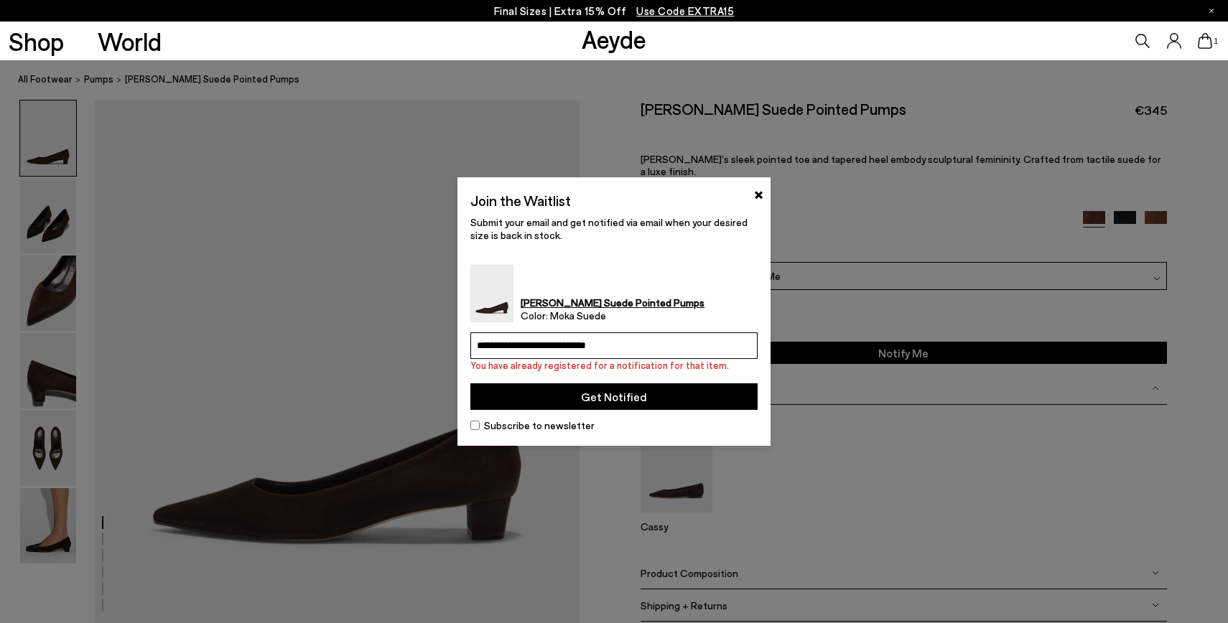
click at [608, 346] on input "**********" at bounding box center [613, 346] width 287 height 27
type input "**********"
click at [610, 402] on button "Get Notified" at bounding box center [613, 397] width 287 height 27
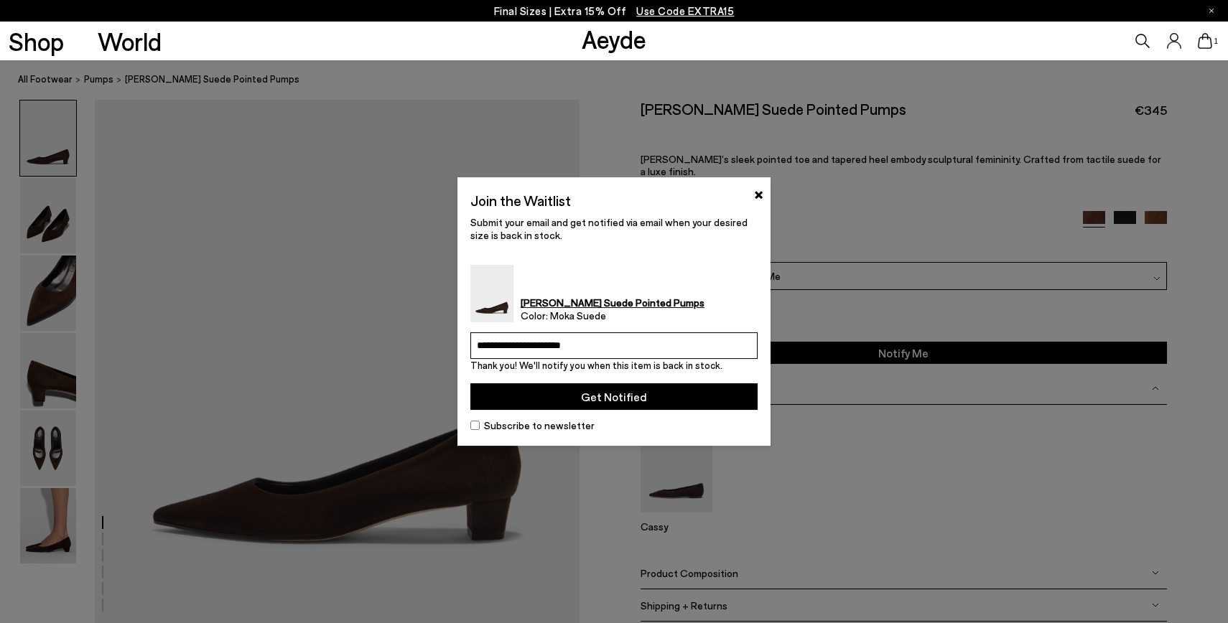
click at [616, 400] on button "Get Notified" at bounding box center [613, 397] width 287 height 27
click at [760, 200] on button "×" at bounding box center [758, 193] width 9 height 17
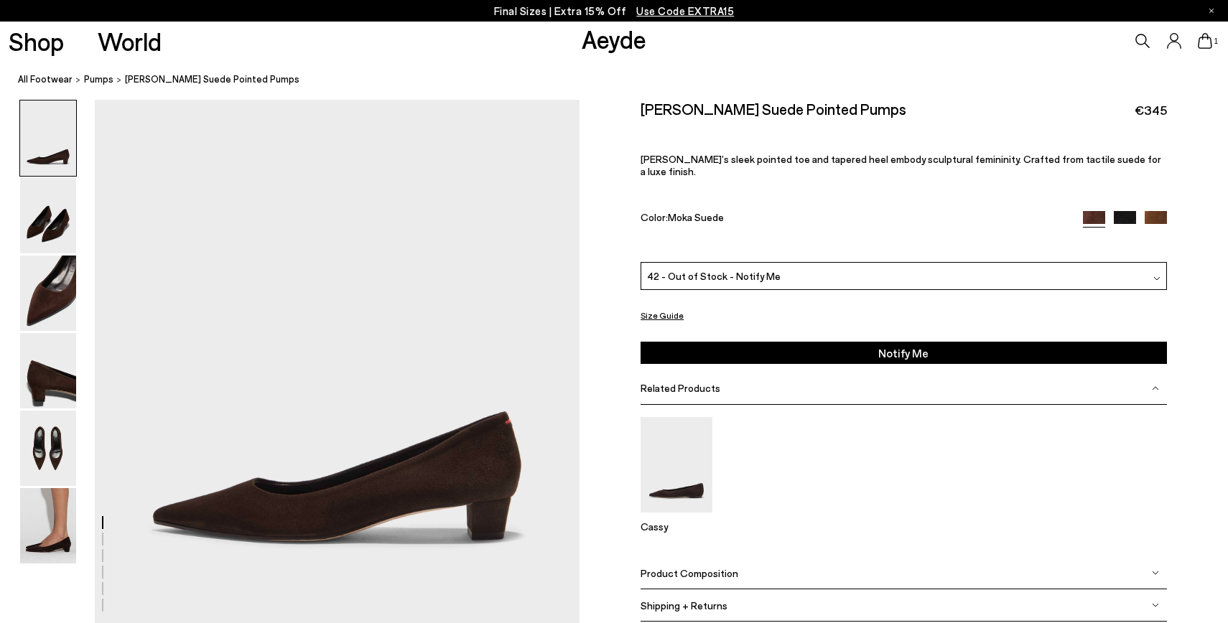
click at [1123, 211] on img at bounding box center [1125, 222] width 22 height 22
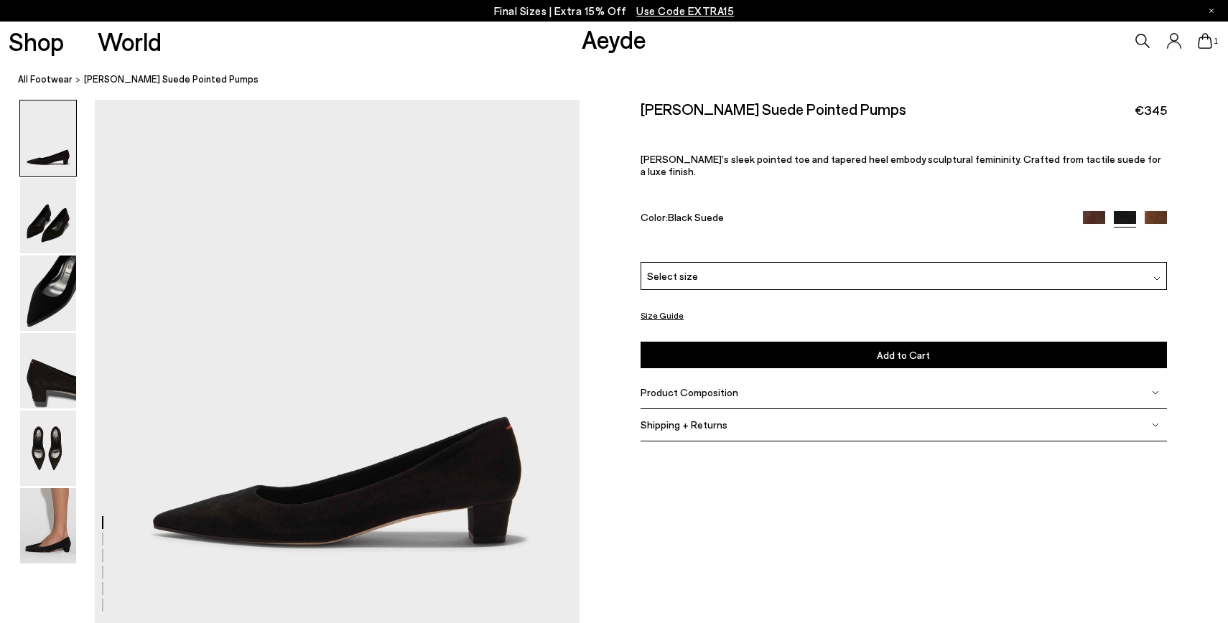
click at [681, 269] on span "Select size" at bounding box center [672, 276] width 51 height 15
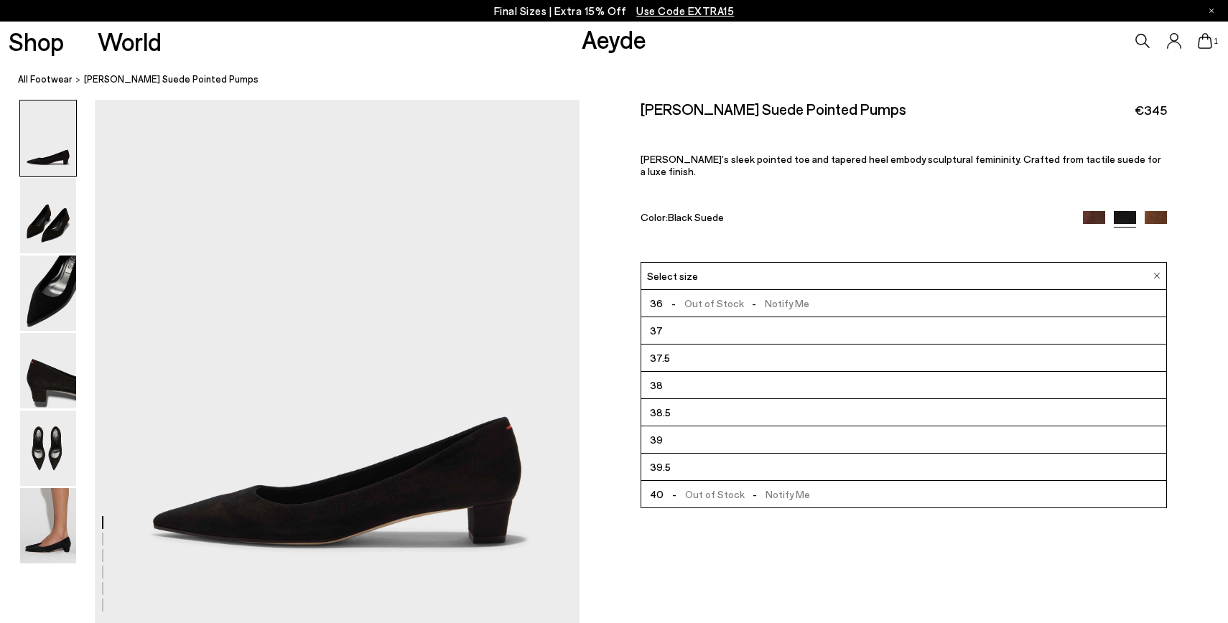
scroll to position [82, 0]
click at [680, 481] on li "42" at bounding box center [903, 494] width 524 height 27
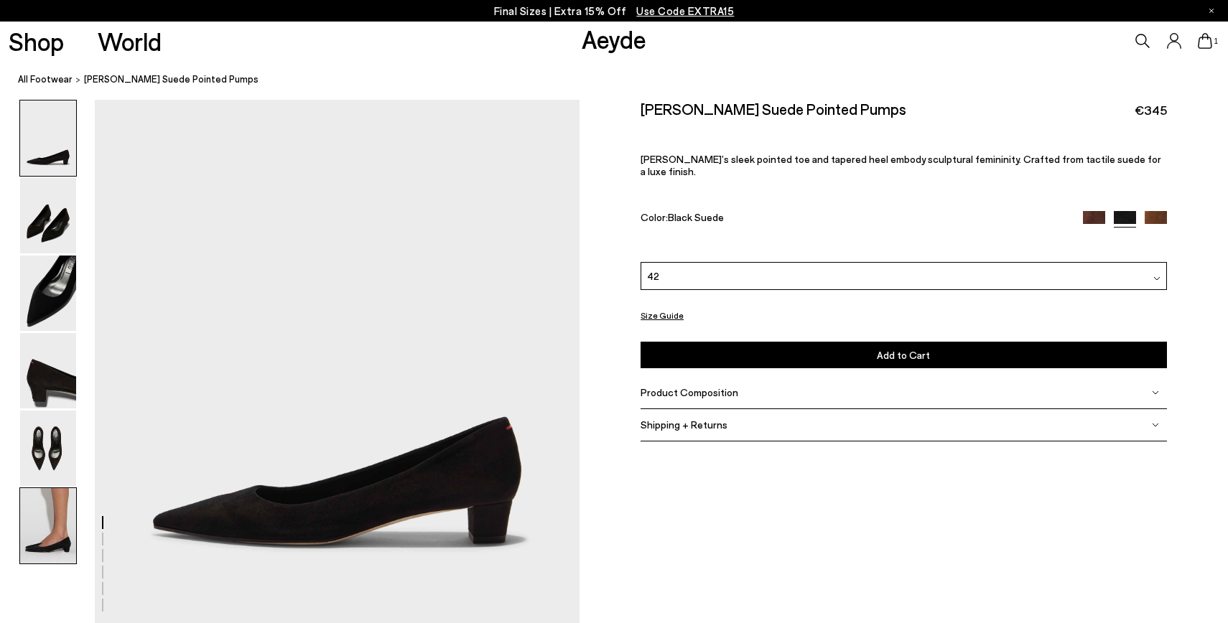
click at [57, 524] on img at bounding box center [48, 525] width 56 height 75
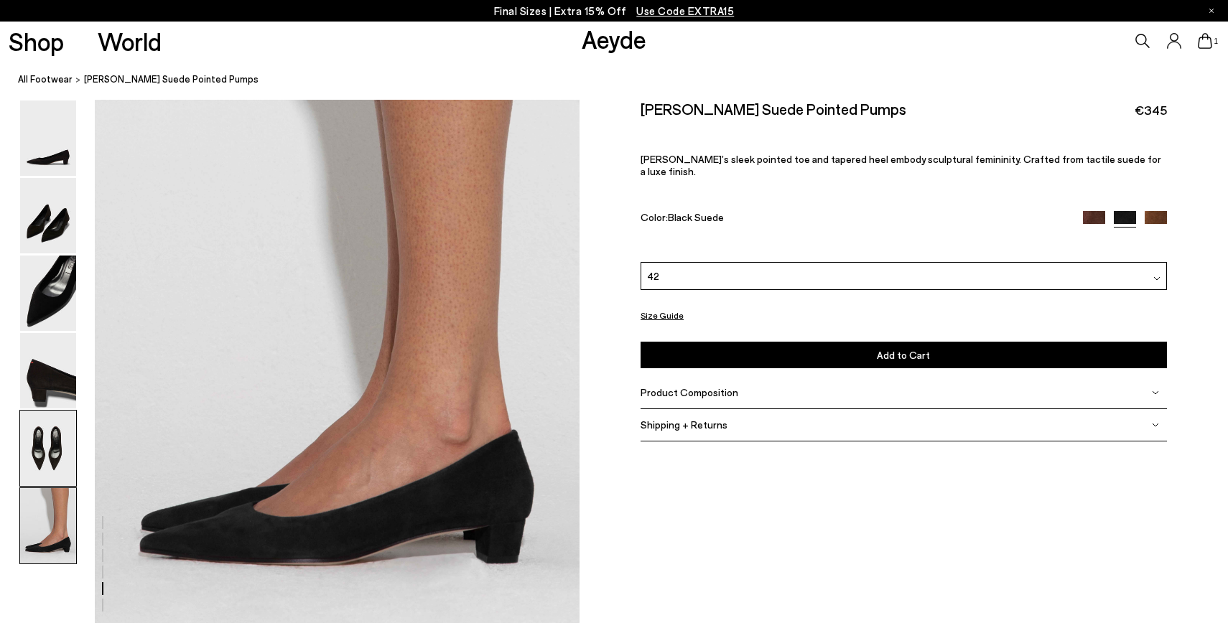
scroll to position [3219, 0]
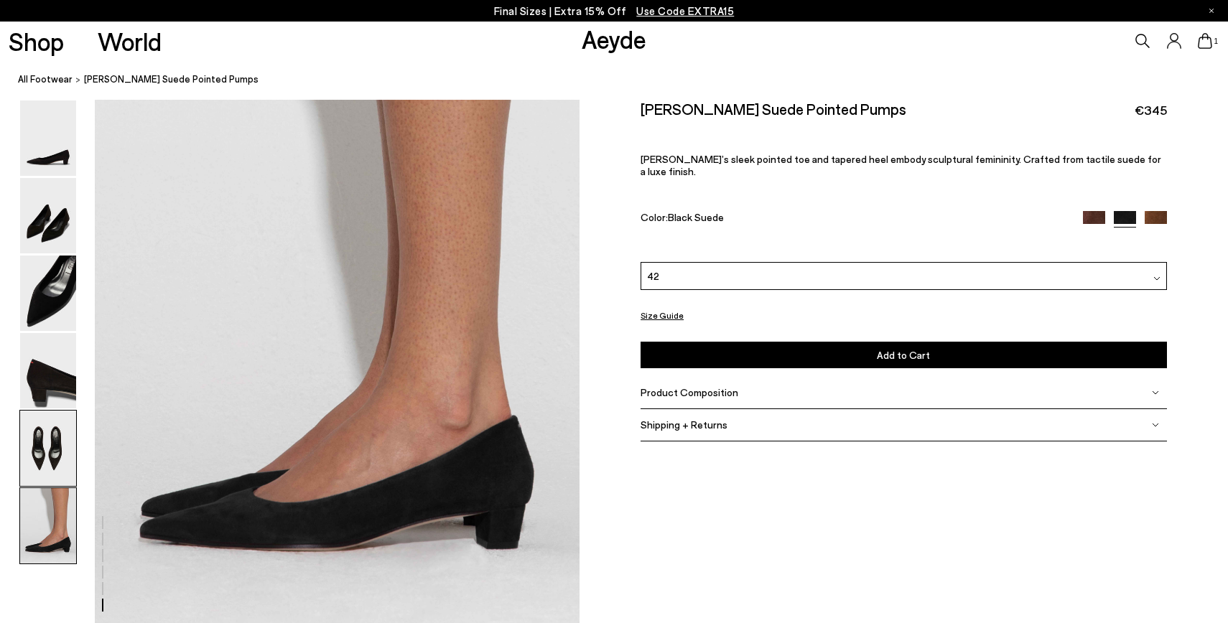
click at [52, 460] on img at bounding box center [48, 448] width 56 height 75
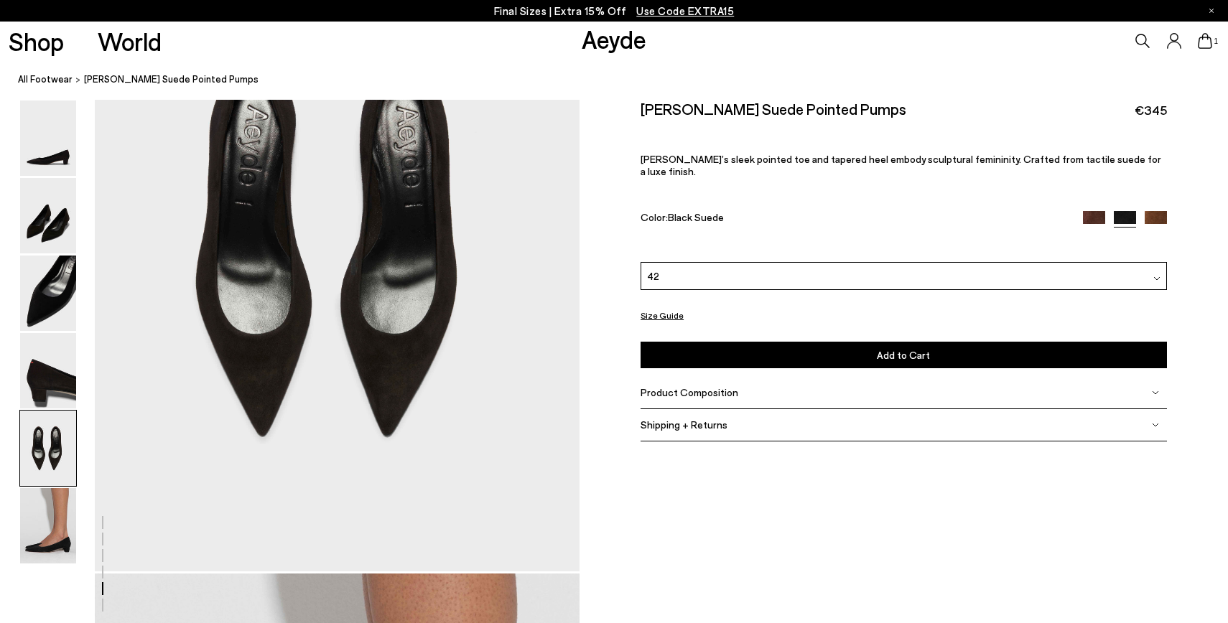
scroll to position [2472, 0]
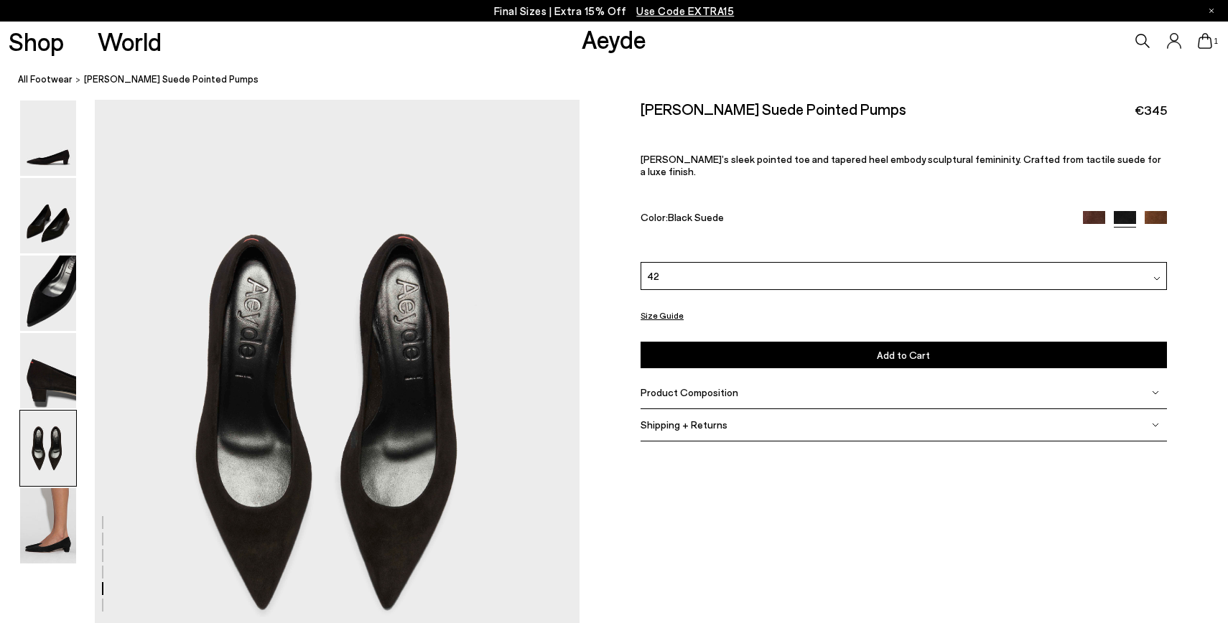
click at [59, 432] on img at bounding box center [48, 448] width 56 height 75
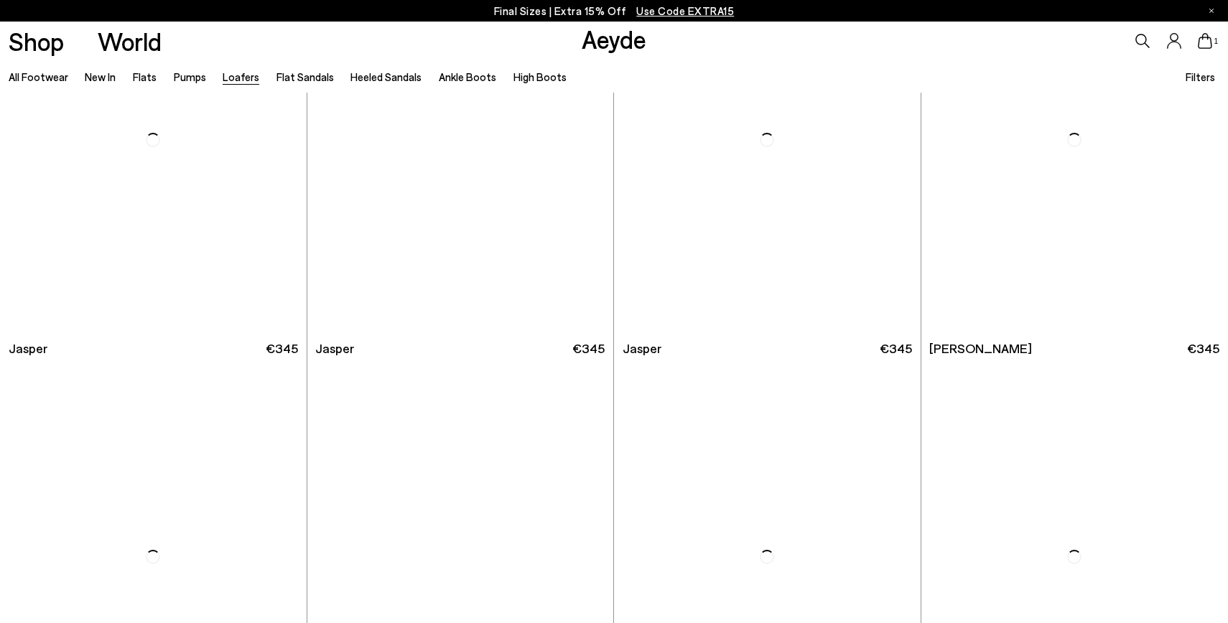
scroll to position [611, 0]
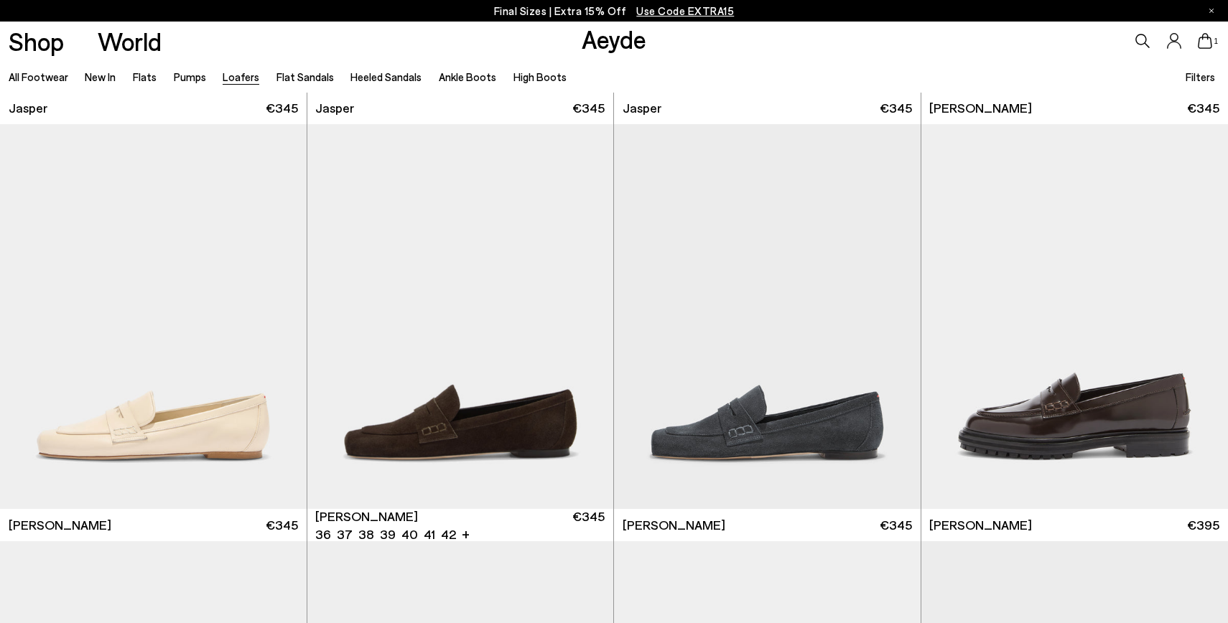
scroll to position [838, 0]
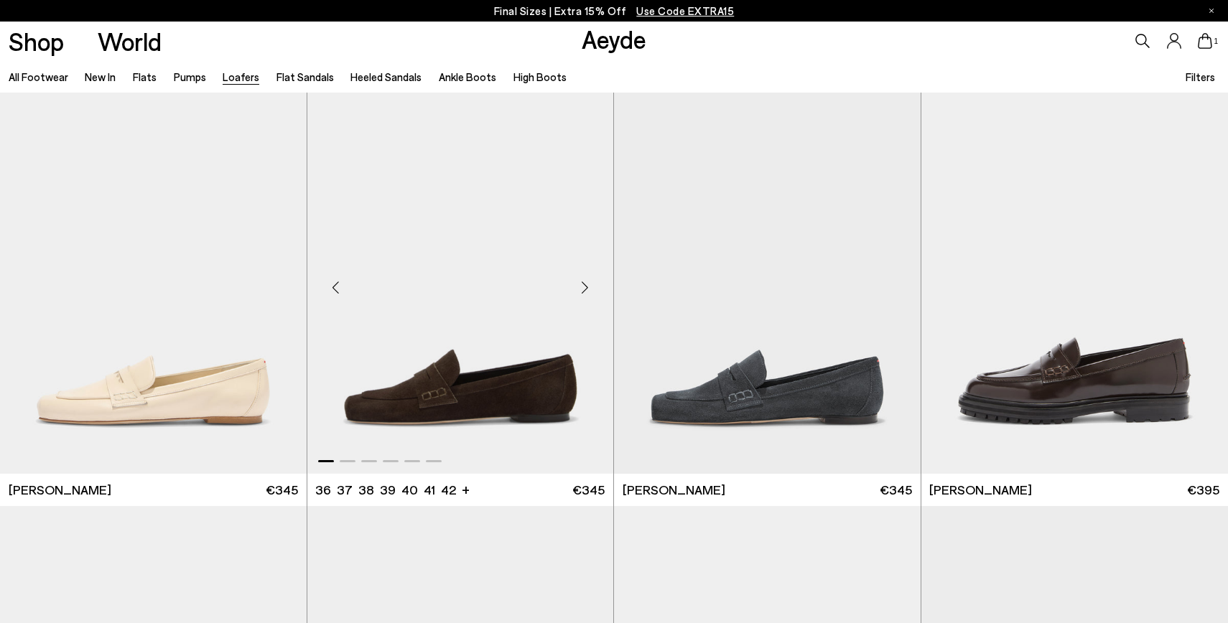
click at [584, 289] on div "Next slide" at bounding box center [584, 287] width 43 height 43
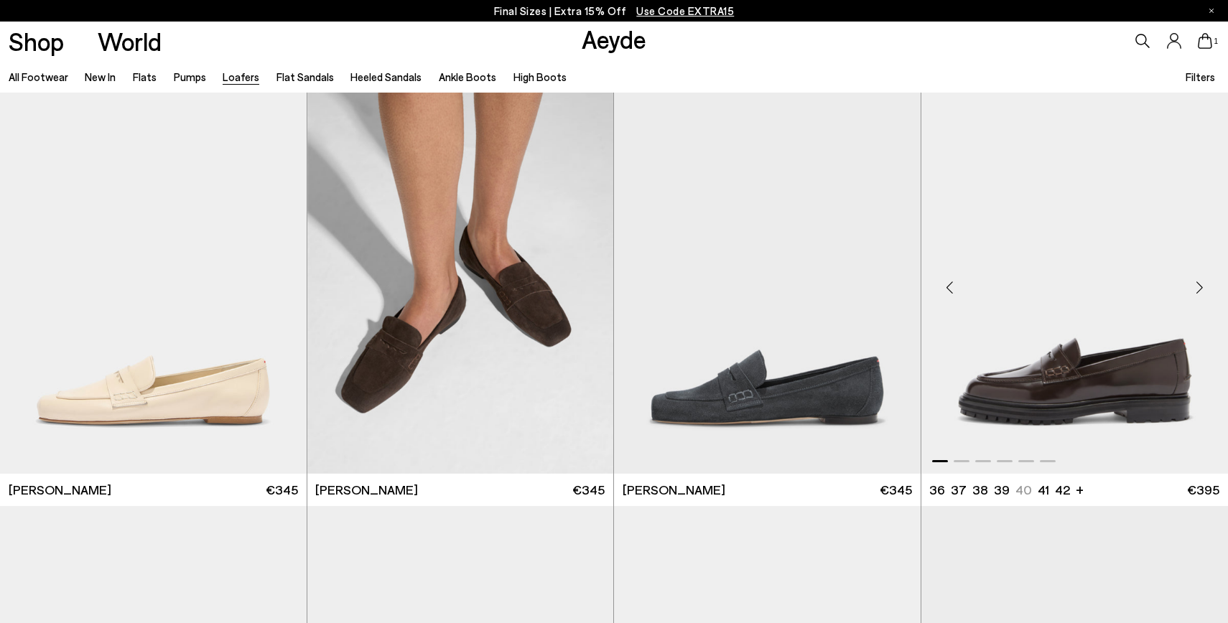
click at [1200, 289] on div "Next slide" at bounding box center [1199, 287] width 43 height 43
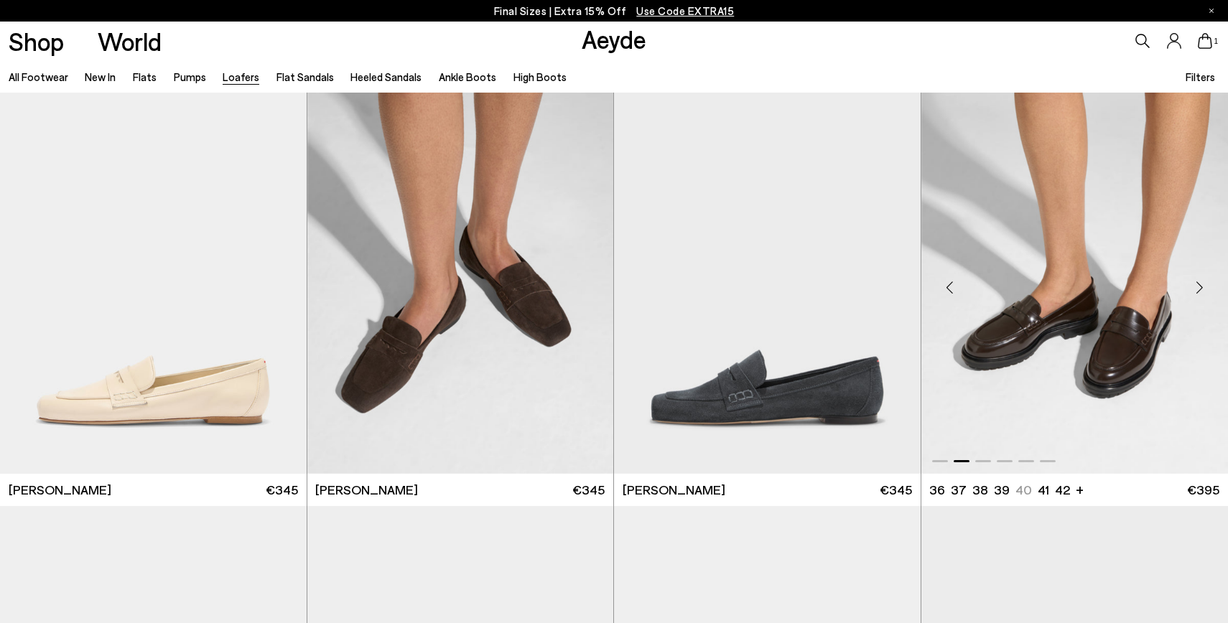
click at [1200, 289] on div "Next slide" at bounding box center [1199, 287] width 43 height 43
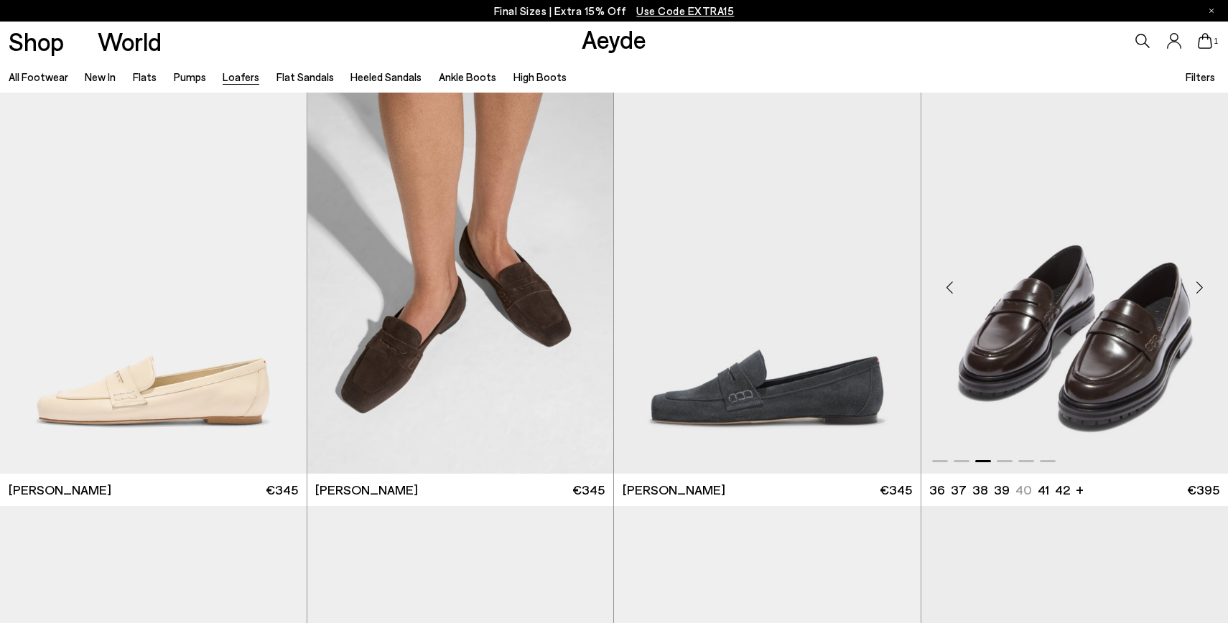
click at [1200, 289] on div "Next slide" at bounding box center [1199, 287] width 43 height 43
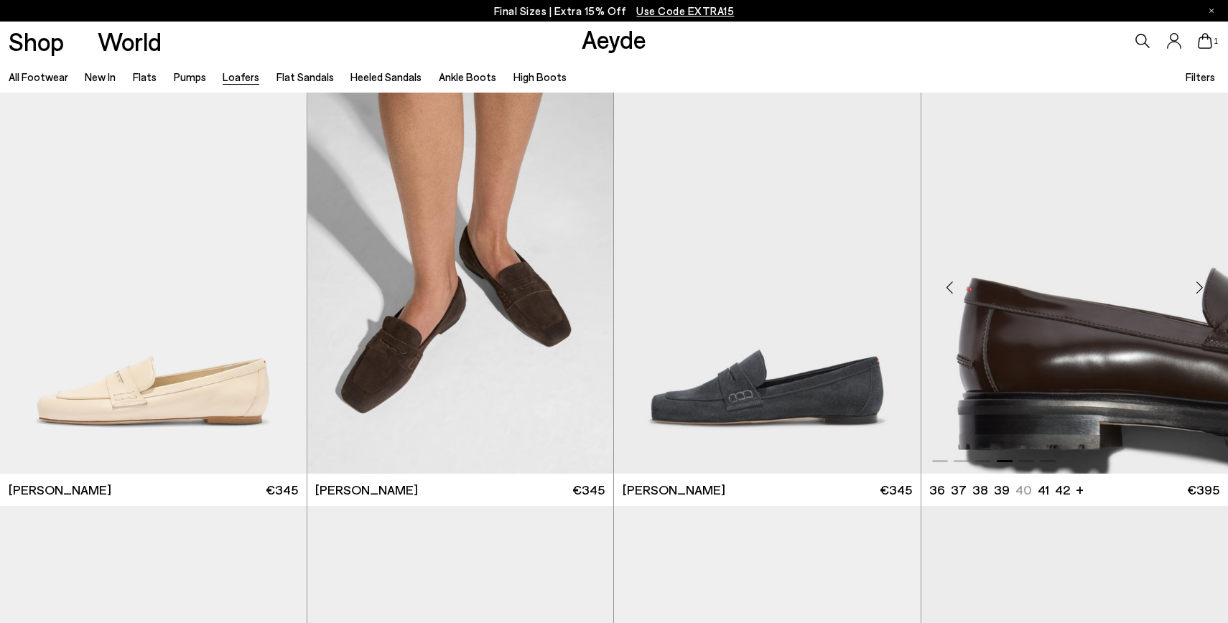
click at [1200, 289] on div "Next slide" at bounding box center [1199, 287] width 43 height 43
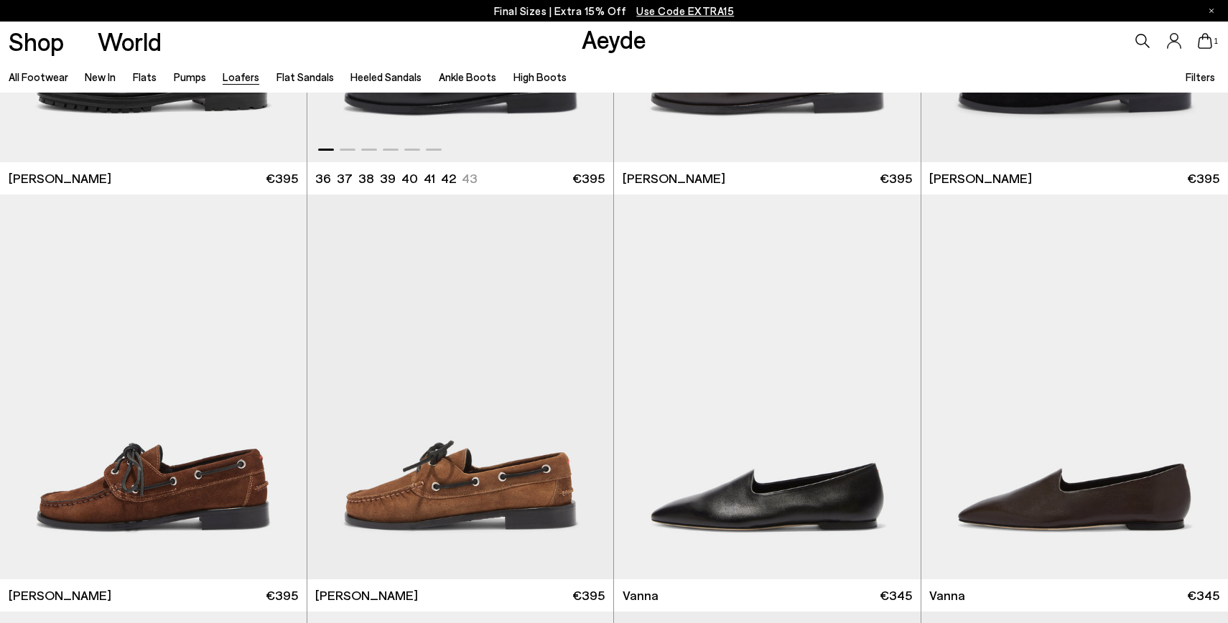
scroll to position [1691, 0]
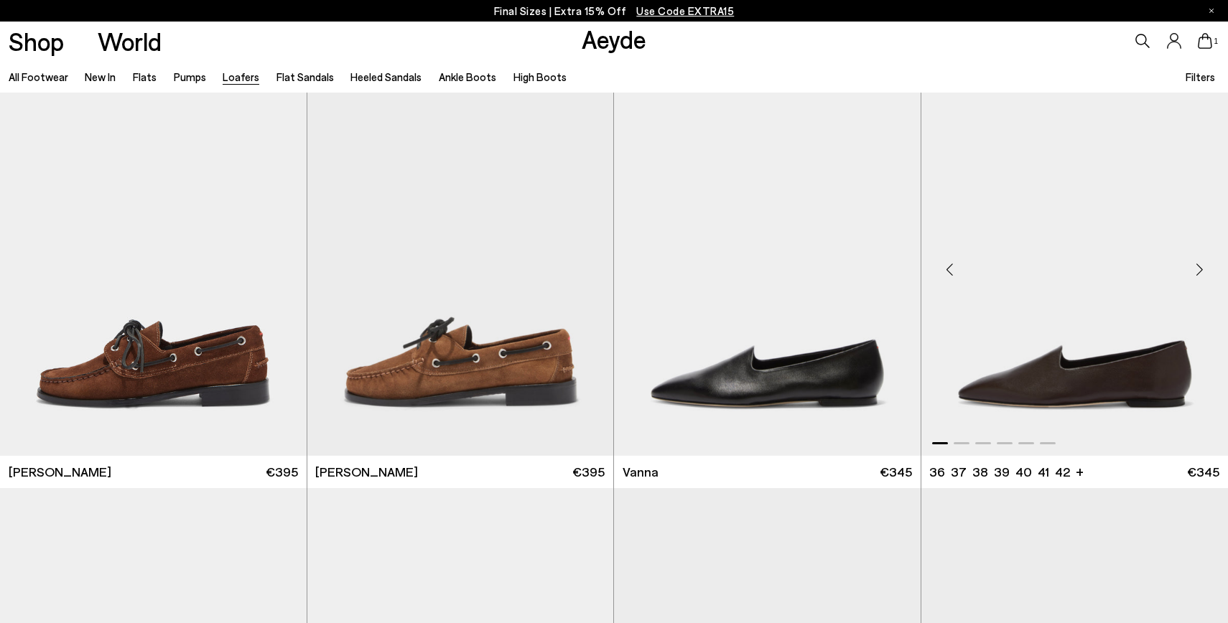
click at [1198, 269] on div "Next slide" at bounding box center [1199, 269] width 43 height 43
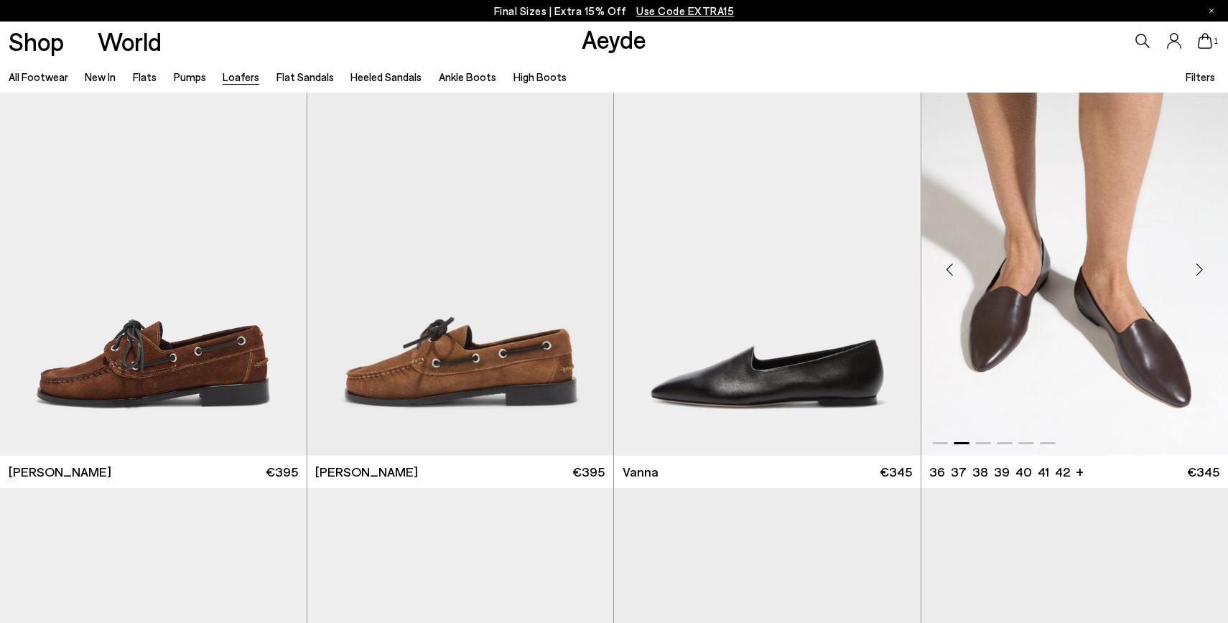
click at [1198, 269] on div "Next slide" at bounding box center [1199, 269] width 43 height 43
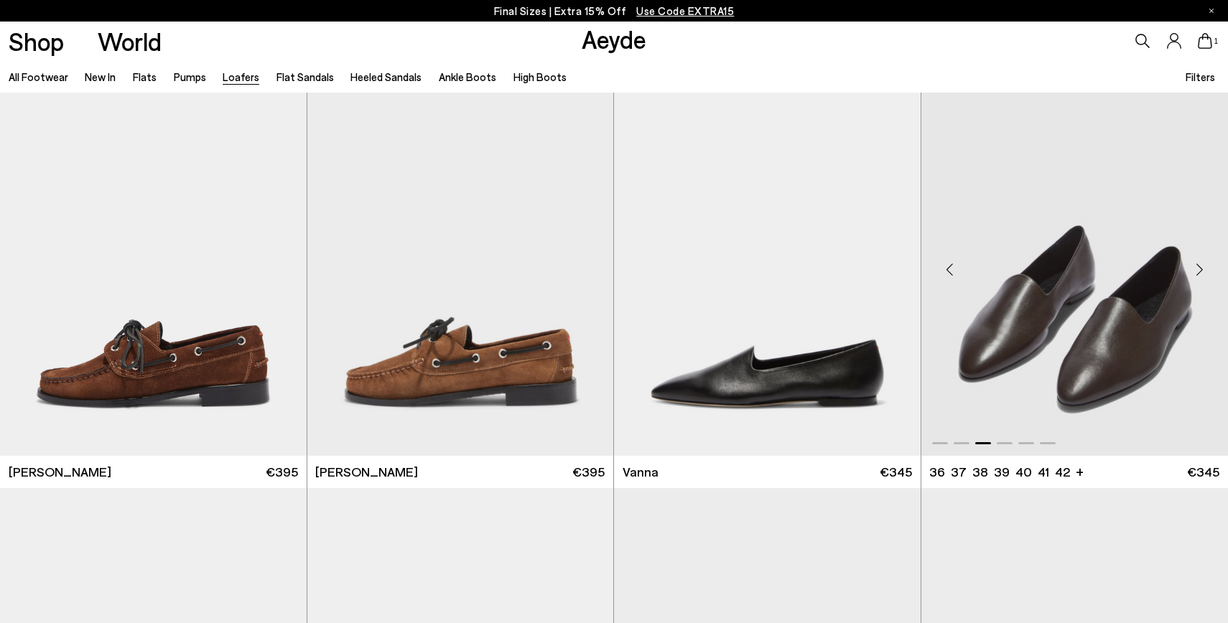
click at [1198, 269] on div "Next slide" at bounding box center [1199, 269] width 43 height 43
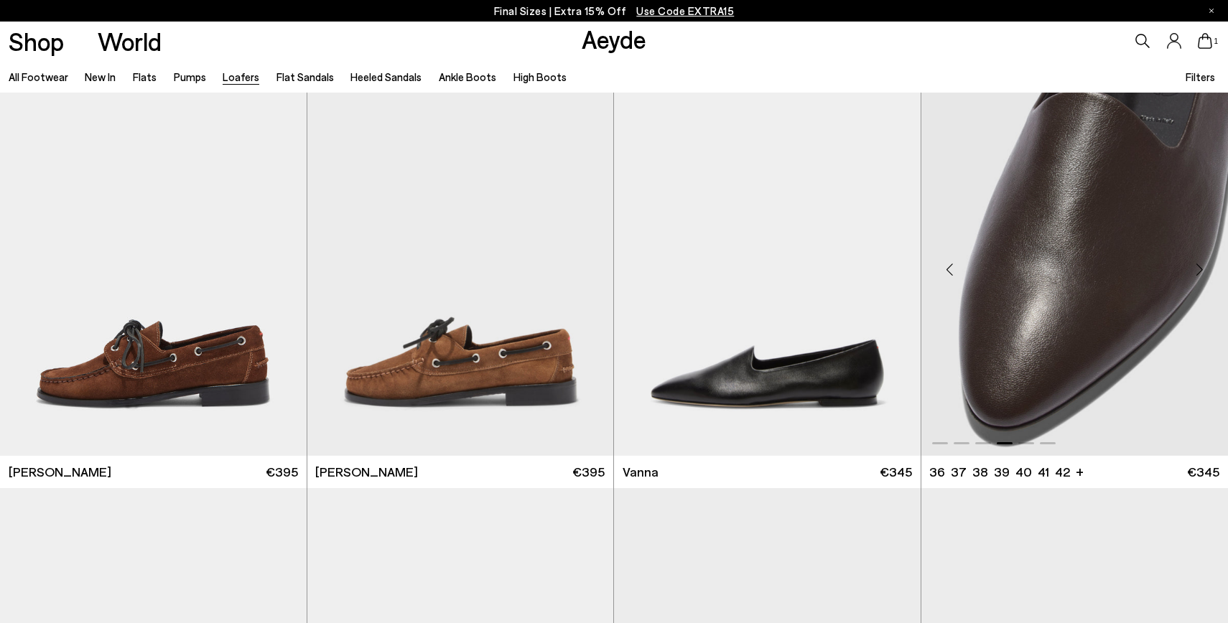
click at [1198, 269] on div "Next slide" at bounding box center [1199, 269] width 43 height 43
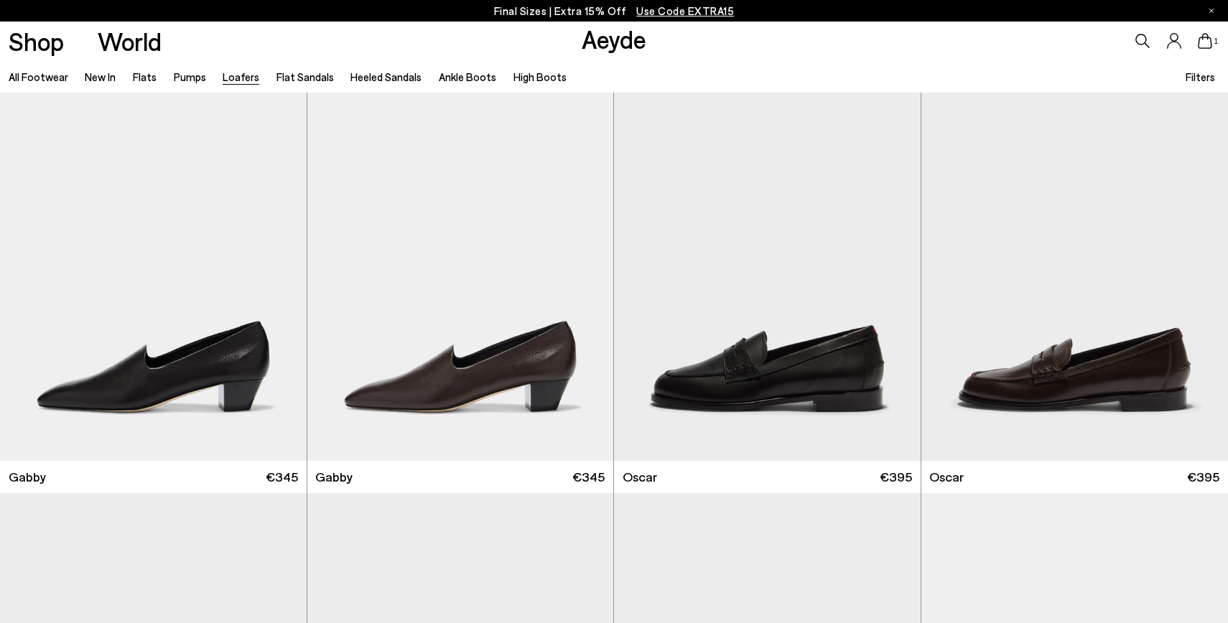
scroll to position [2110, 0]
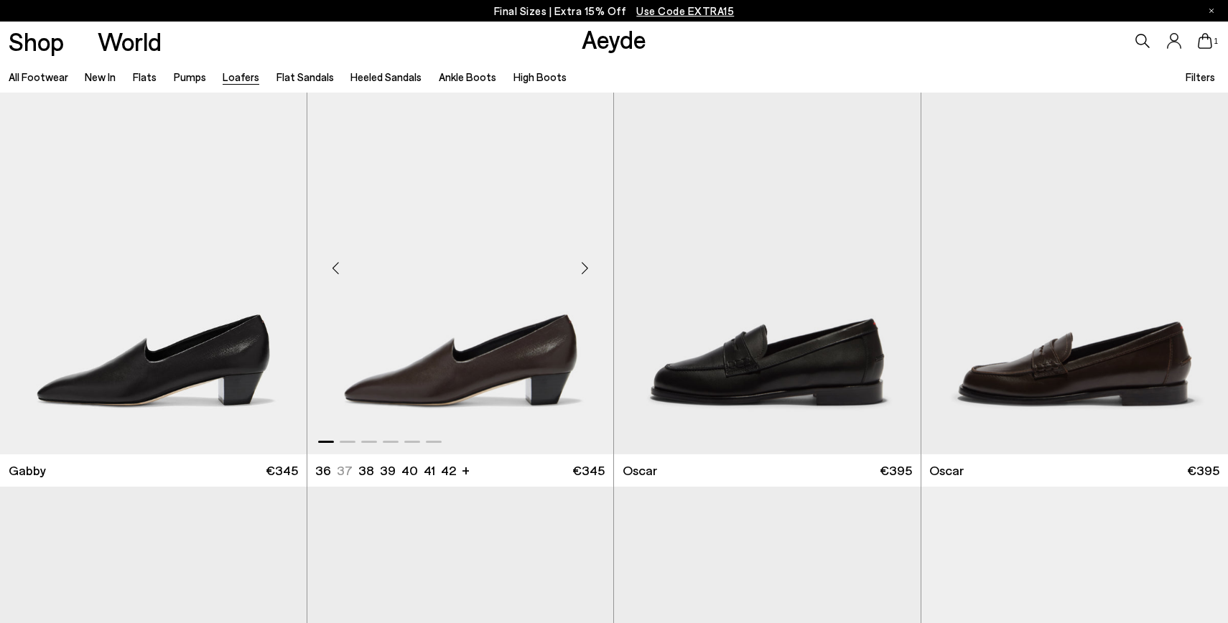
click at [585, 268] on div "Next slide" at bounding box center [584, 267] width 43 height 43
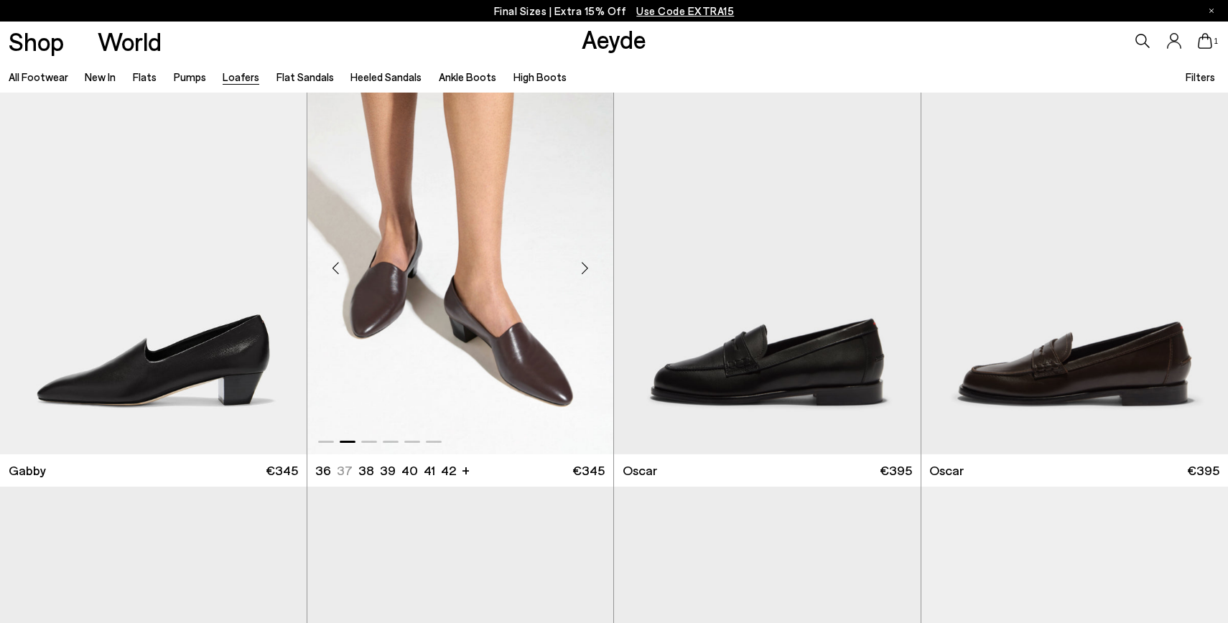
click at [585, 268] on div "Next slide" at bounding box center [584, 267] width 43 height 43
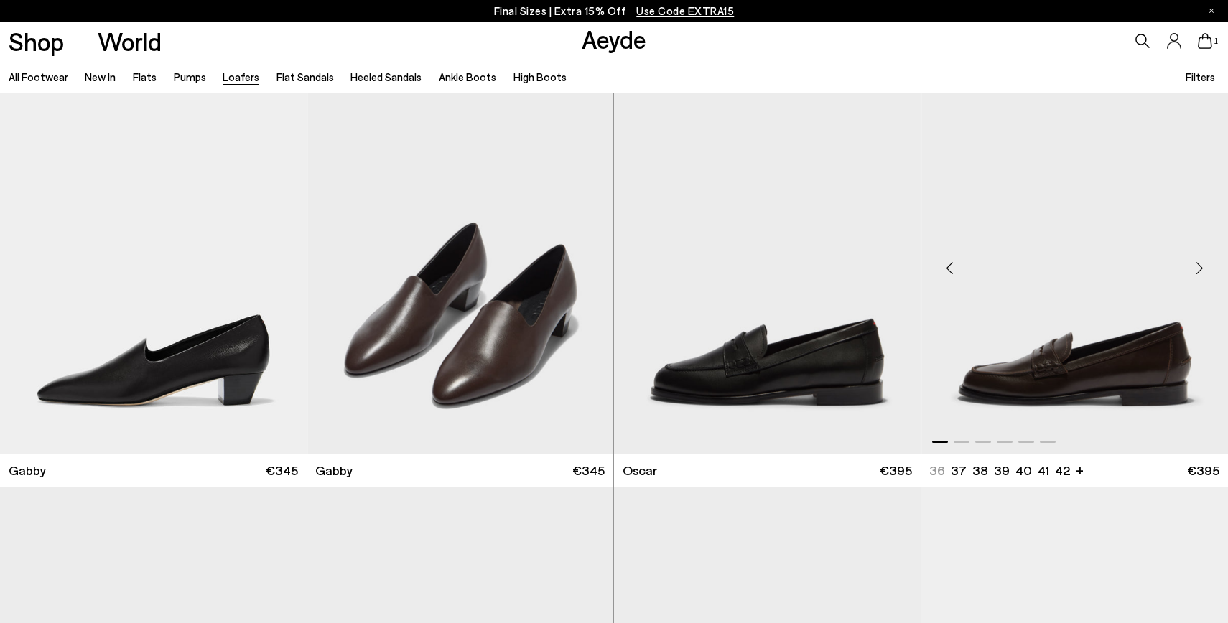
click at [1200, 266] on div "Next slide" at bounding box center [1199, 267] width 43 height 43
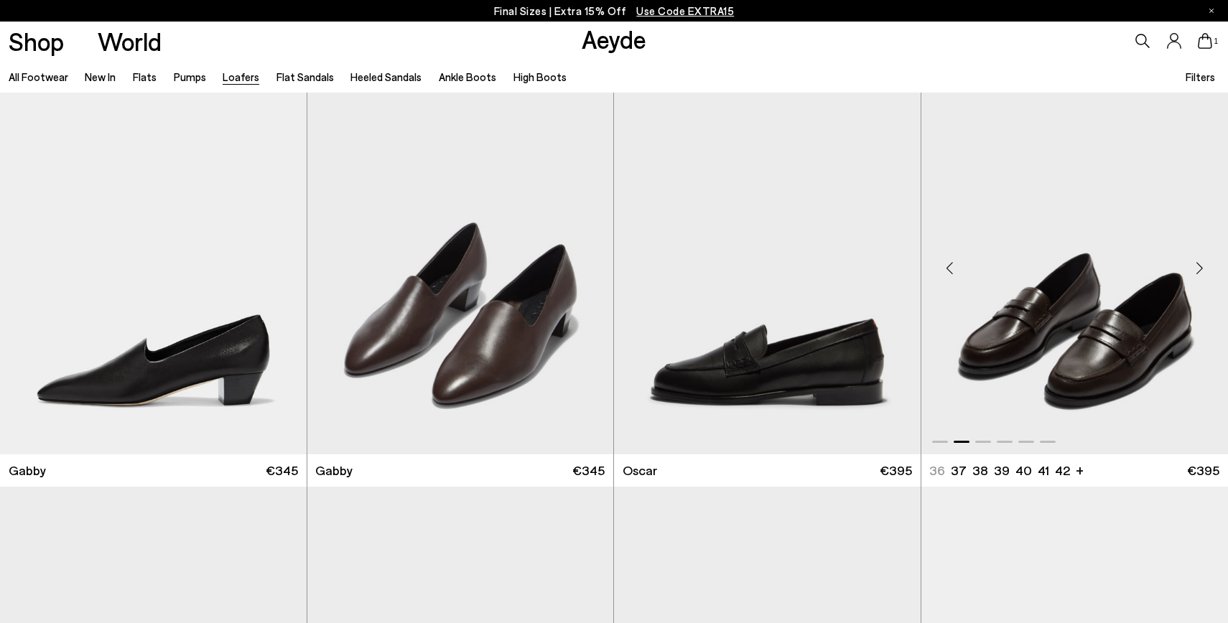
click at [1200, 266] on div "Next slide" at bounding box center [1199, 267] width 43 height 43
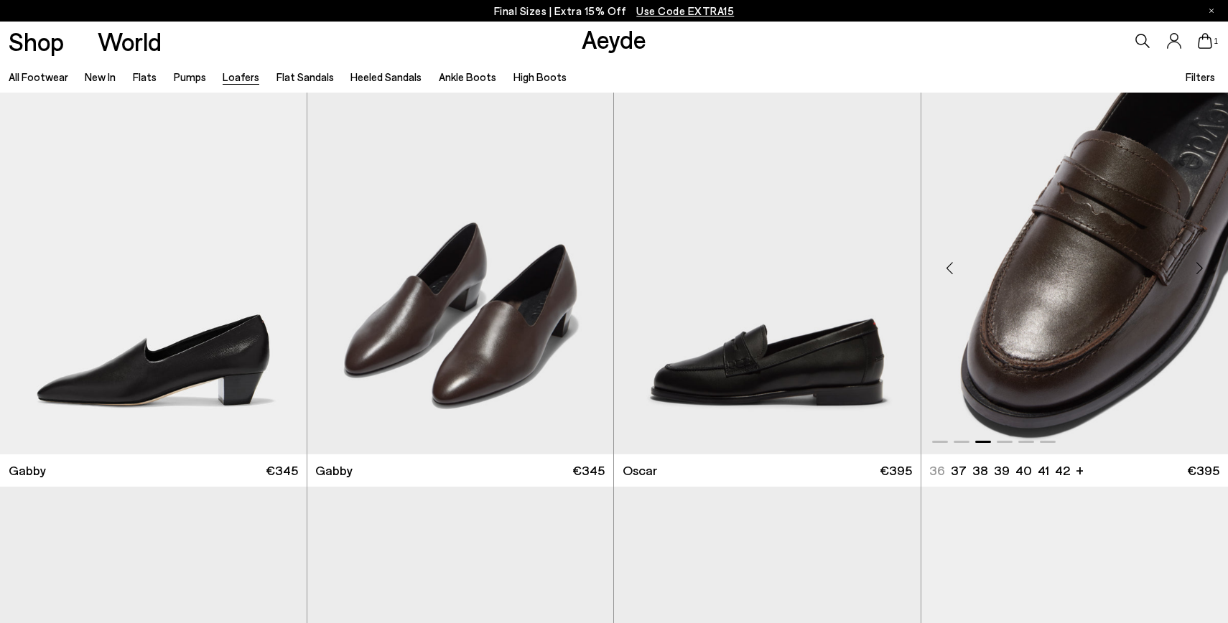
click at [1200, 266] on div "Next slide" at bounding box center [1199, 267] width 43 height 43
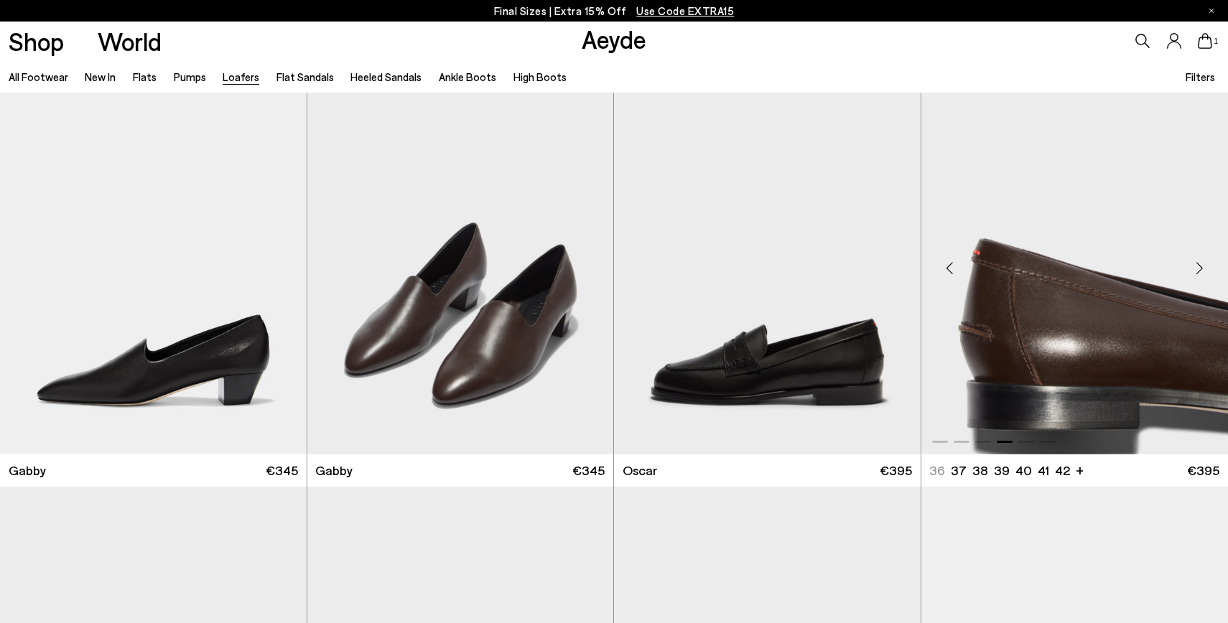
click at [1200, 266] on div "Next slide" at bounding box center [1199, 267] width 43 height 43
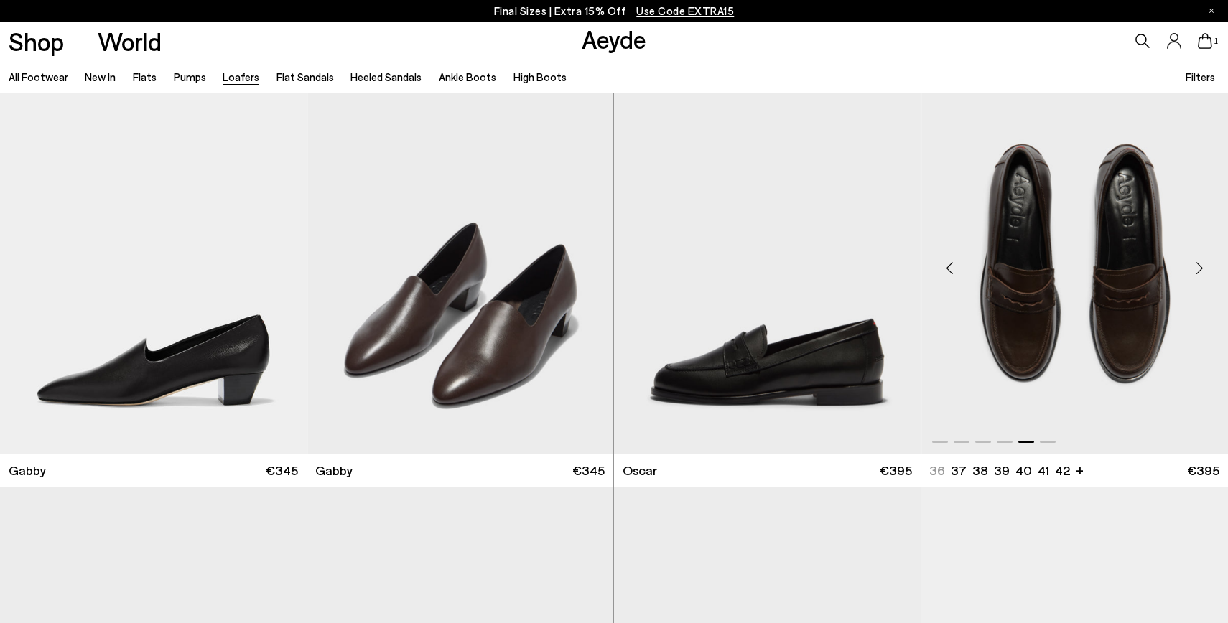
click at [1200, 266] on div "Next slide" at bounding box center [1199, 267] width 43 height 43
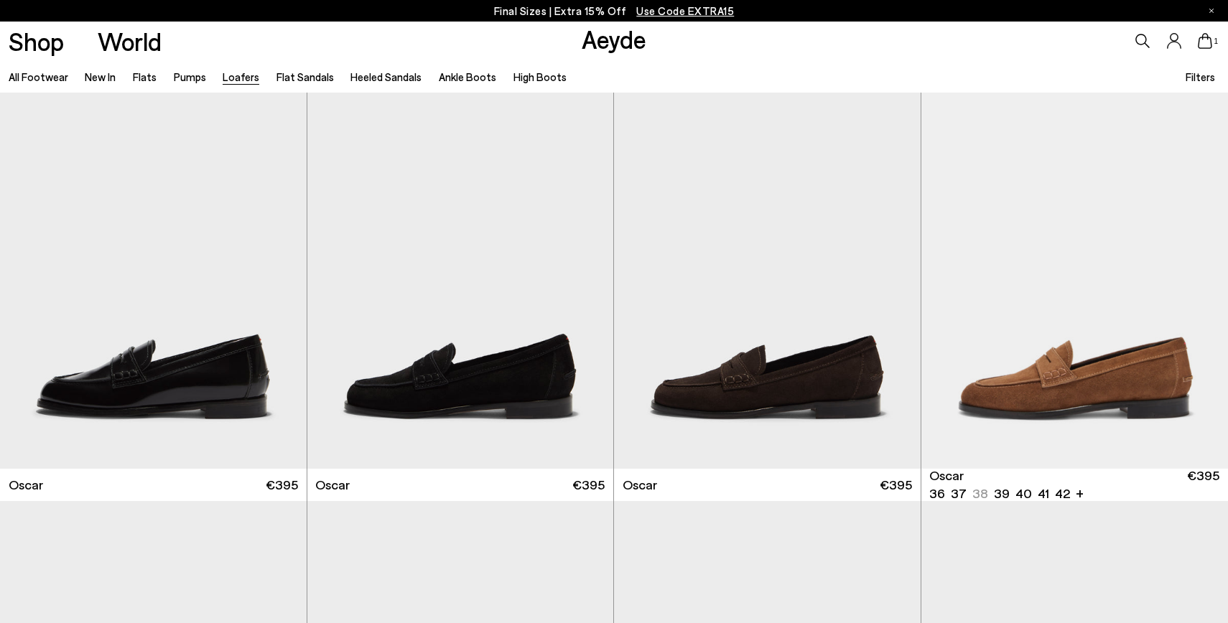
scroll to position [2518, 0]
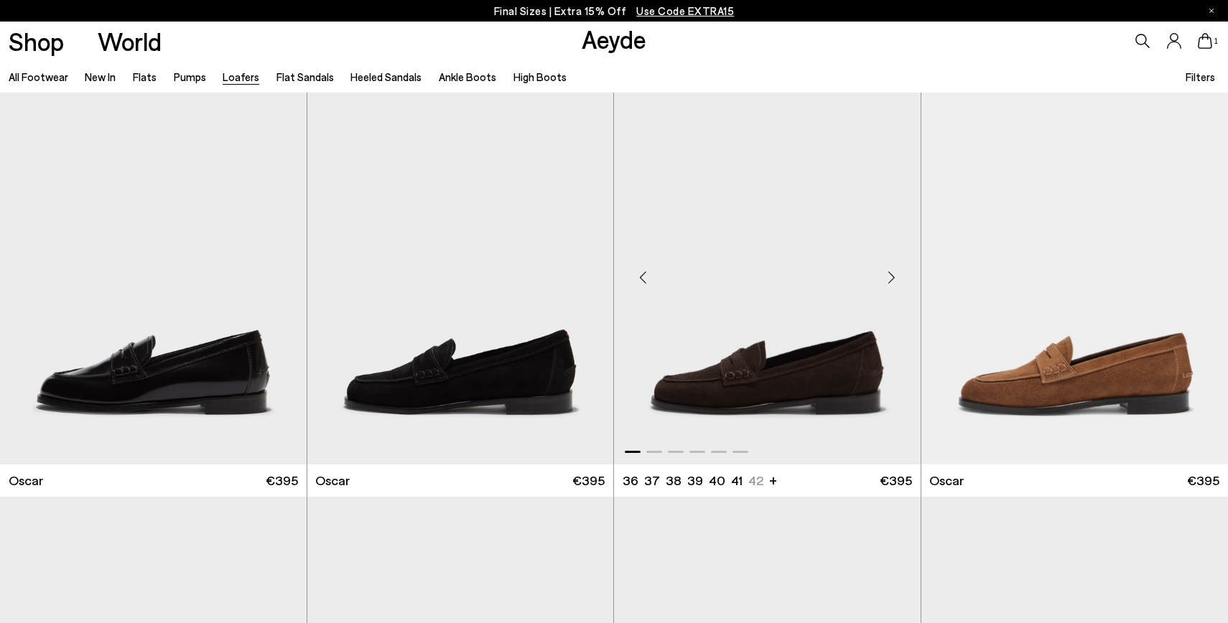
click at [889, 277] on div "Next slide" at bounding box center [892, 277] width 43 height 43
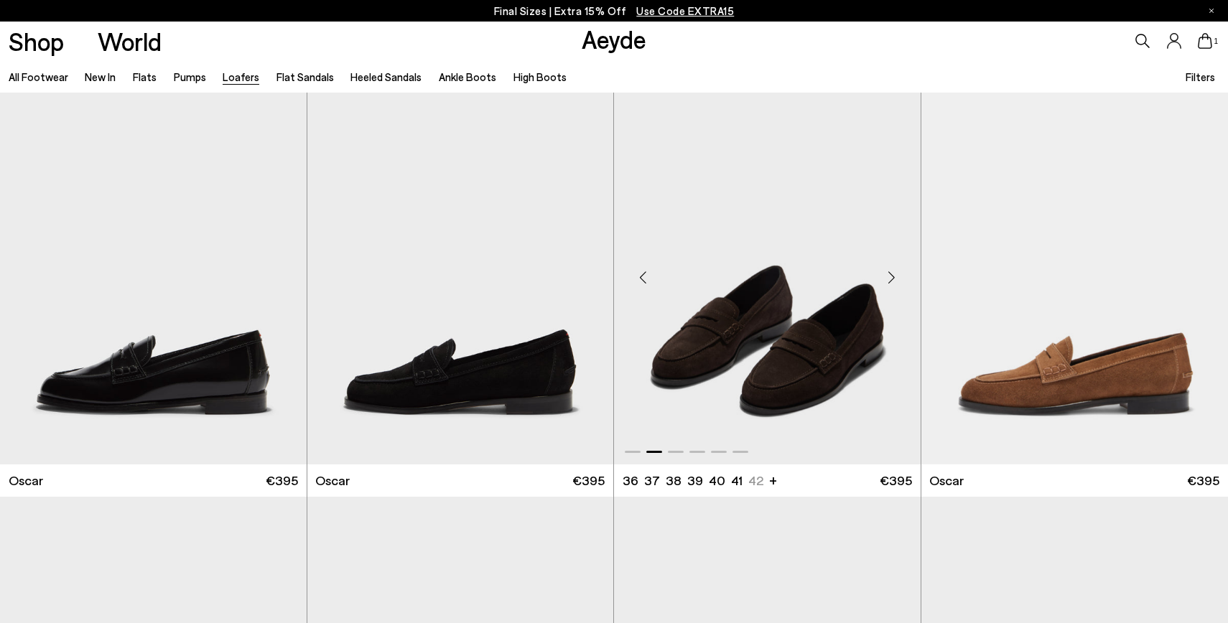
click at [889, 277] on div "Next slide" at bounding box center [892, 277] width 43 height 43
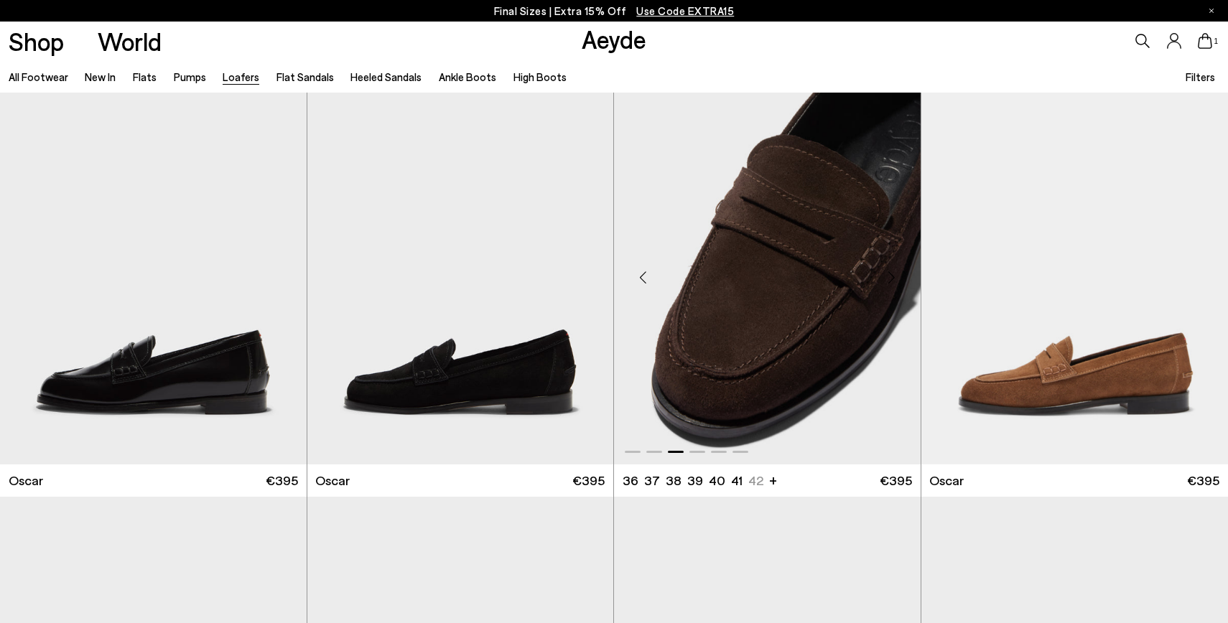
click at [889, 277] on div "Next slide" at bounding box center [892, 277] width 43 height 43
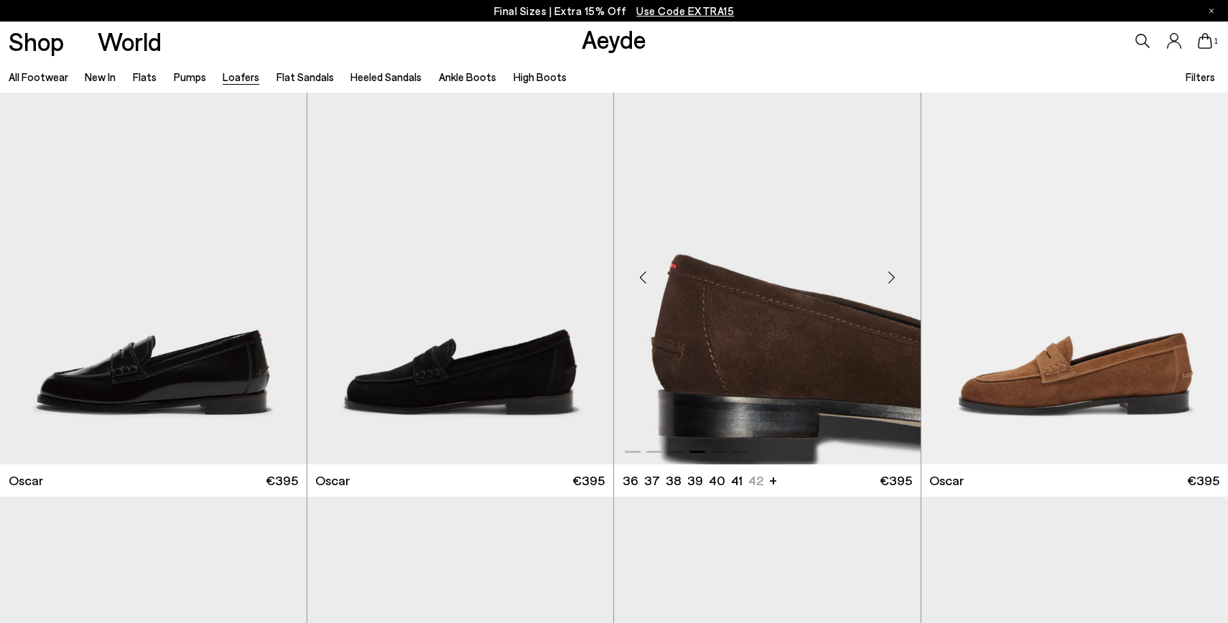
click at [749, 481] on ul "36 37 37.5 38 38.5 39 +" at bounding box center [691, 481] width 136 height 18
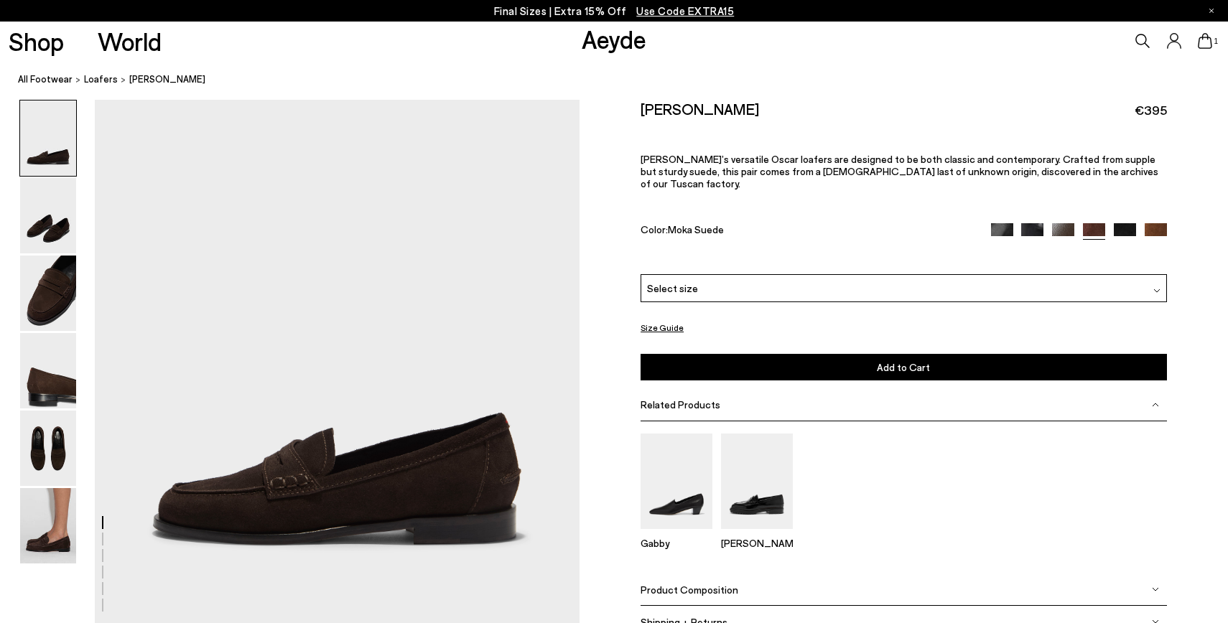
click at [740, 274] on div "Select size" at bounding box center [904, 288] width 526 height 28
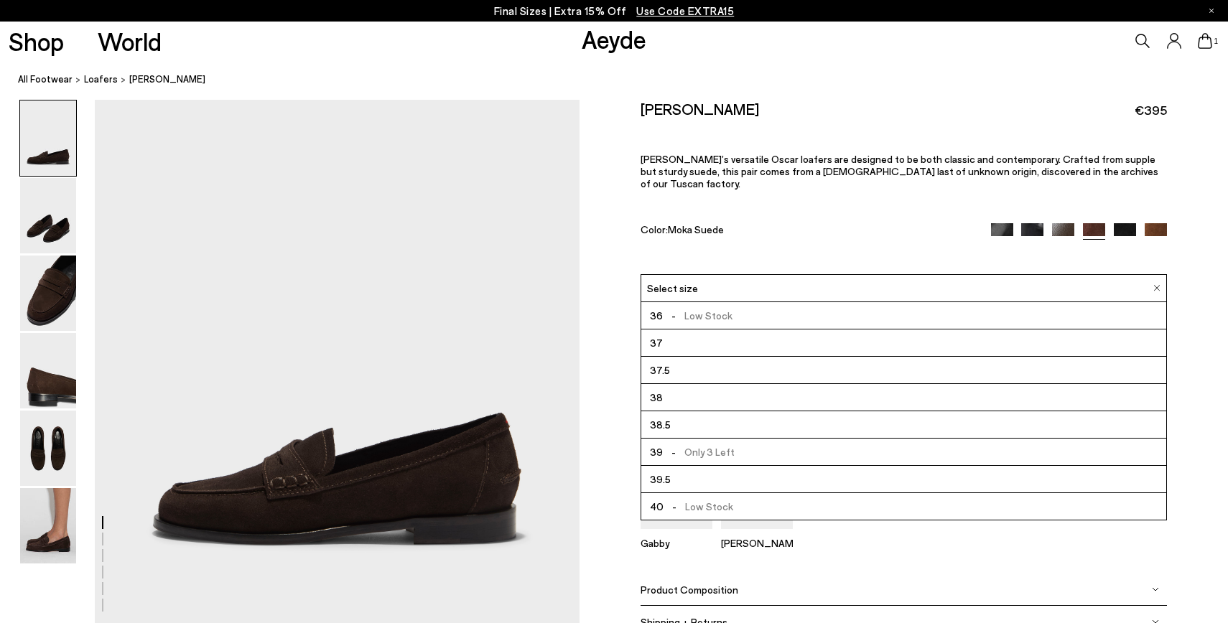
scroll to position [82, 0]
click at [713, 498] on span "- Out of Stock - Notify Me" at bounding box center [735, 507] width 147 height 18
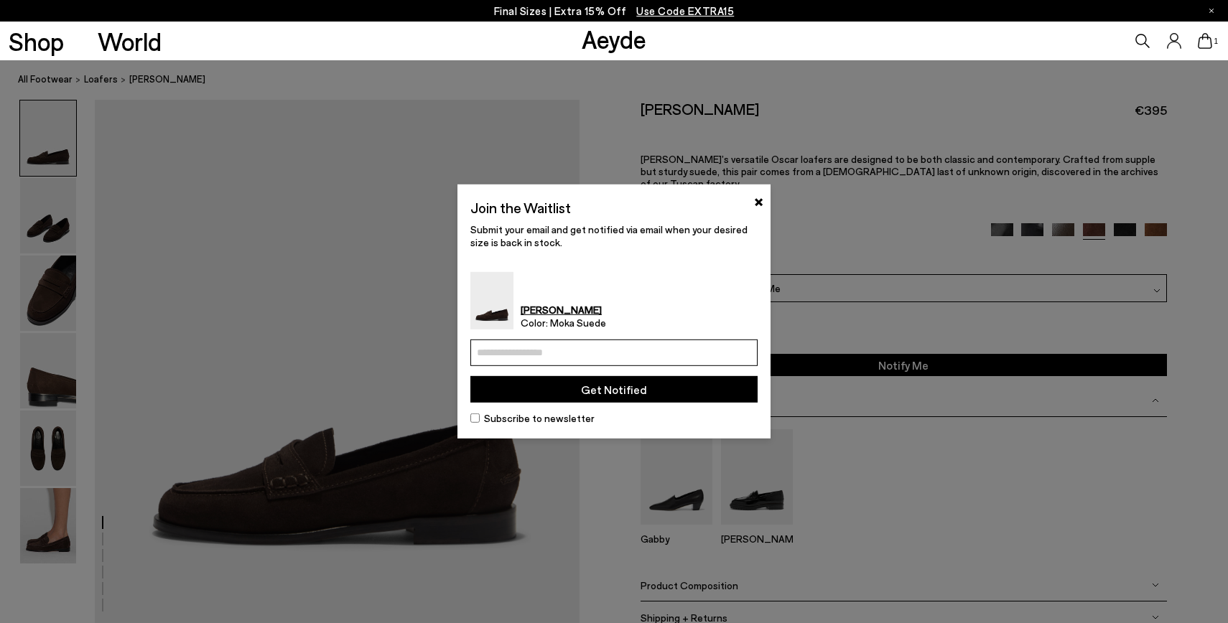
click at [652, 351] on input "email" at bounding box center [613, 353] width 287 height 27
type input "**********"
click at [642, 393] on button "Get Notified" at bounding box center [613, 389] width 287 height 27
click at [614, 391] on button "Get Notified" at bounding box center [613, 389] width 287 height 27
click at [598, 390] on button "Get Notified" at bounding box center [613, 389] width 287 height 27
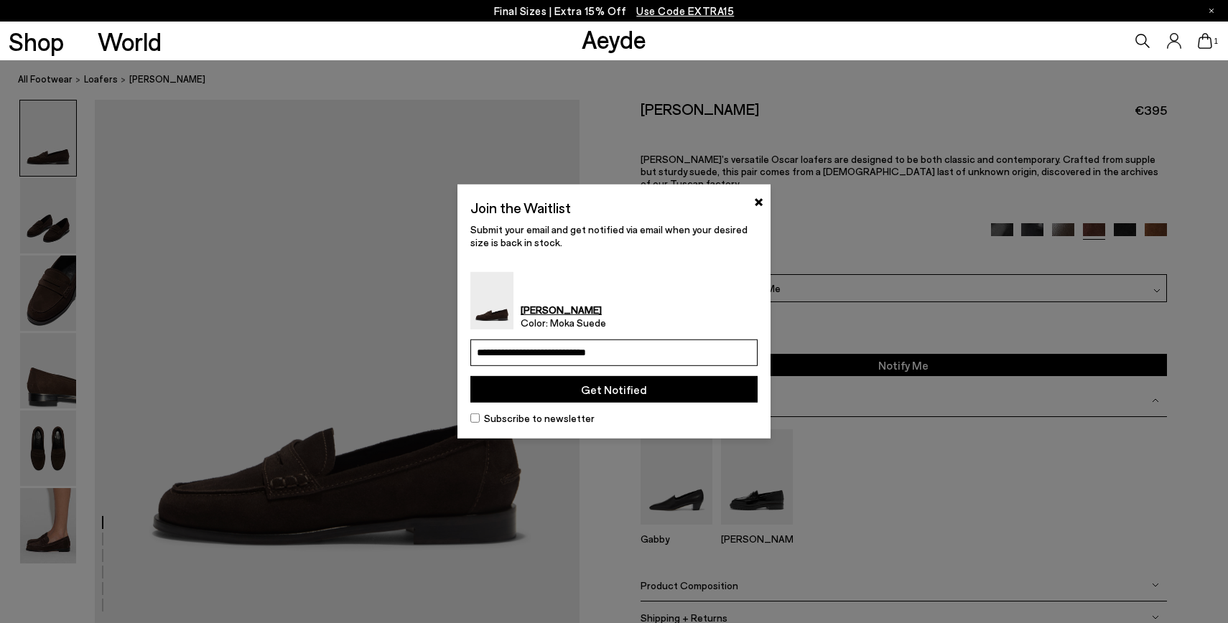
click at [611, 386] on button "Get Notified" at bounding box center [613, 389] width 287 height 27
click at [606, 318] on span "Color: Moka Suede" at bounding box center [563, 323] width 85 height 13
click at [600, 389] on button "Get Notified" at bounding box center [613, 389] width 287 height 27
click at [756, 200] on button "×" at bounding box center [758, 200] width 9 height 17
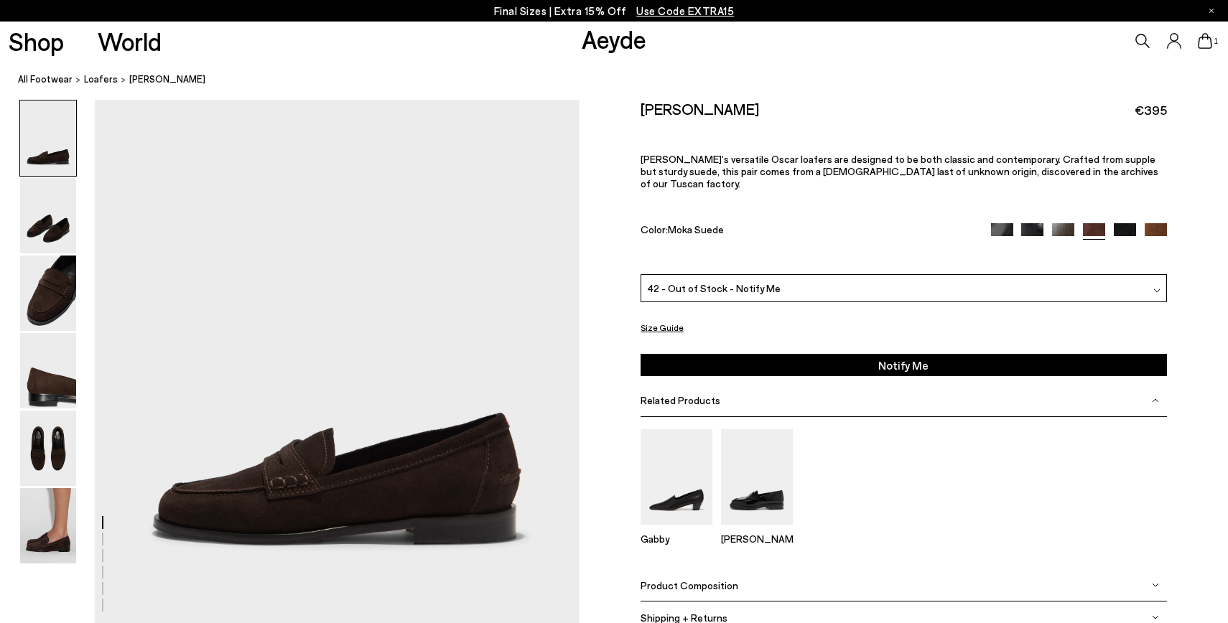
click at [760, 354] on button "Notify Me" at bounding box center [904, 365] width 526 height 22
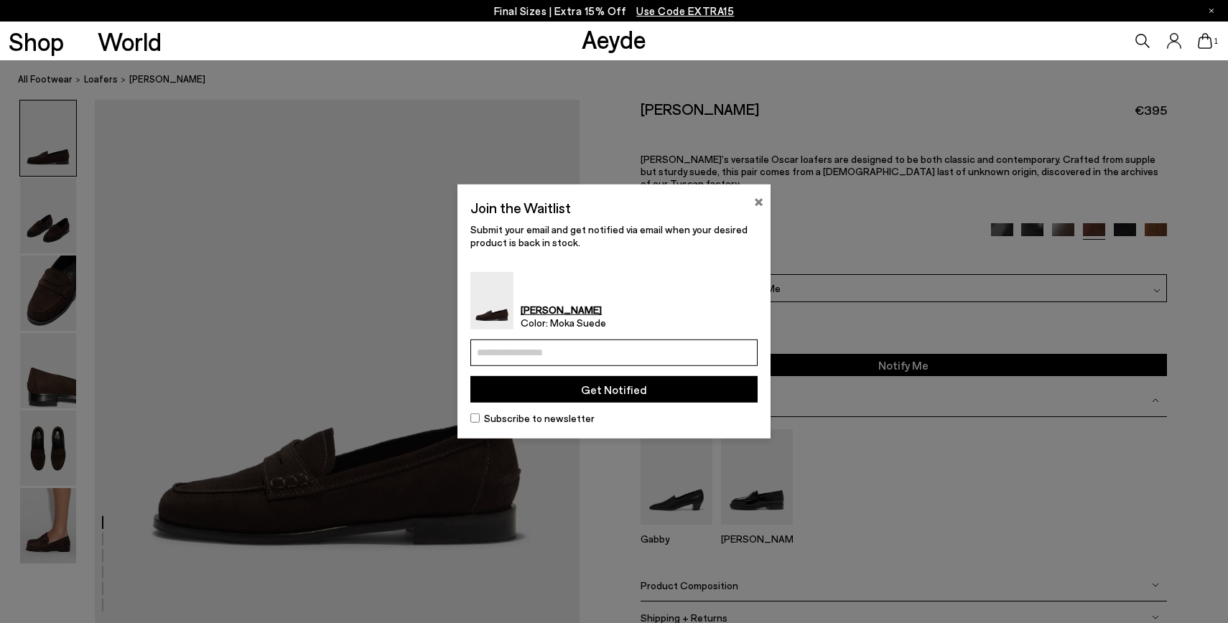
click at [763, 200] on button "×" at bounding box center [758, 200] width 9 height 17
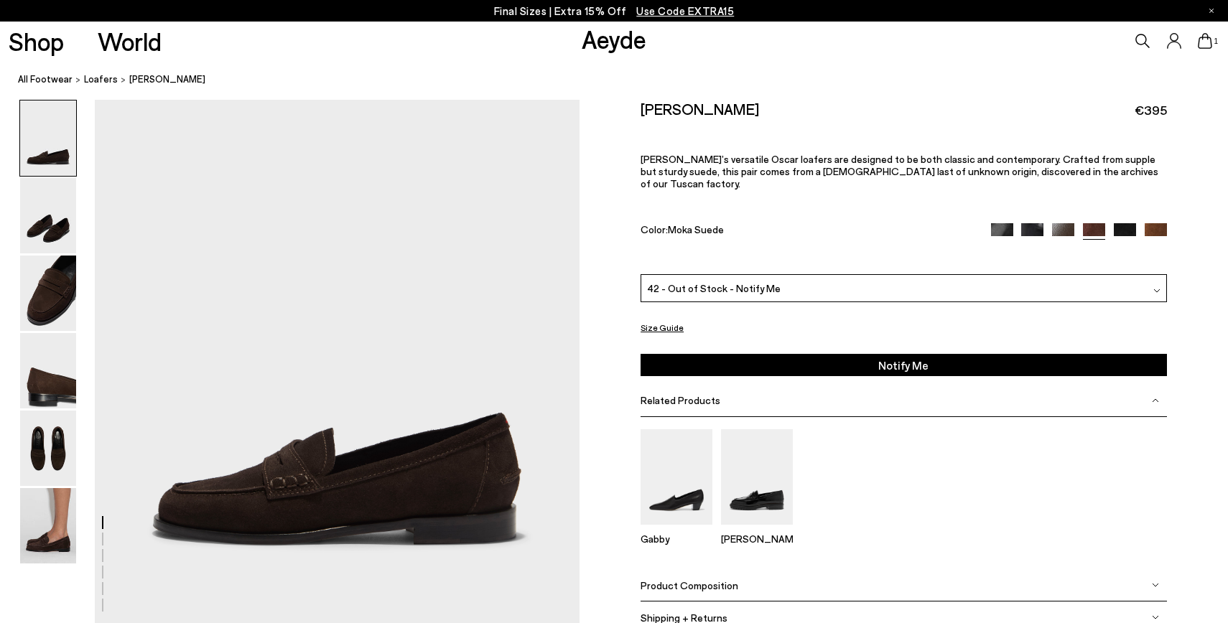
click at [726, 281] on span "42 - Out of Stock - Notify Me" at bounding box center [714, 288] width 134 height 15
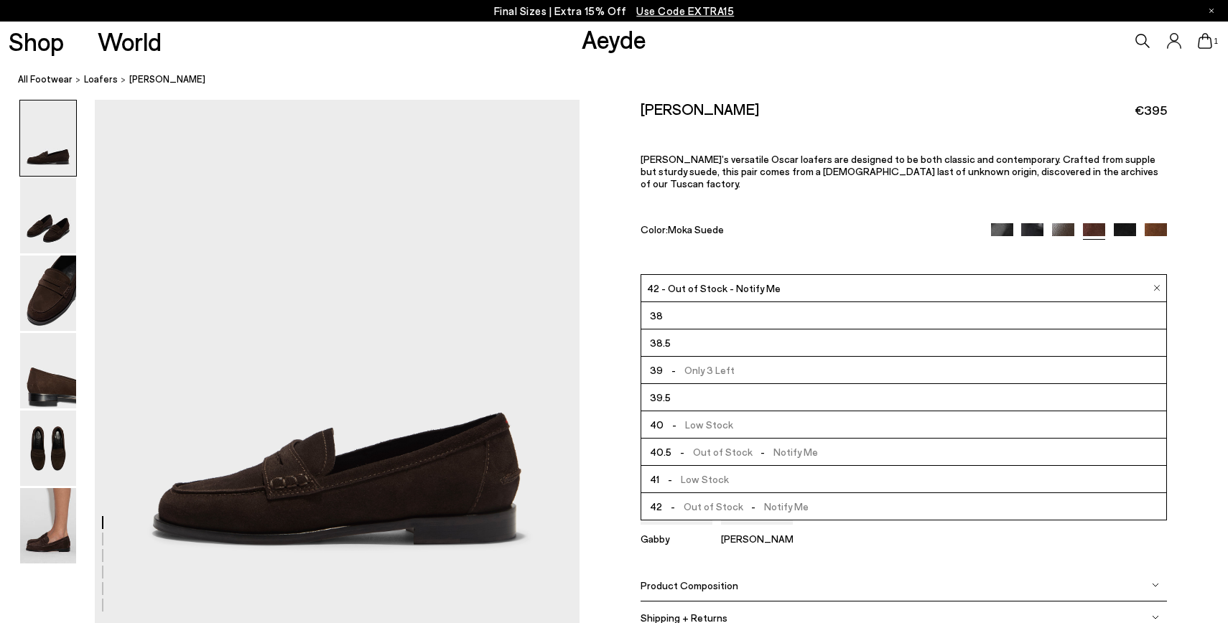
click at [726, 281] on span "42 - Out of Stock - Notify Me" at bounding box center [714, 288] width 134 height 15
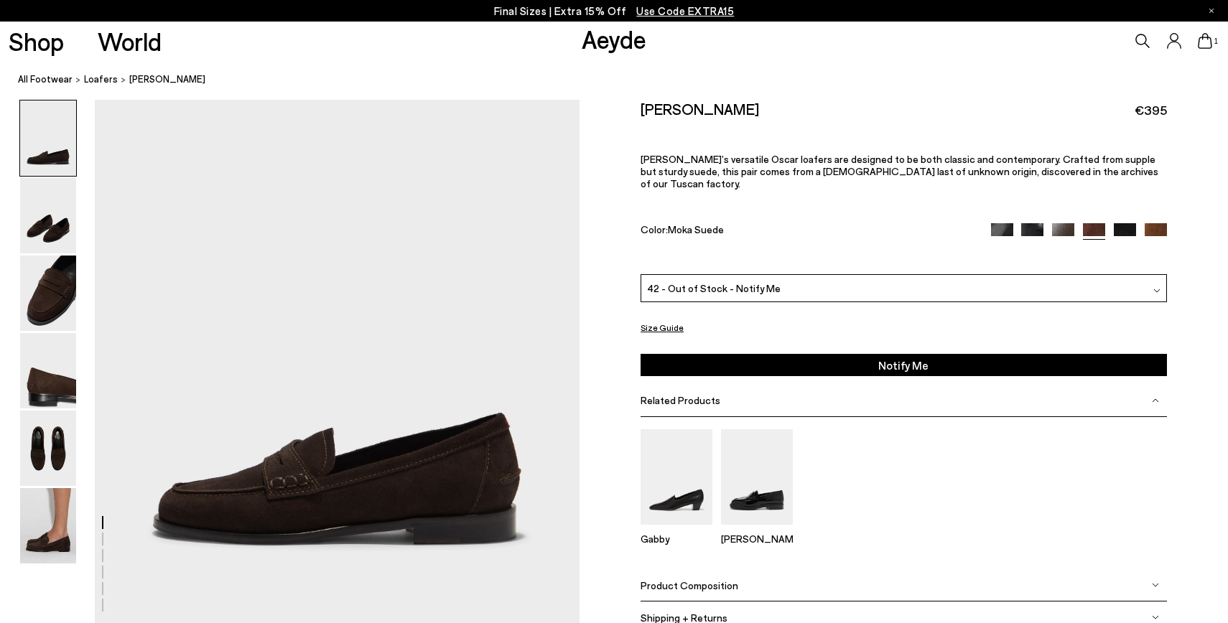
click at [707, 354] on button "Notify Me" at bounding box center [904, 365] width 526 height 22
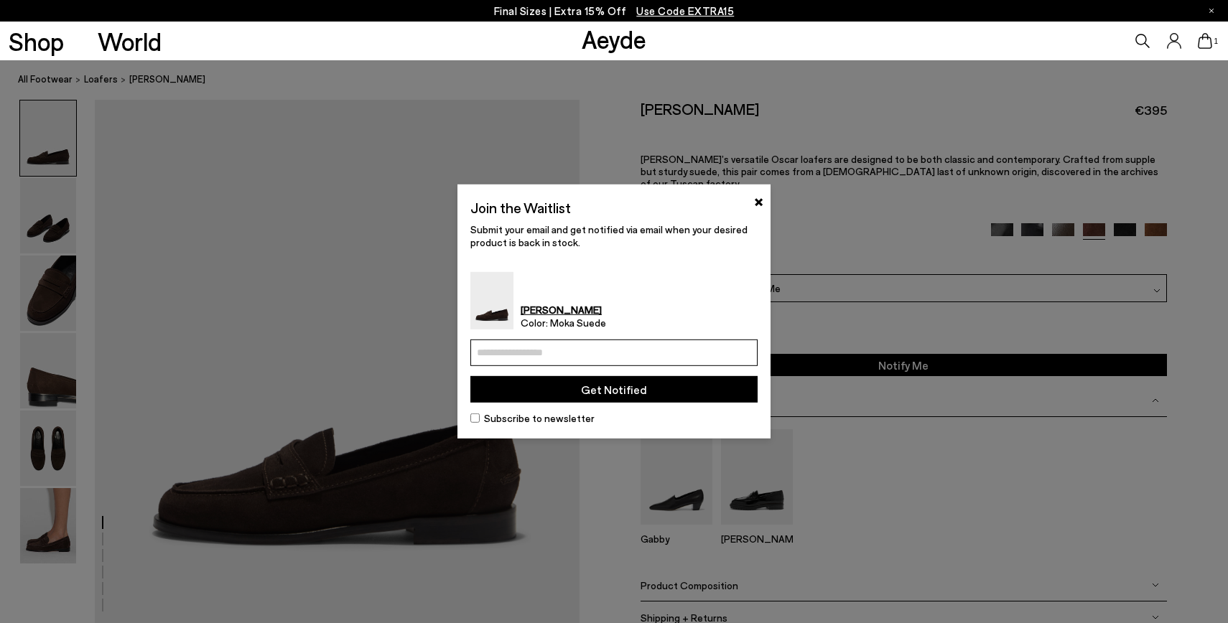
click at [691, 354] on input "email" at bounding box center [613, 353] width 287 height 27
click at [639, 392] on button "Get Notified" at bounding box center [613, 389] width 287 height 27
click at [623, 391] on button "Get Notified" at bounding box center [613, 389] width 287 height 27
click at [611, 389] on button "Get Notified" at bounding box center [613, 389] width 287 height 27
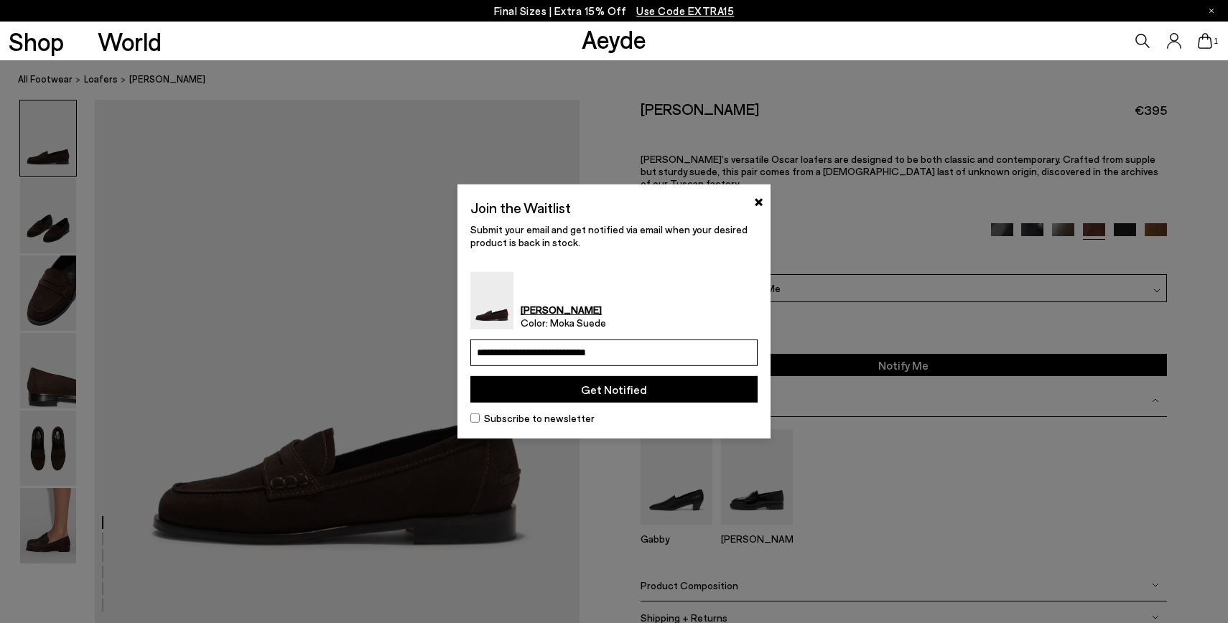
click at [611, 389] on button "Get Notified" at bounding box center [613, 389] width 287 height 27
click at [571, 423] on label "Subscribe to newsletter" at bounding box center [613, 418] width 287 height 15
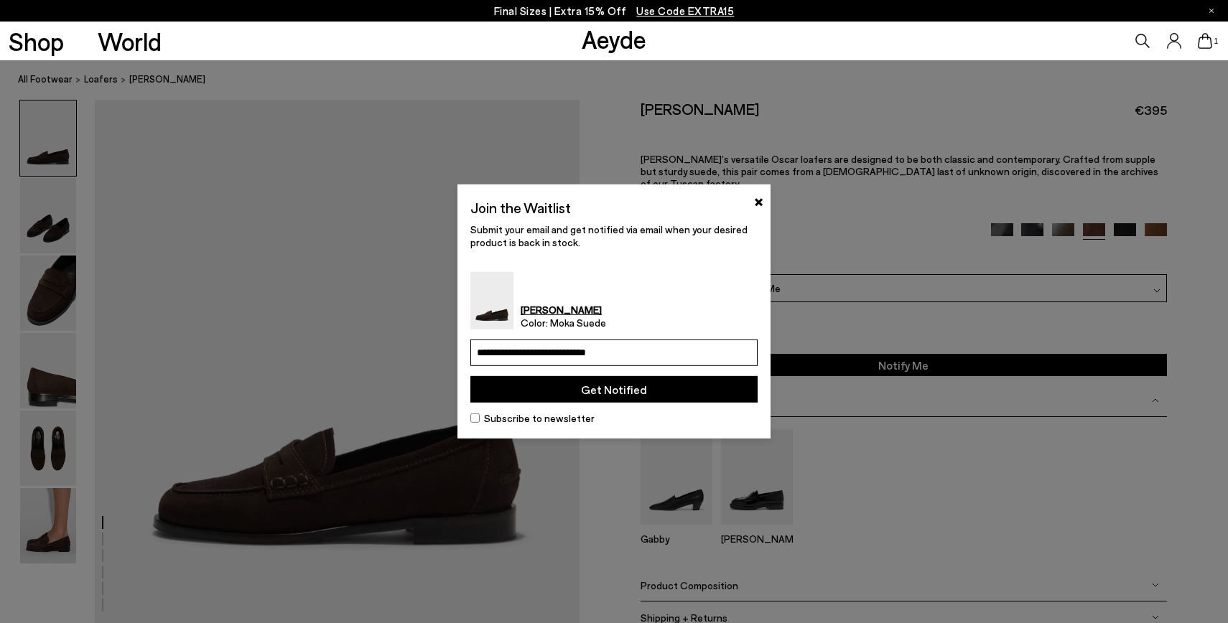
click at [591, 389] on button "Get Notified" at bounding box center [613, 389] width 287 height 27
click at [564, 418] on label "Subscribe to newsletter" at bounding box center [613, 418] width 287 height 15
click at [593, 389] on button "Get Notified" at bounding box center [613, 389] width 287 height 27
click at [637, 353] on input "**********" at bounding box center [613, 353] width 287 height 27
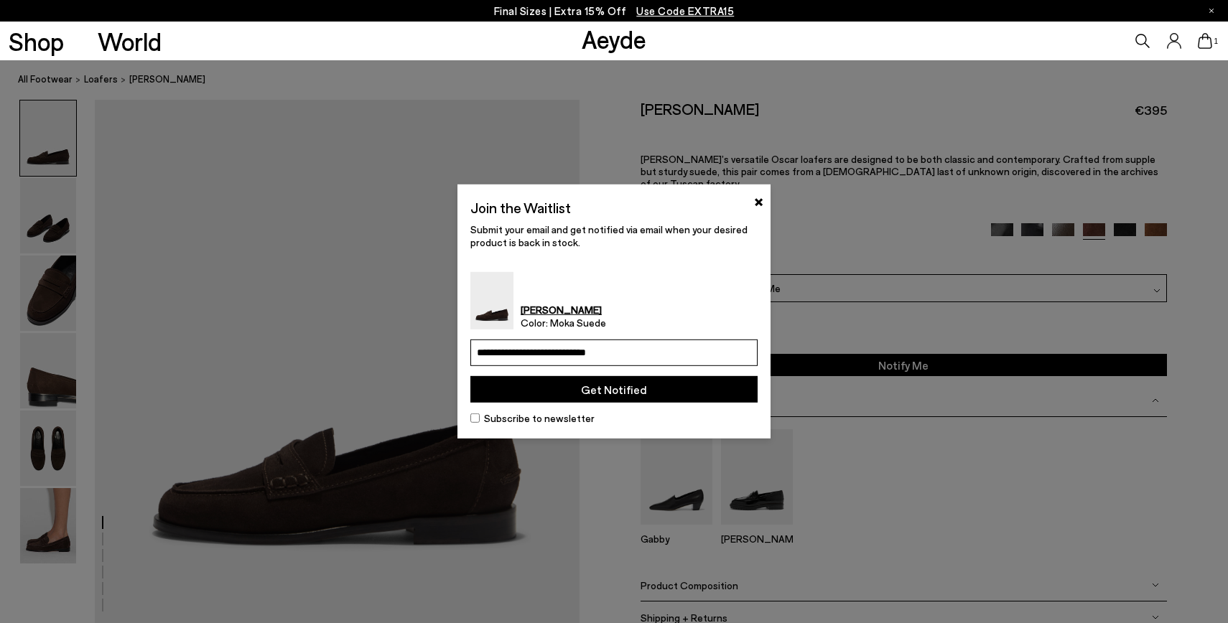
click at [637, 353] on input "**********" at bounding box center [613, 353] width 287 height 27
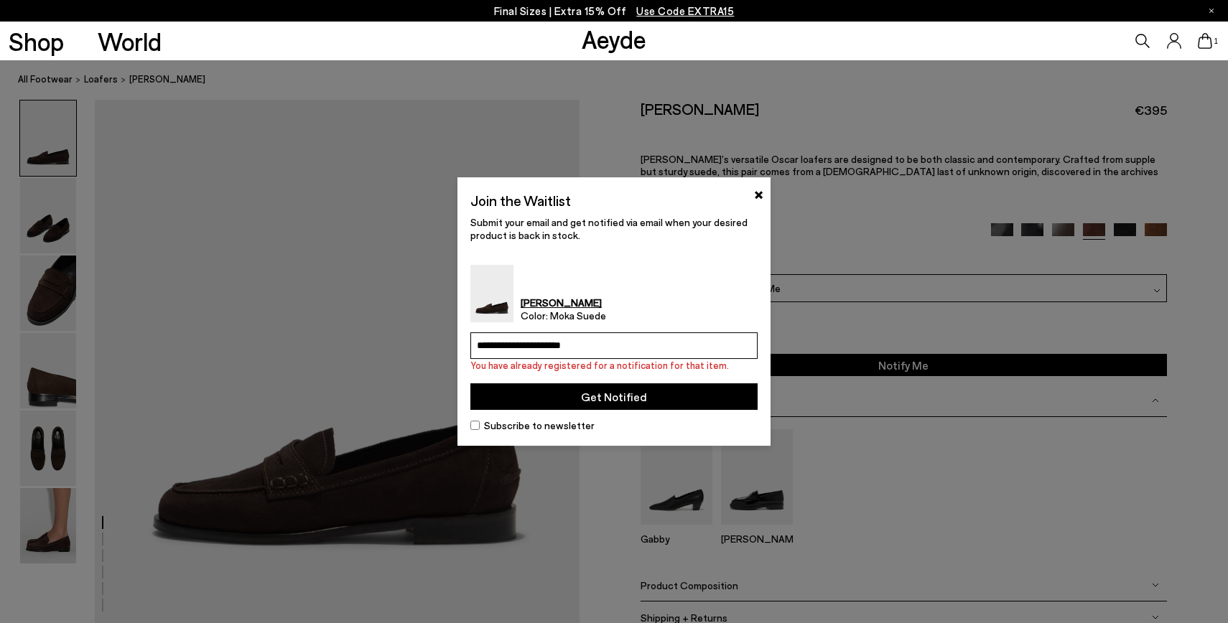
type input "**********"
click at [636, 407] on button "Get Notified" at bounding box center [613, 397] width 287 height 27
click at [616, 343] on input "**********" at bounding box center [613, 346] width 287 height 27
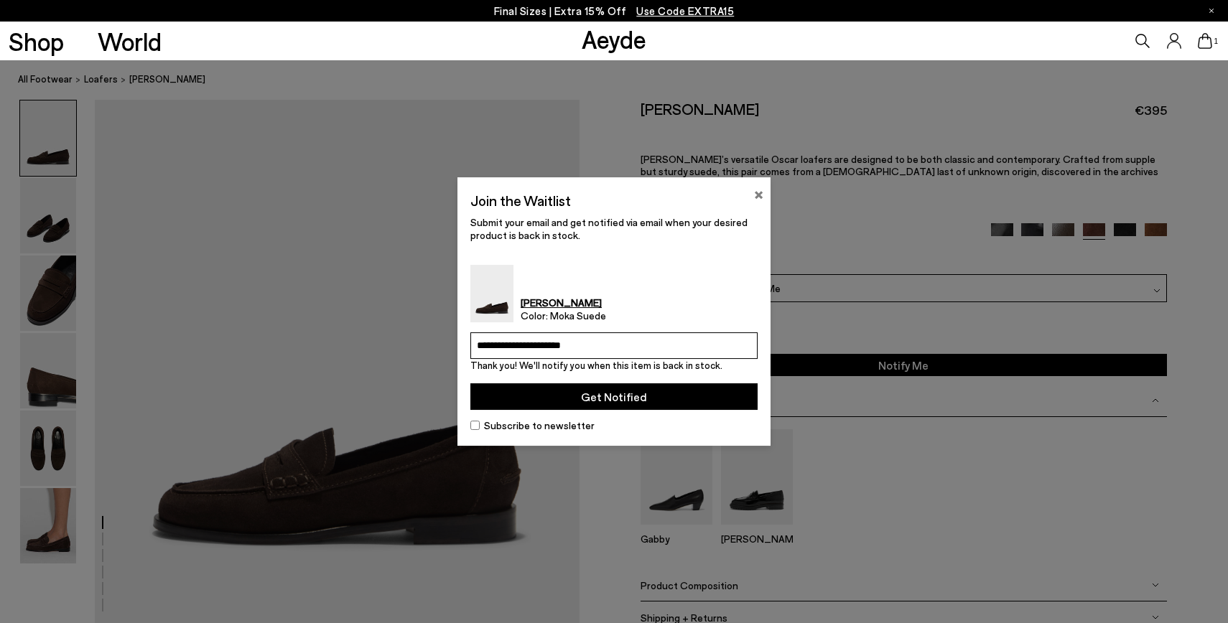
click at [760, 198] on button "×" at bounding box center [758, 193] width 9 height 17
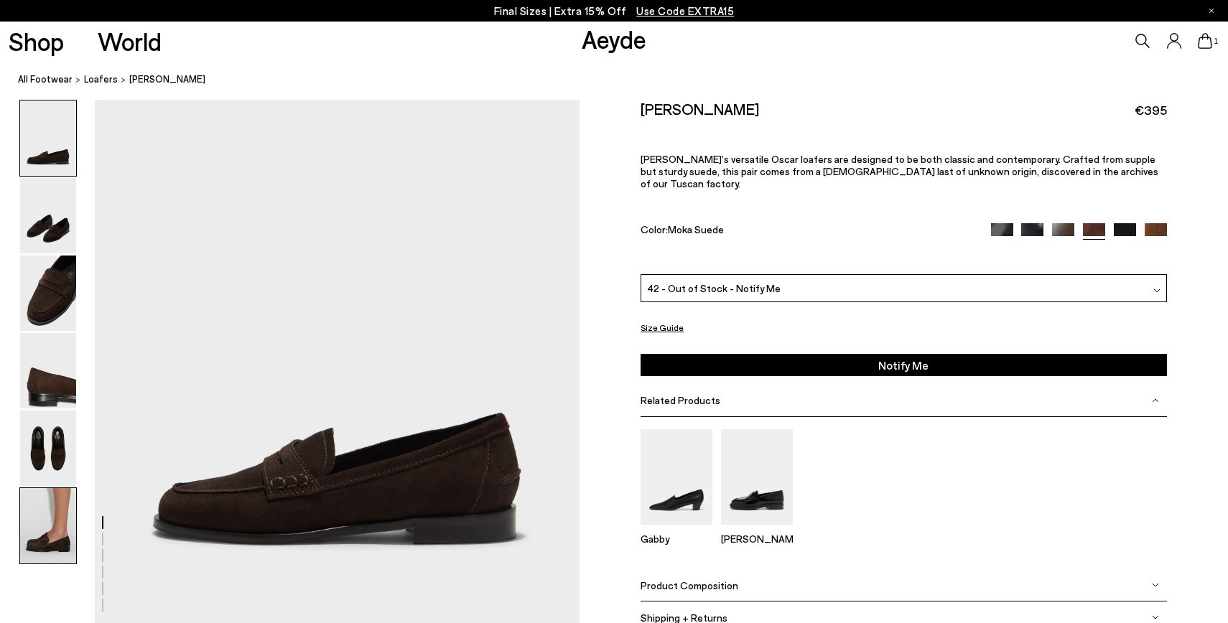
click at [44, 530] on img at bounding box center [48, 525] width 56 height 75
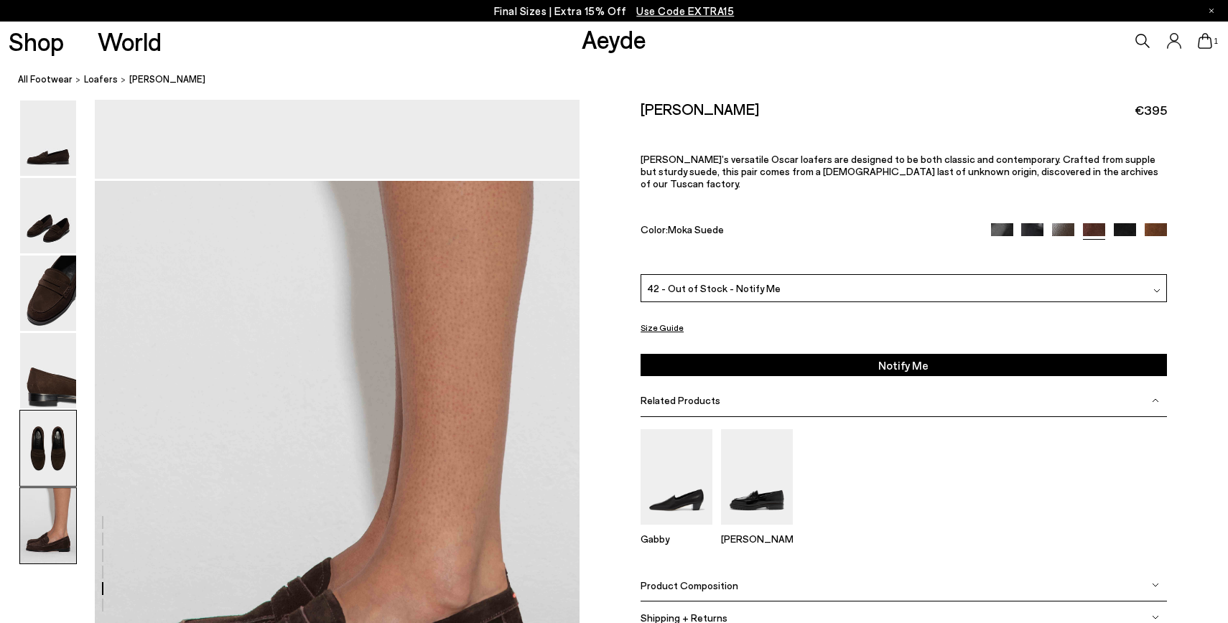
scroll to position [3219, 0]
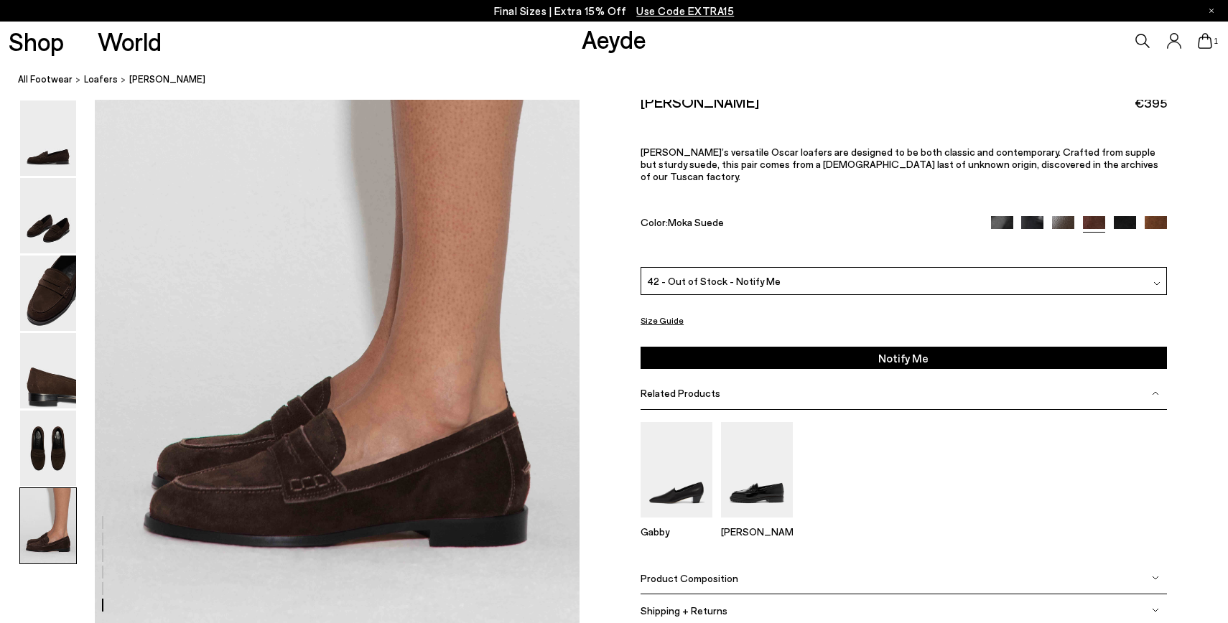
click at [1149, 217] on img at bounding box center [1156, 227] width 22 height 22
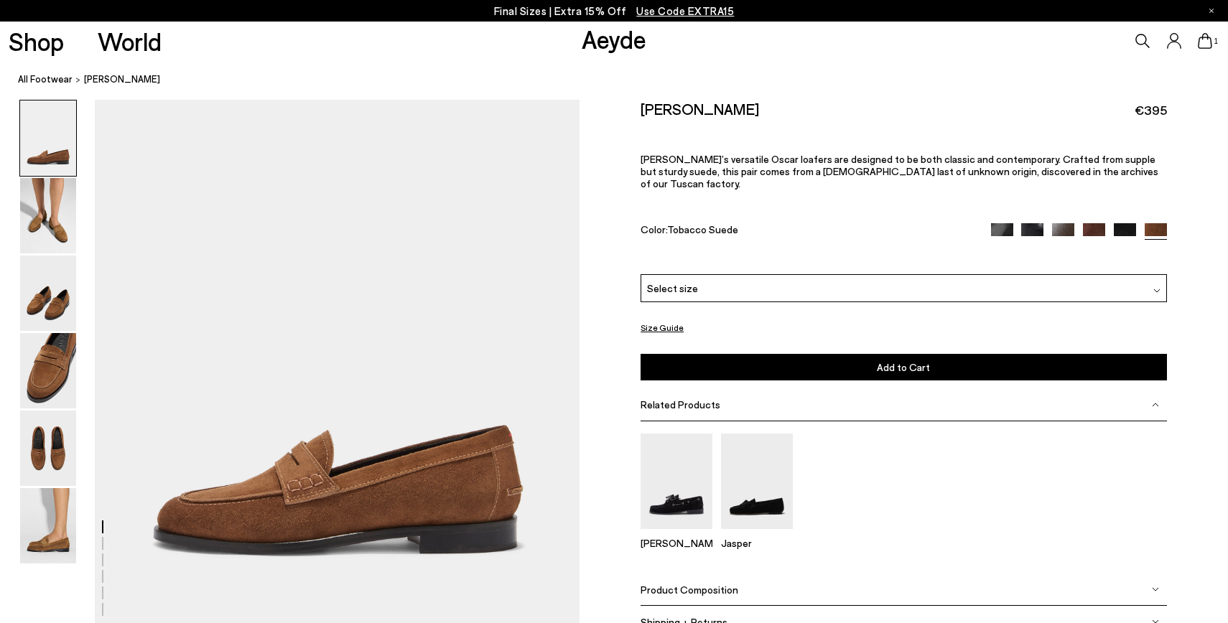
scroll to position [95, 0]
click at [1121, 223] on img at bounding box center [1125, 234] width 22 height 22
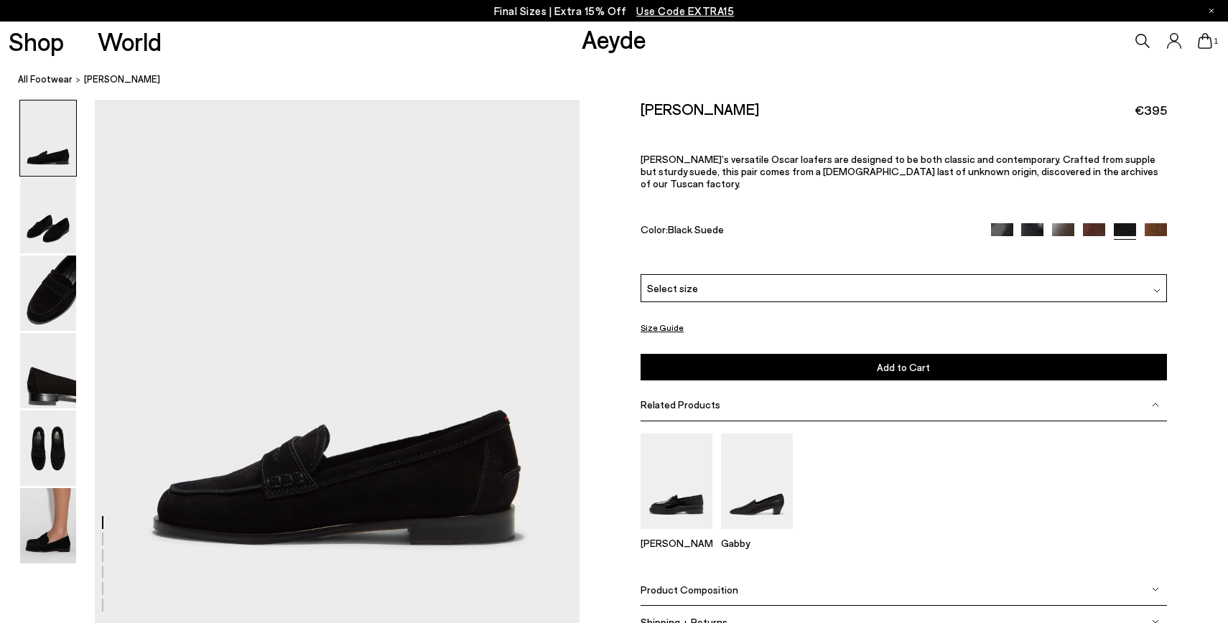
click at [1095, 223] on img at bounding box center [1094, 234] width 22 height 22
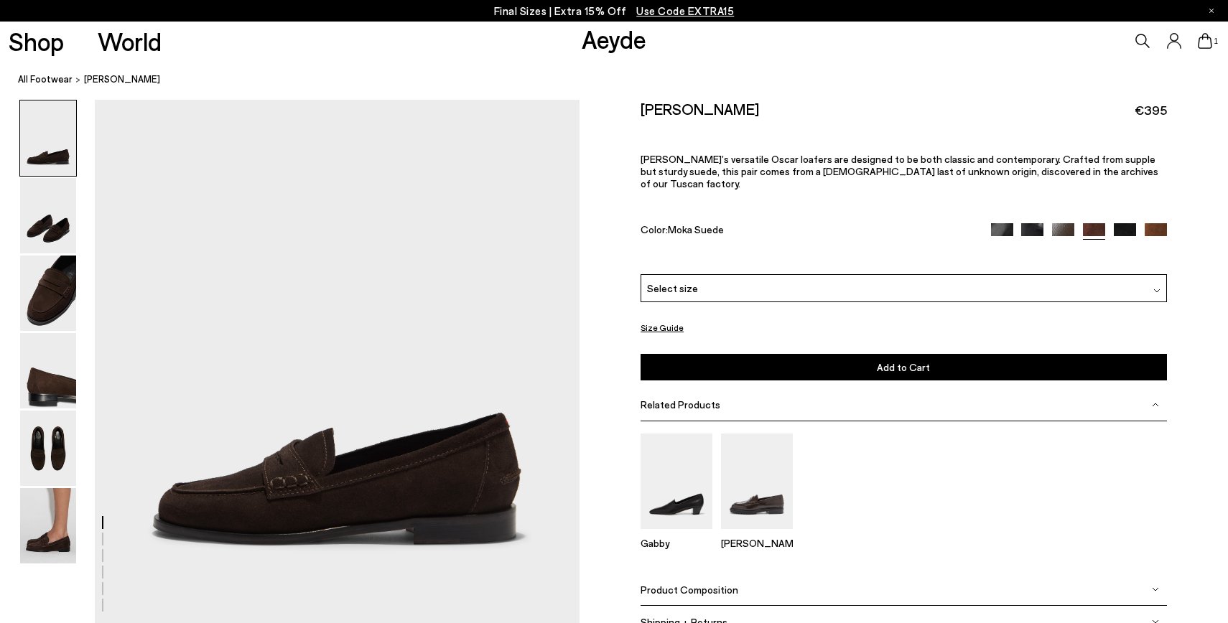
click at [1063, 223] on img at bounding box center [1063, 234] width 22 height 22
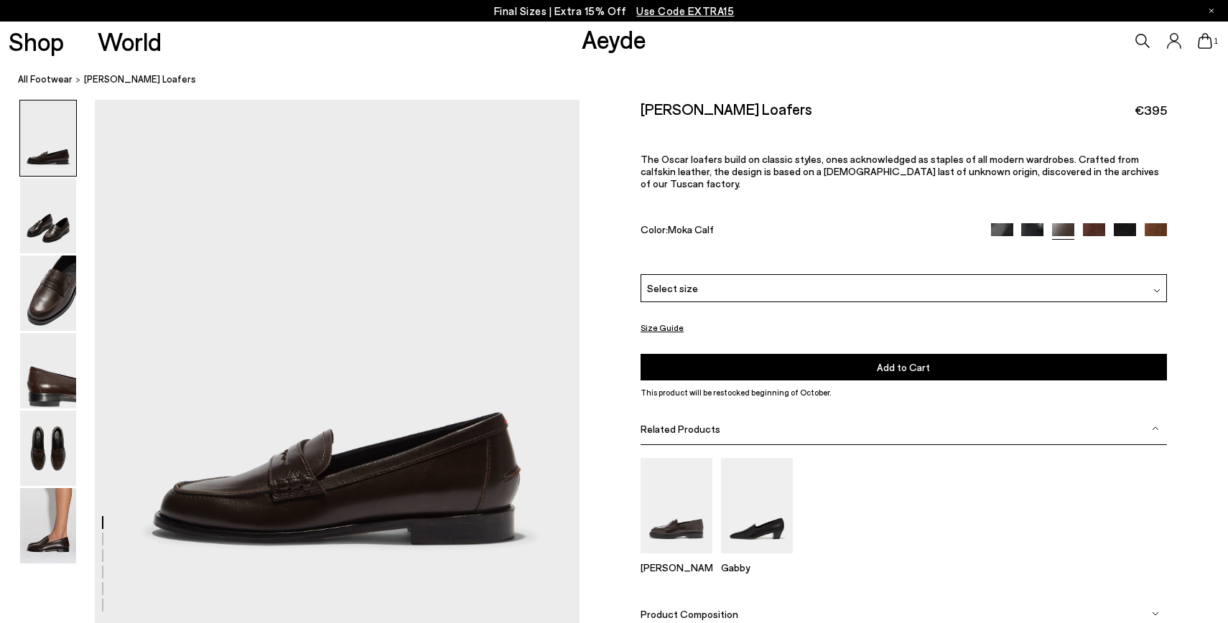
click at [1029, 223] on img at bounding box center [1032, 234] width 22 height 22
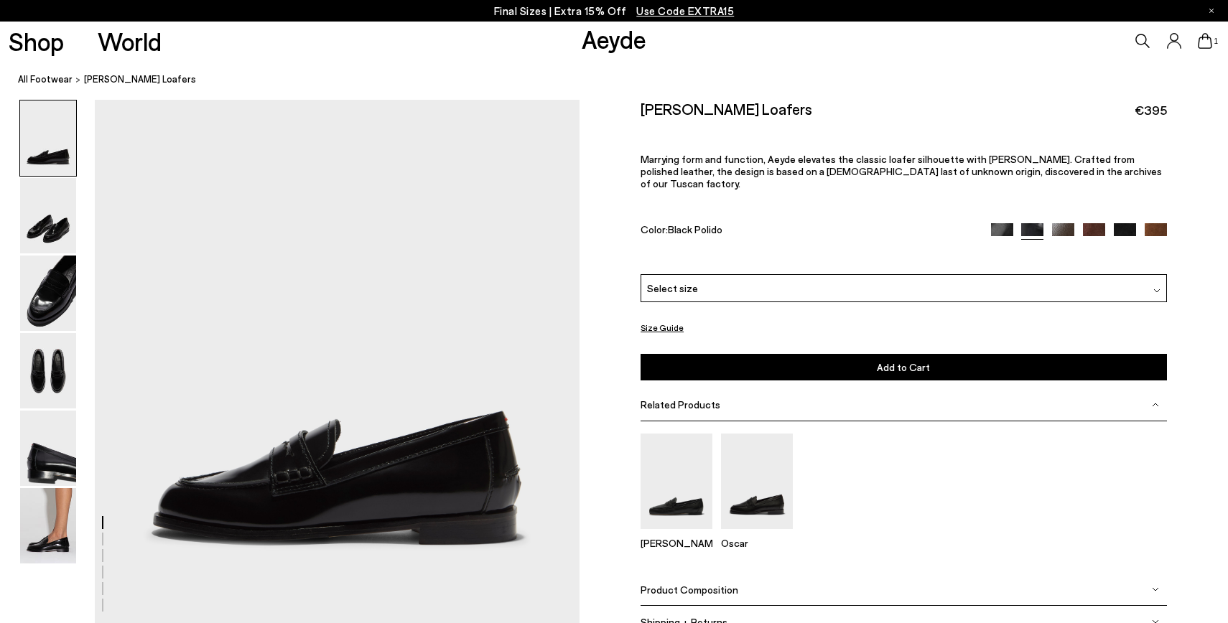
click at [993, 223] on img at bounding box center [1002, 234] width 22 height 22
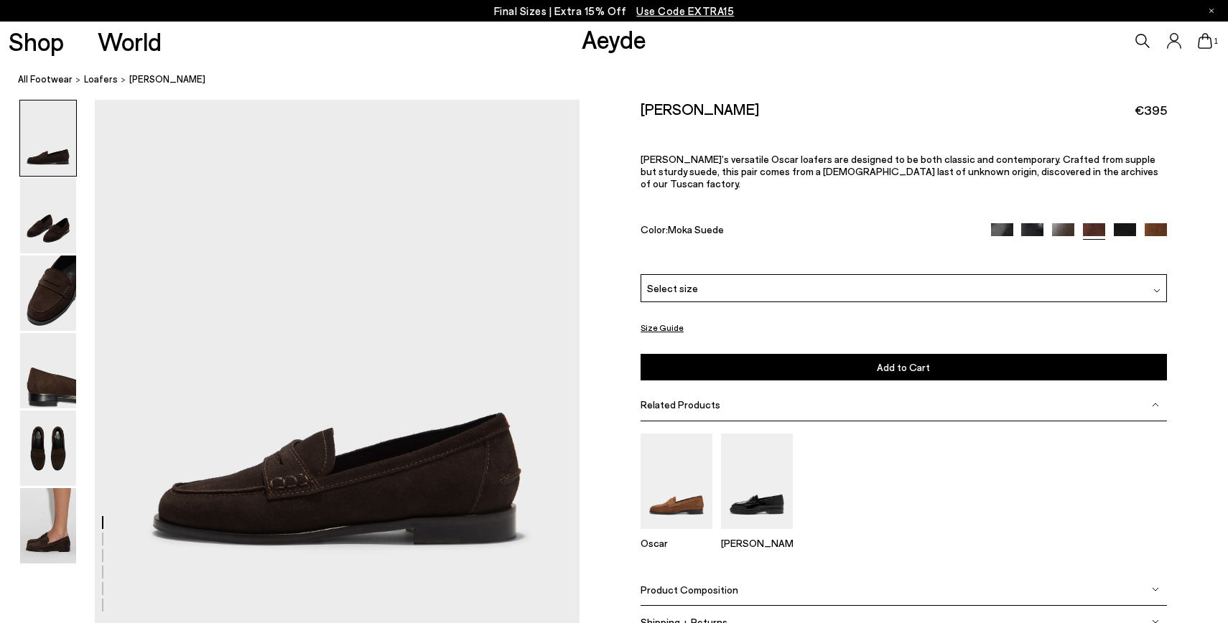
scroll to position [3219, 0]
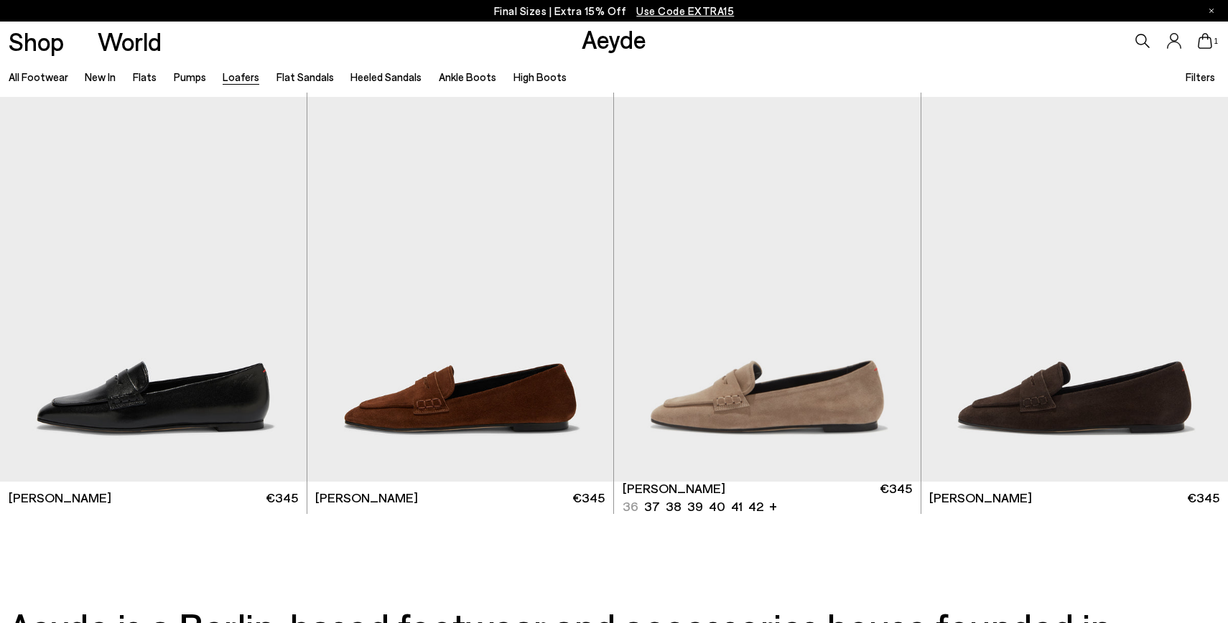
scroll to position [2921, 0]
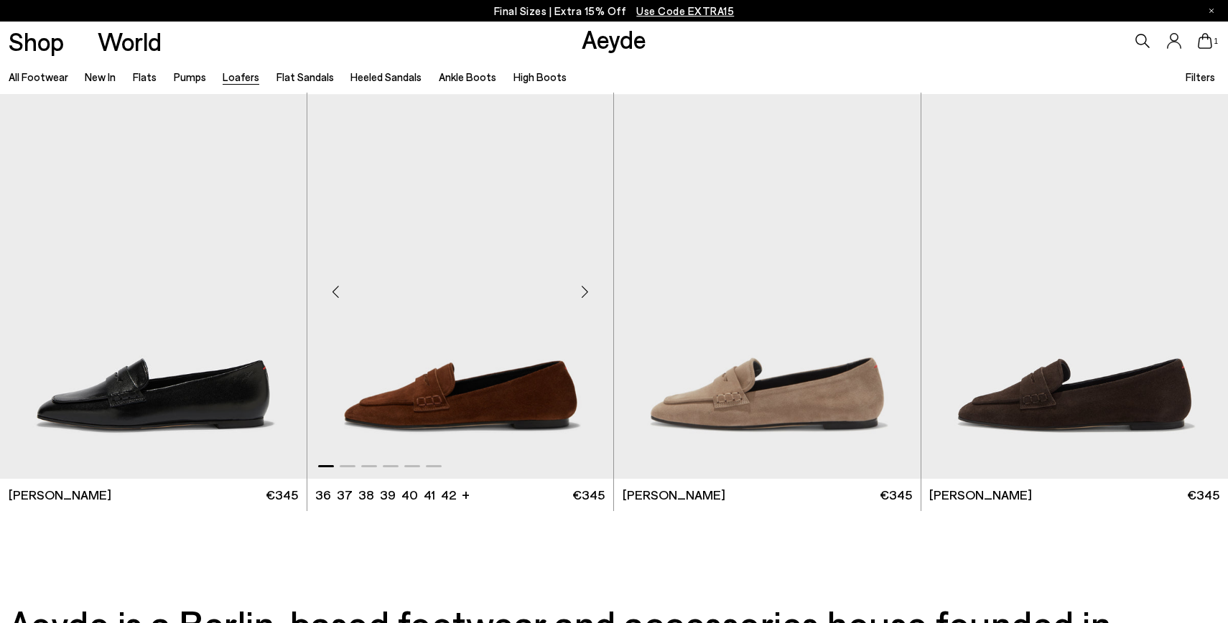
click at [583, 292] on div "Next slide" at bounding box center [584, 292] width 43 height 43
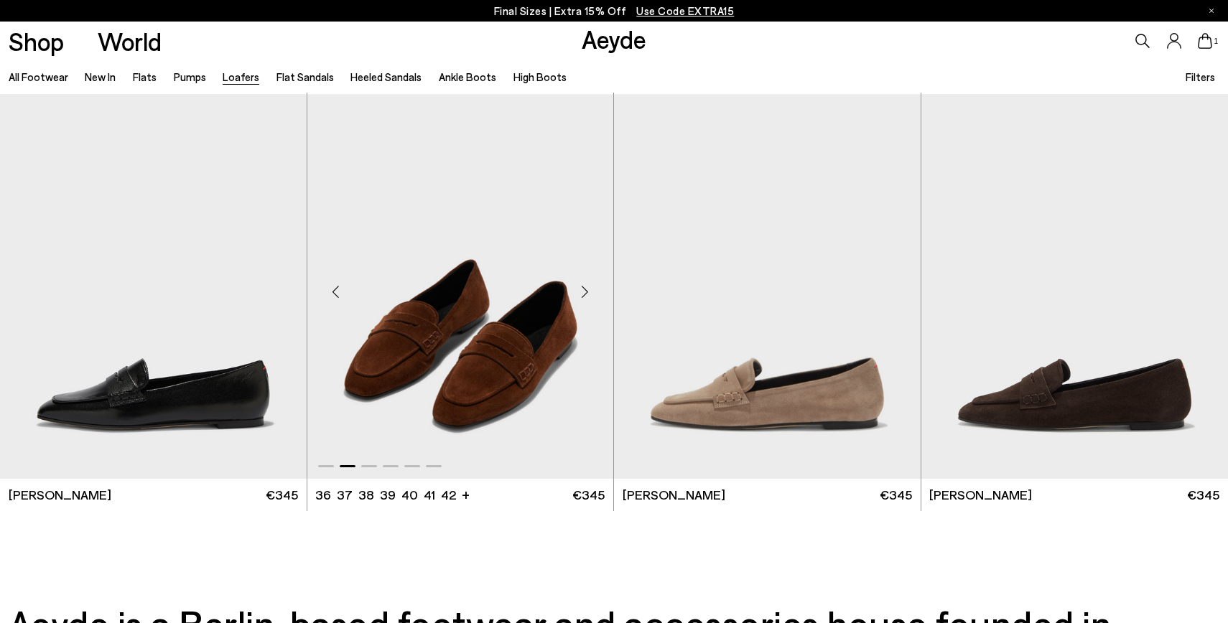
click at [583, 292] on div "Next slide" at bounding box center [584, 292] width 43 height 43
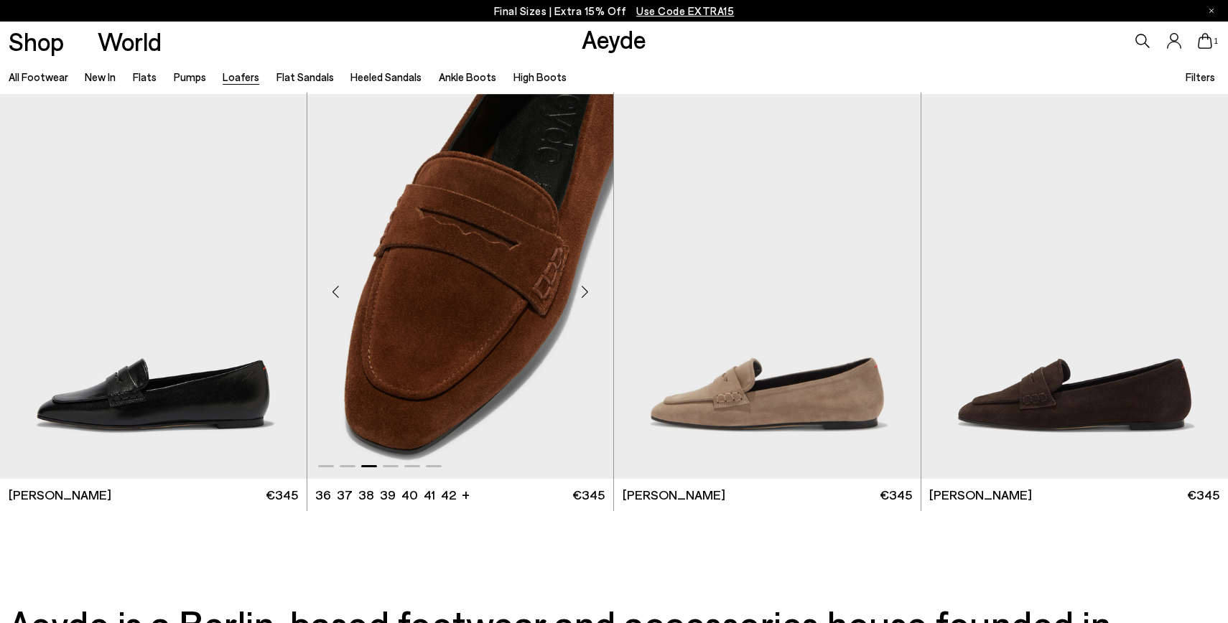
click at [583, 292] on div "Next slide" at bounding box center [584, 292] width 43 height 43
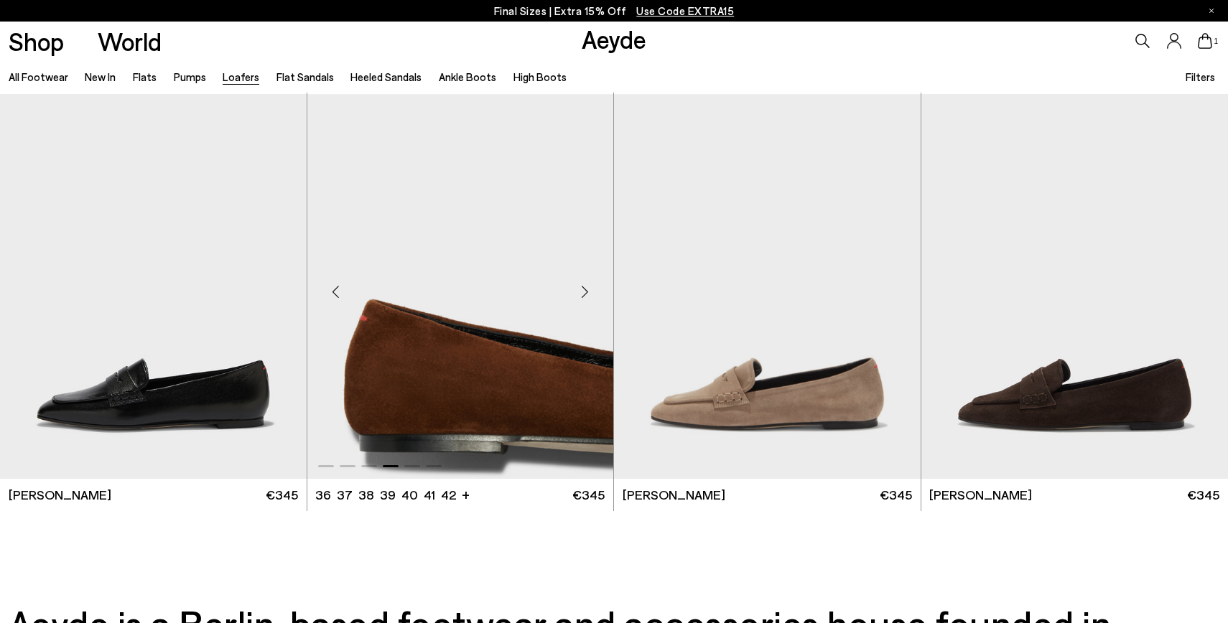
click at [583, 292] on div "Next slide" at bounding box center [584, 292] width 43 height 43
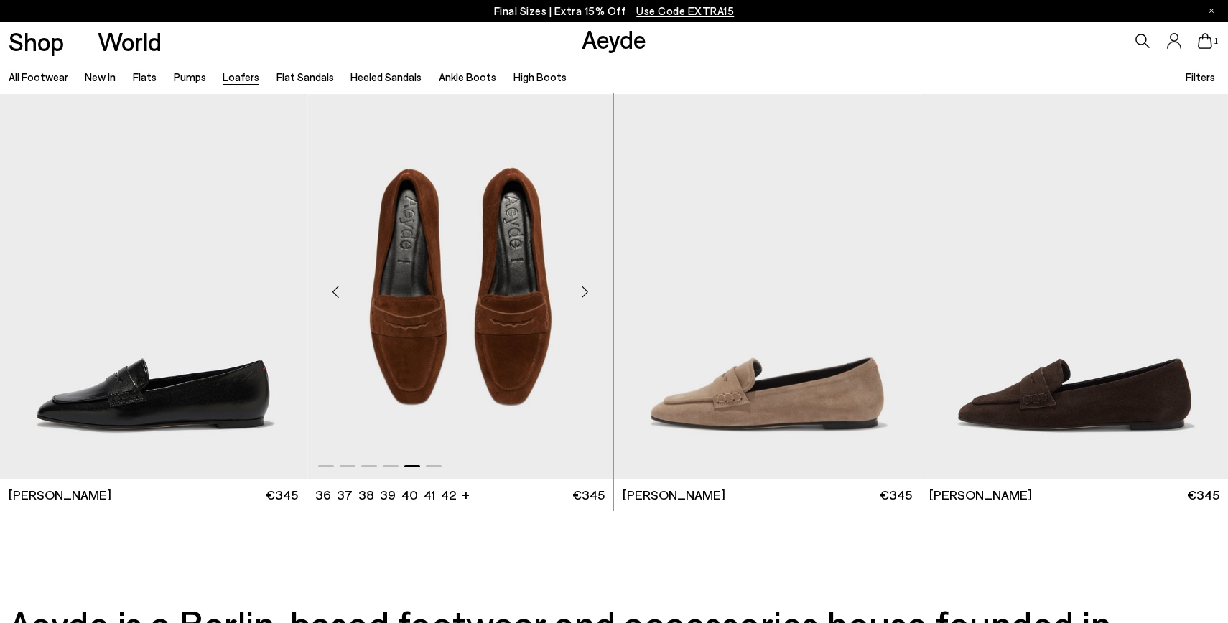
click at [583, 292] on div "Next slide" at bounding box center [584, 292] width 43 height 43
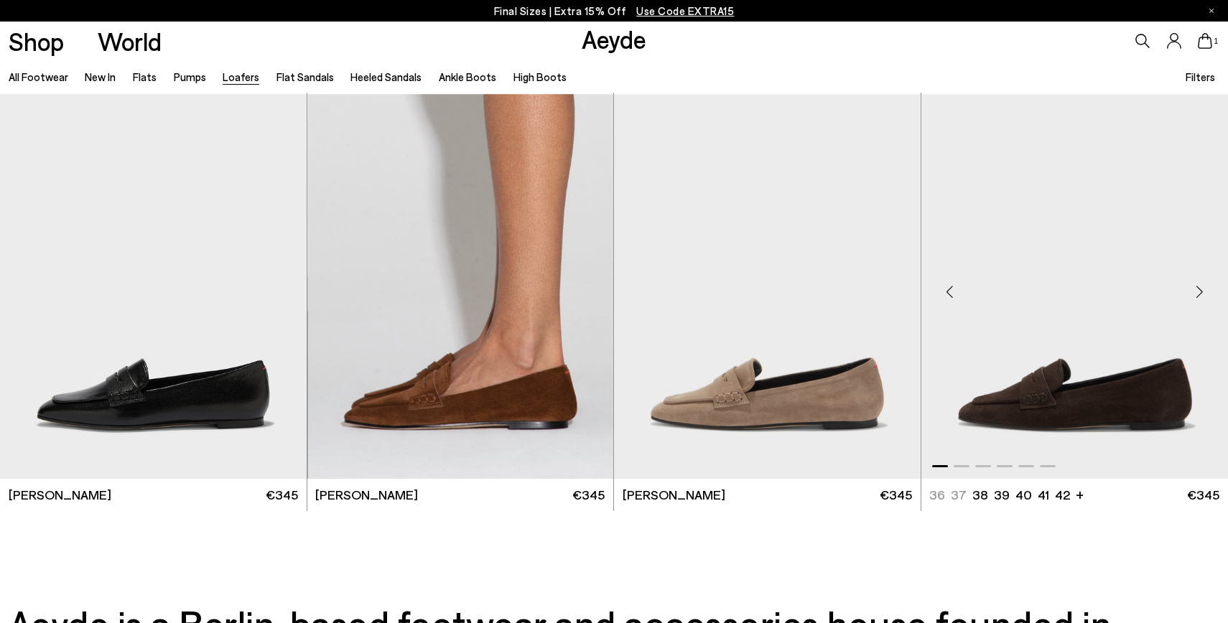
click at [1200, 289] on div "Next slide" at bounding box center [1199, 292] width 43 height 43
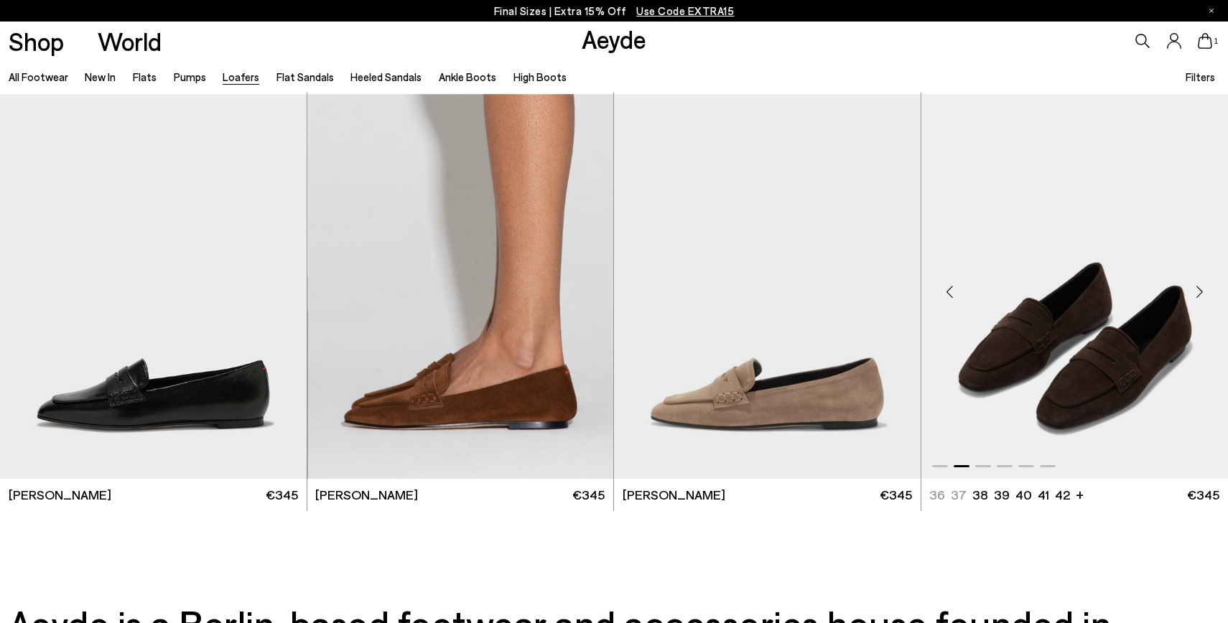
click at [1200, 289] on div "Next slide" at bounding box center [1199, 292] width 43 height 43
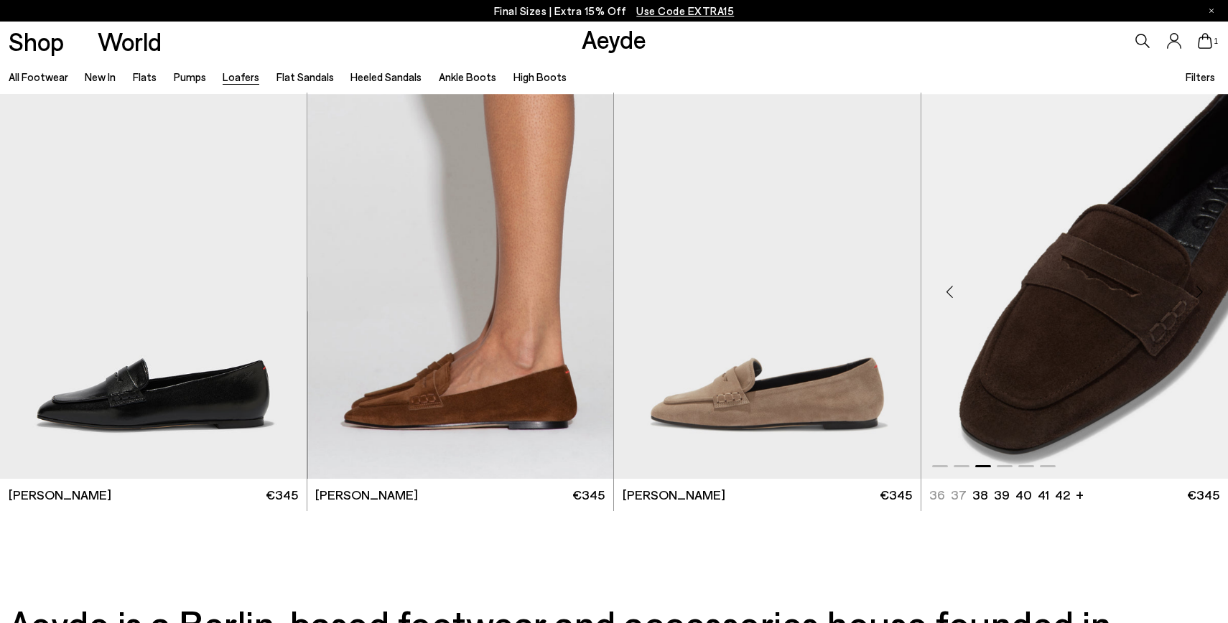
click at [1200, 289] on div "Next slide" at bounding box center [1199, 292] width 43 height 43
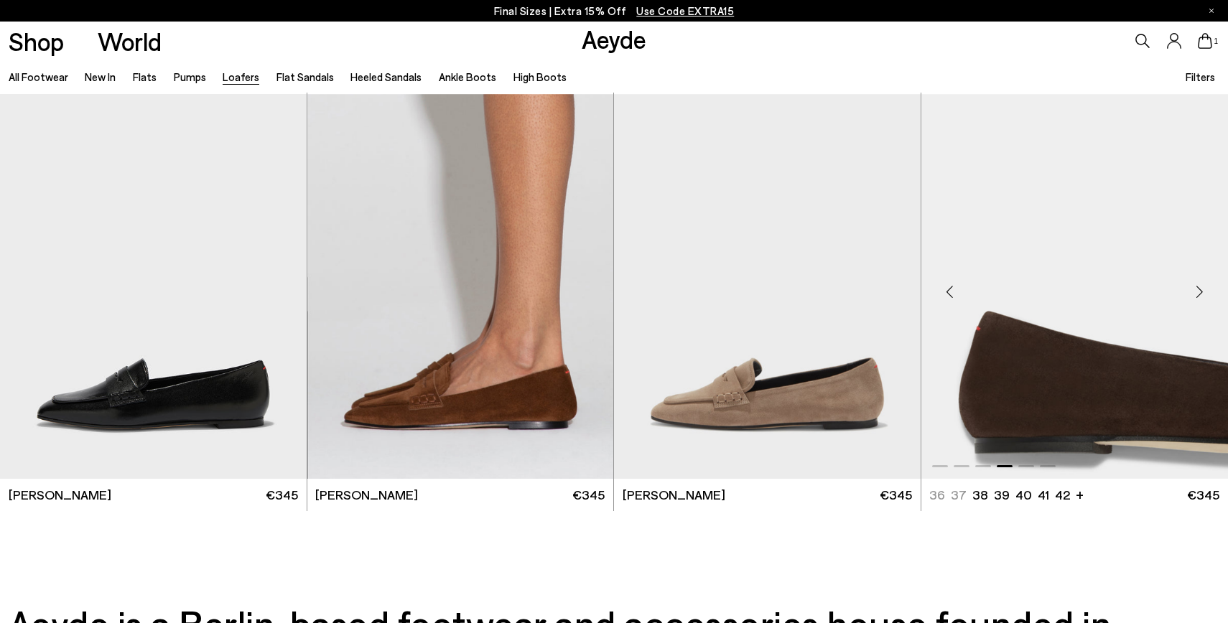
click at [1200, 289] on div "Next slide" at bounding box center [1199, 292] width 43 height 43
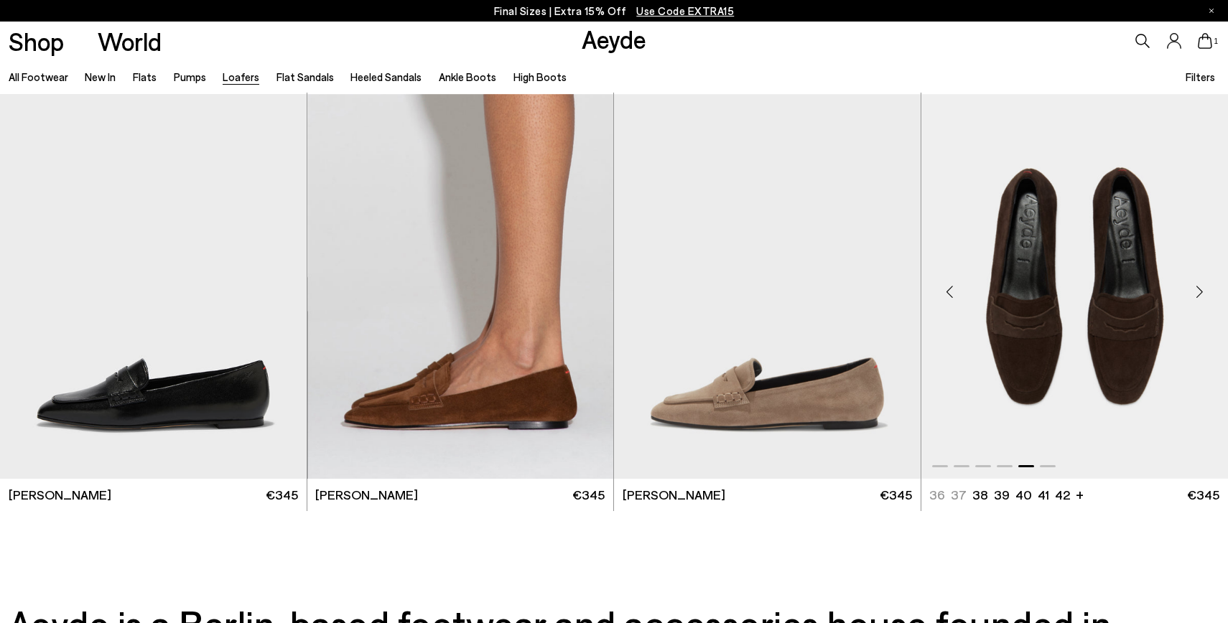
click at [1200, 289] on div "Next slide" at bounding box center [1199, 292] width 43 height 43
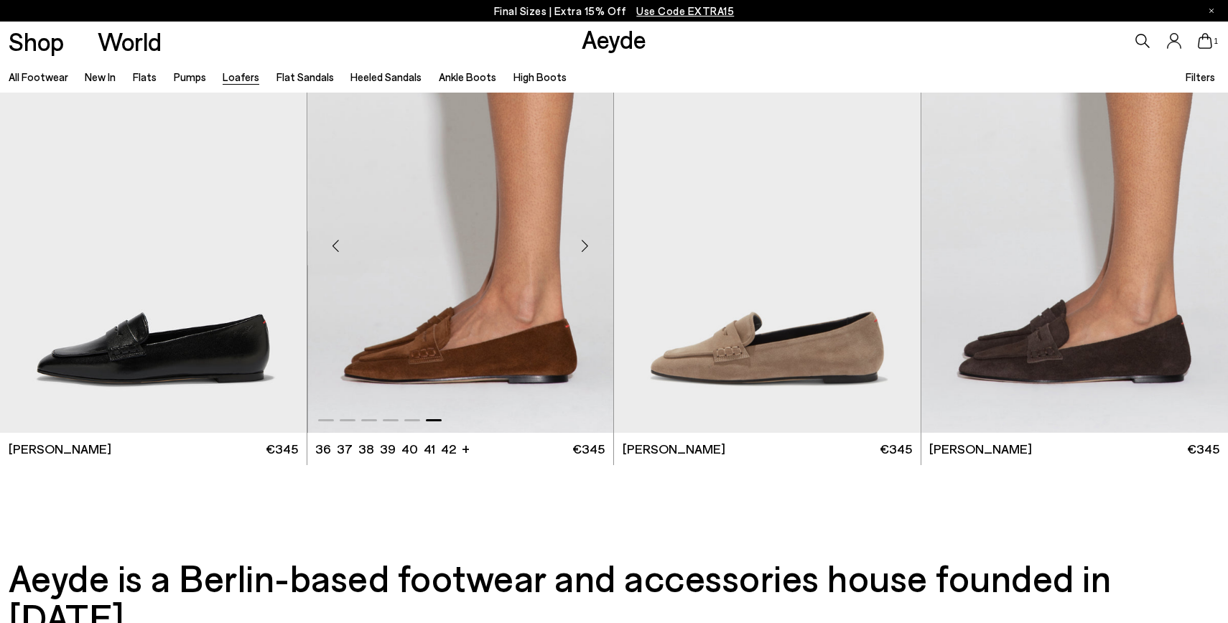
scroll to position [2964, 0]
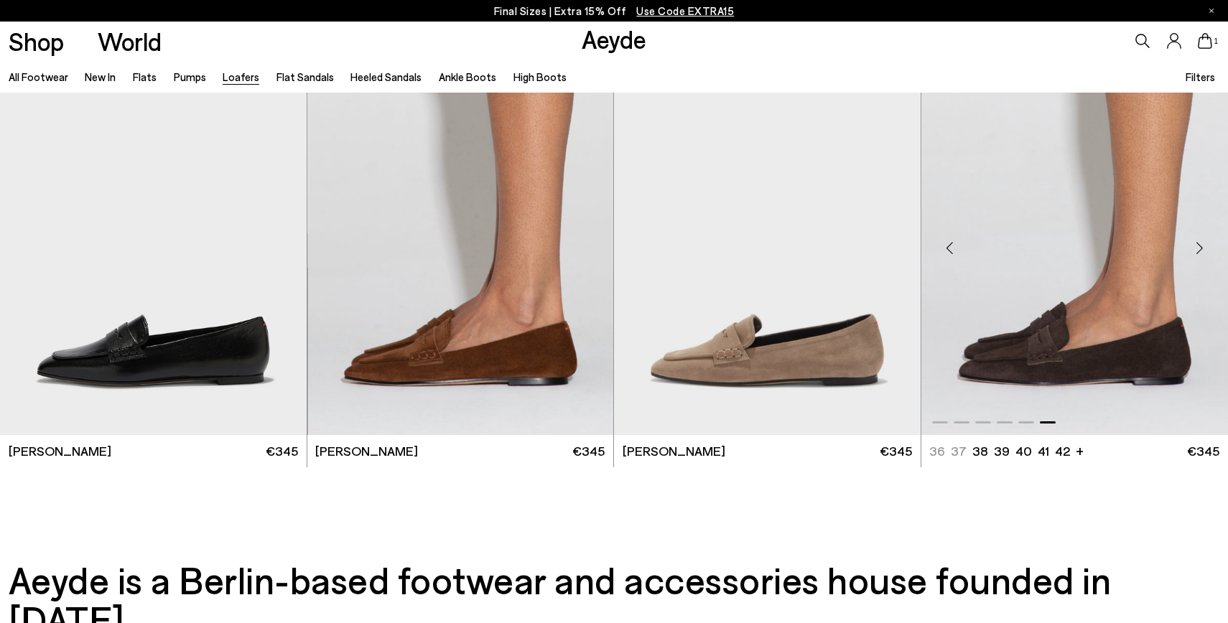
click at [1198, 243] on div "Next slide" at bounding box center [1199, 248] width 43 height 43
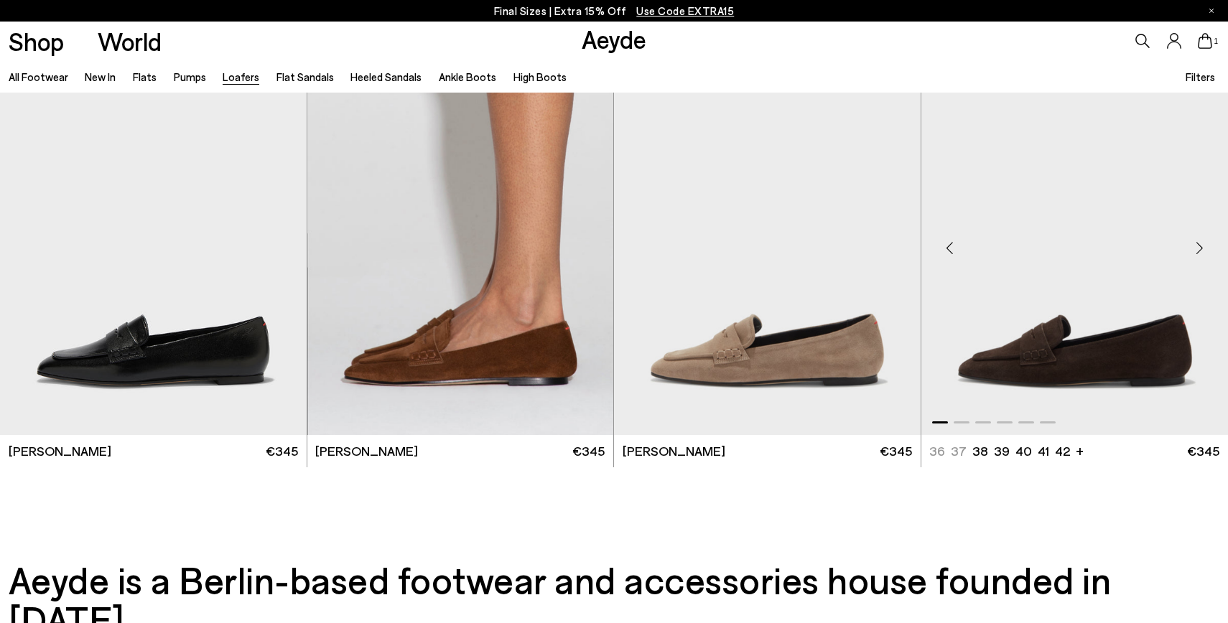
click at [1199, 245] on div "Next slide" at bounding box center [1199, 248] width 43 height 43
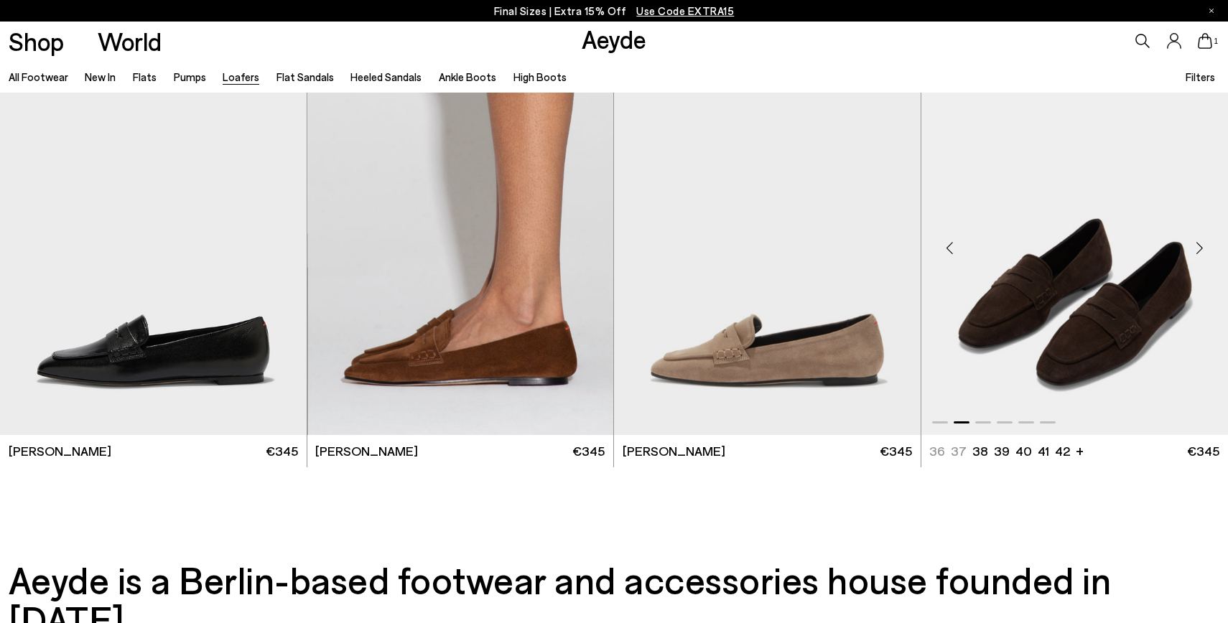
click at [1199, 245] on div "Next slide" at bounding box center [1199, 248] width 43 height 43
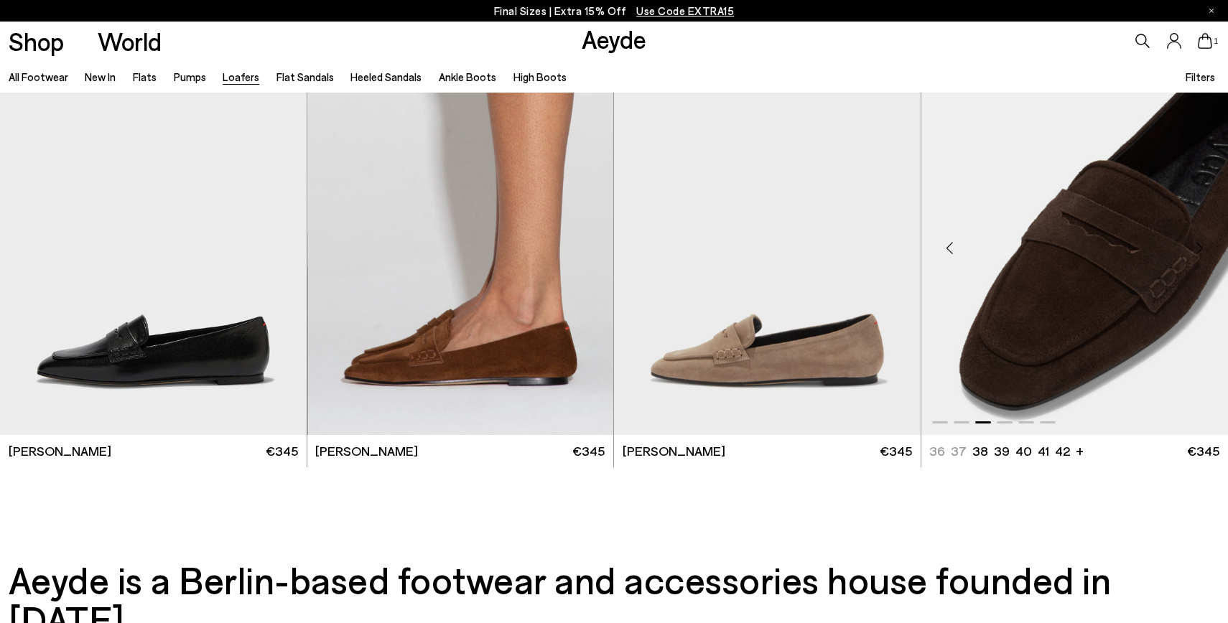
click at [1199, 245] on div "Next slide" at bounding box center [1199, 248] width 43 height 43
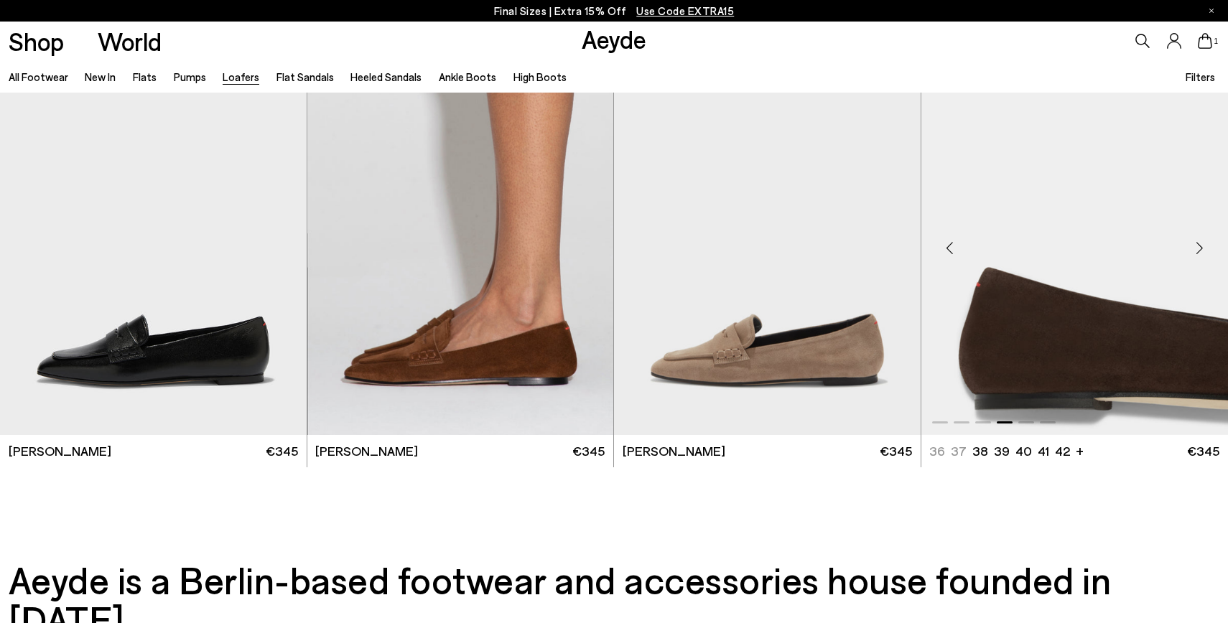
click at [1199, 245] on div "Next slide" at bounding box center [1199, 248] width 43 height 43
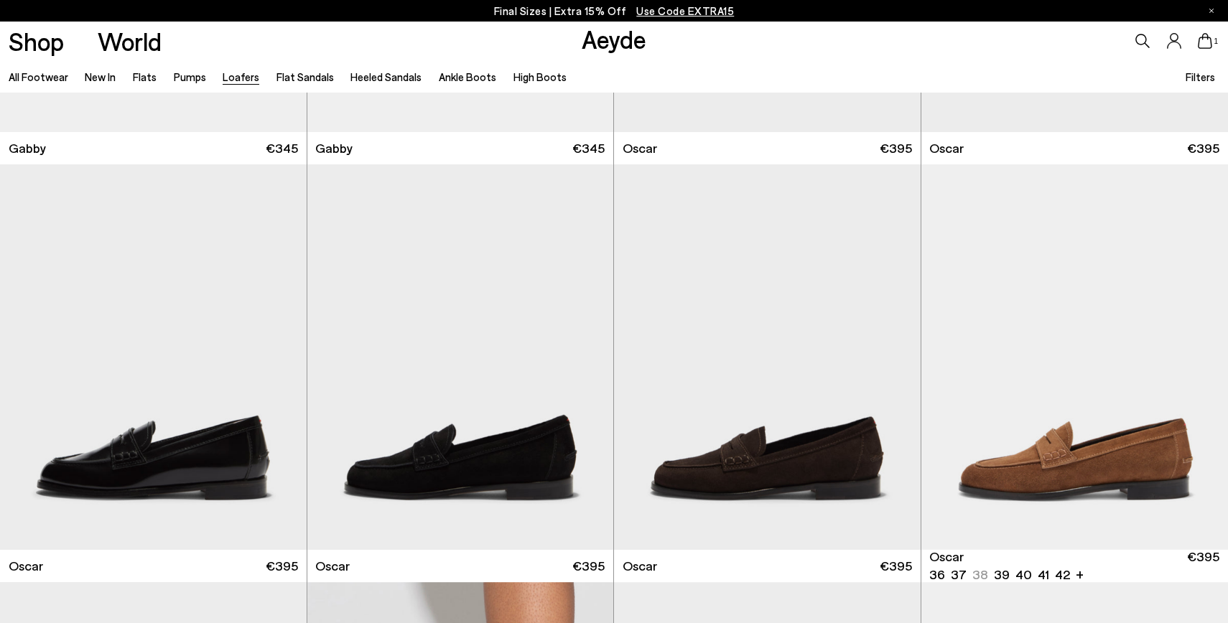
scroll to position [2420, 0]
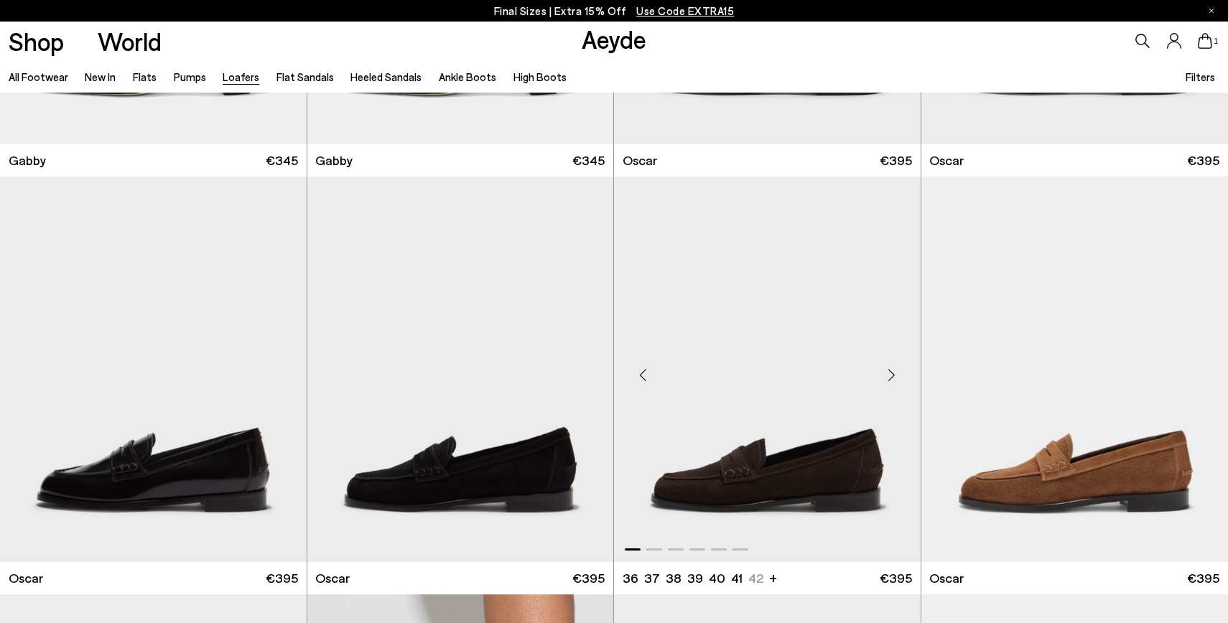
click at [895, 373] on div "Next slide" at bounding box center [892, 375] width 43 height 43
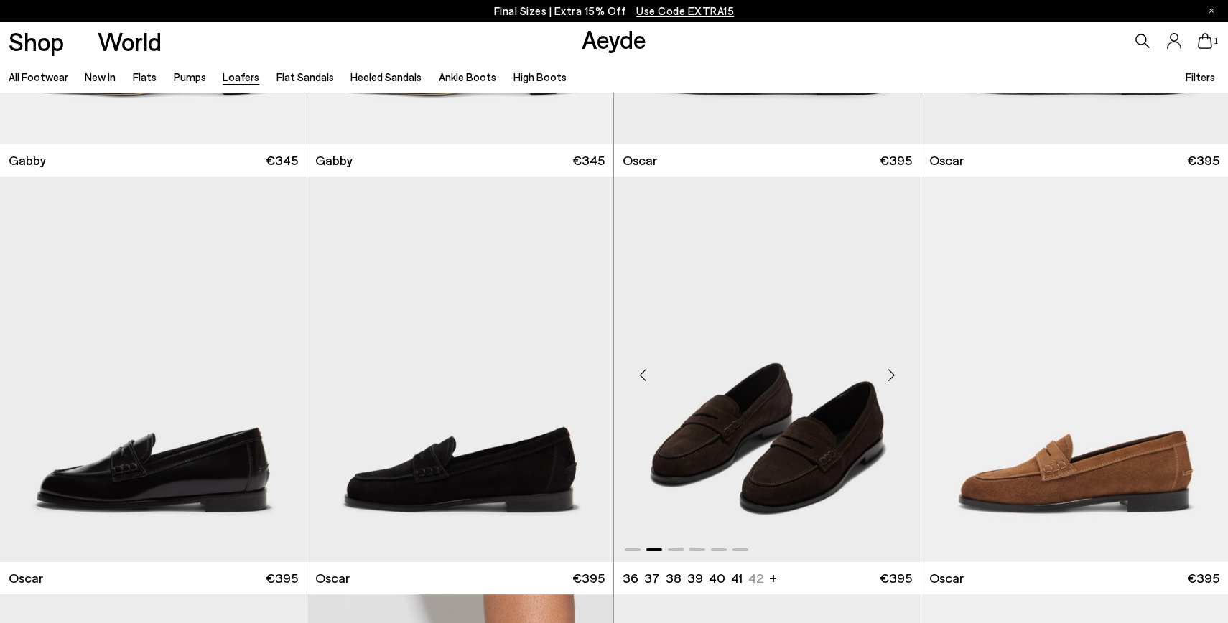
click at [895, 374] on div "Next slide" at bounding box center [892, 375] width 43 height 43
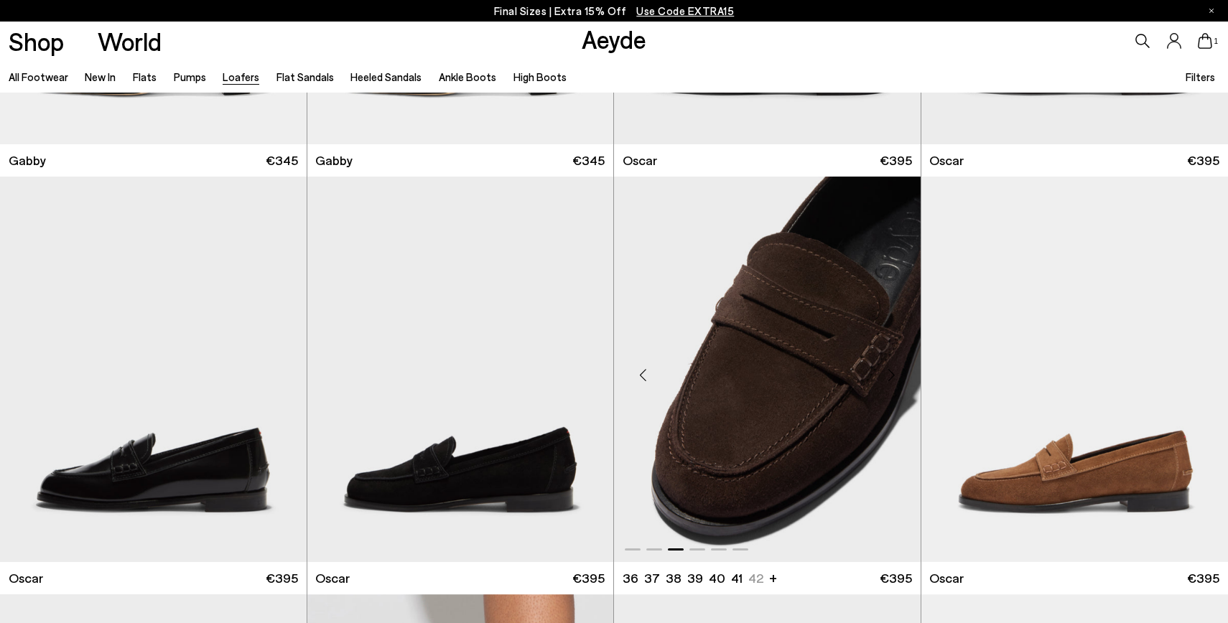
click at [895, 374] on div "Next slide" at bounding box center [892, 375] width 43 height 43
